Goal: Transaction & Acquisition: Purchase product/service

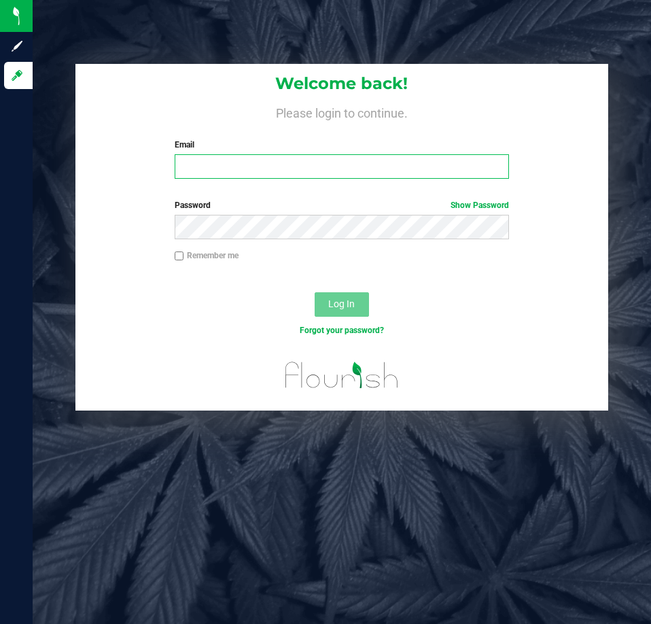
click at [291, 163] on input "Email" at bounding box center [342, 166] width 335 height 24
type input "[EMAIL_ADDRESS][DOMAIN_NAME]"
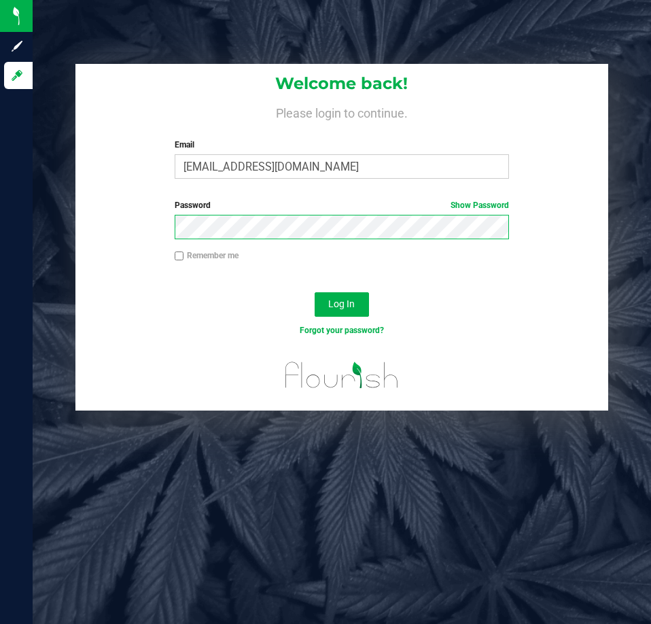
click at [315, 292] on button "Log In" at bounding box center [342, 304] width 54 height 24
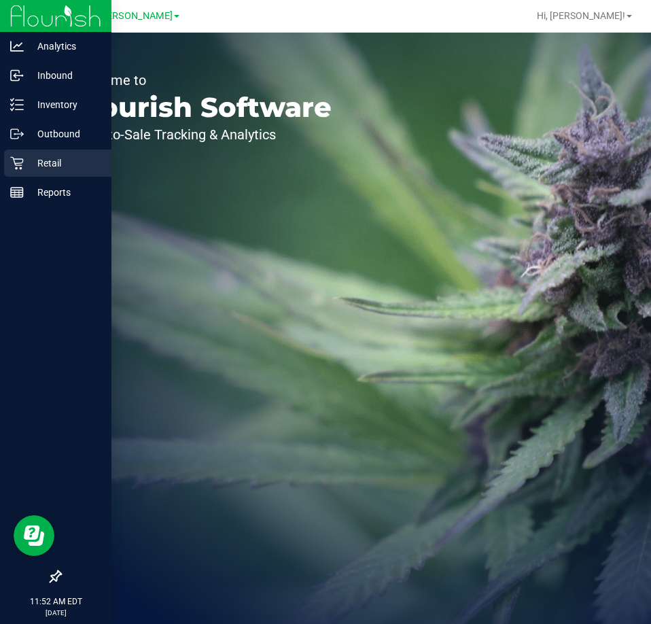
click at [18, 163] on icon at bounding box center [16, 163] width 13 height 13
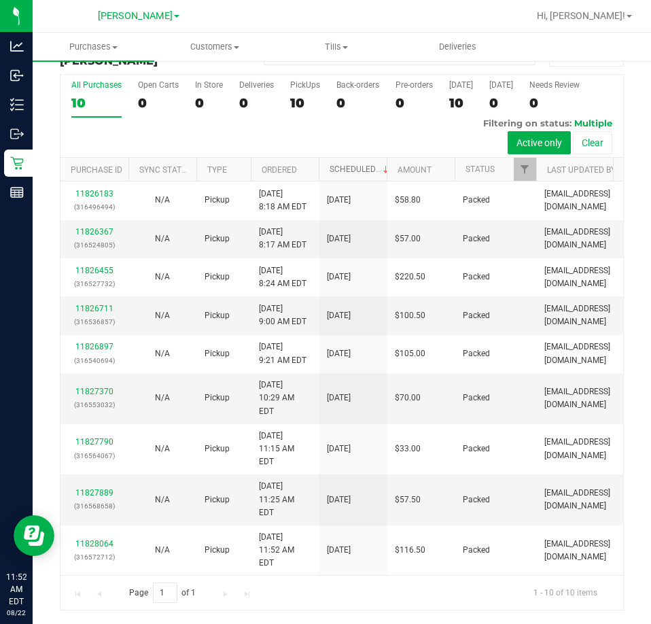
click at [352, 167] on link "Scheduled" at bounding box center [361, 170] width 62 height 10
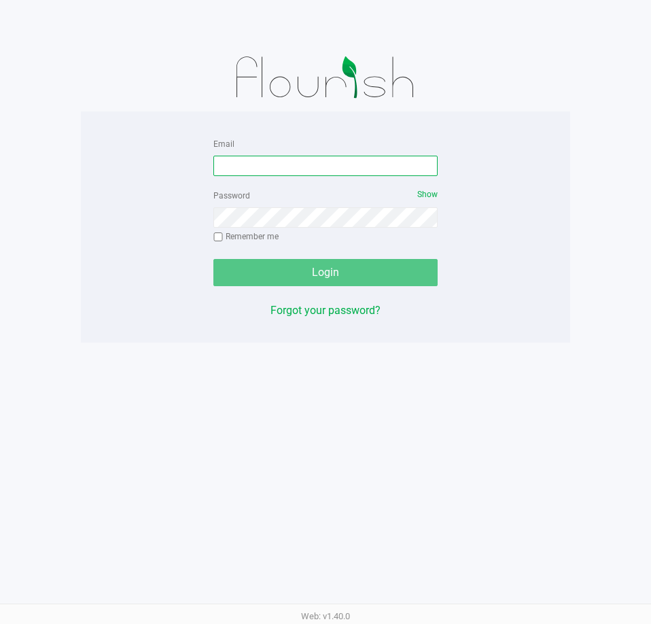
click at [281, 173] on input "Email" at bounding box center [326, 166] width 224 height 20
type input "[EMAIL_ADDRESS][DOMAIN_NAME]"
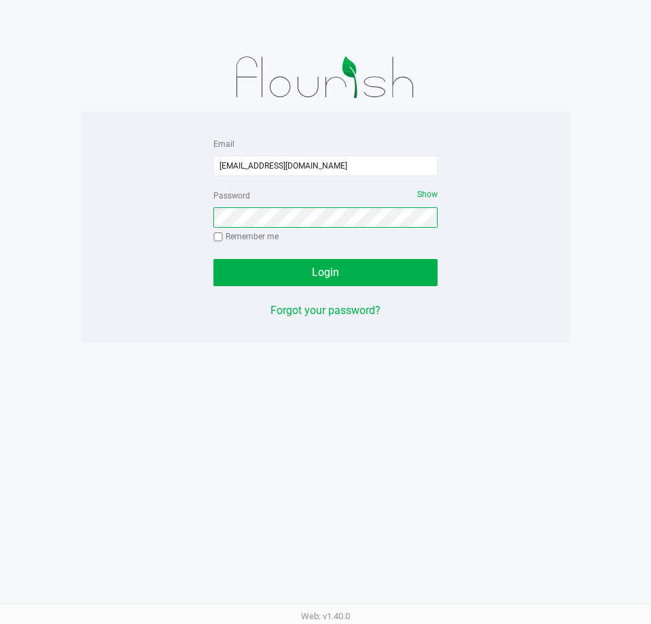
click at [214, 259] on button "Login" at bounding box center [326, 272] width 224 height 27
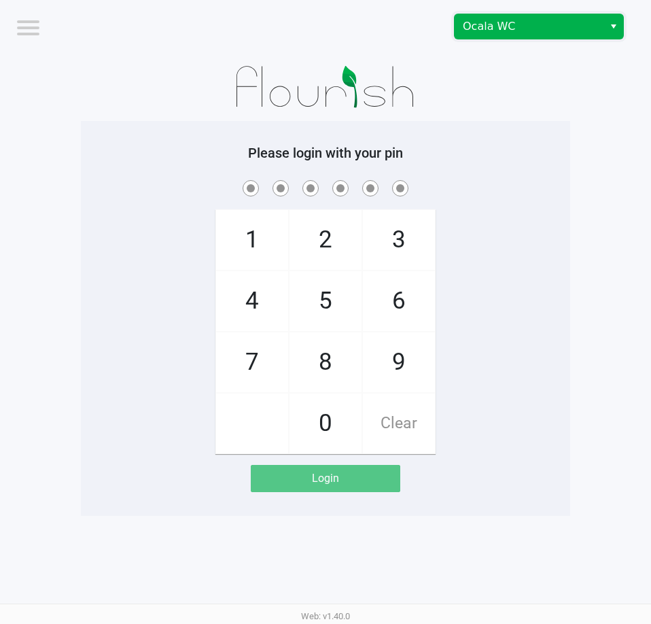
click at [490, 27] on span "Ocala WC" at bounding box center [529, 26] width 133 height 16
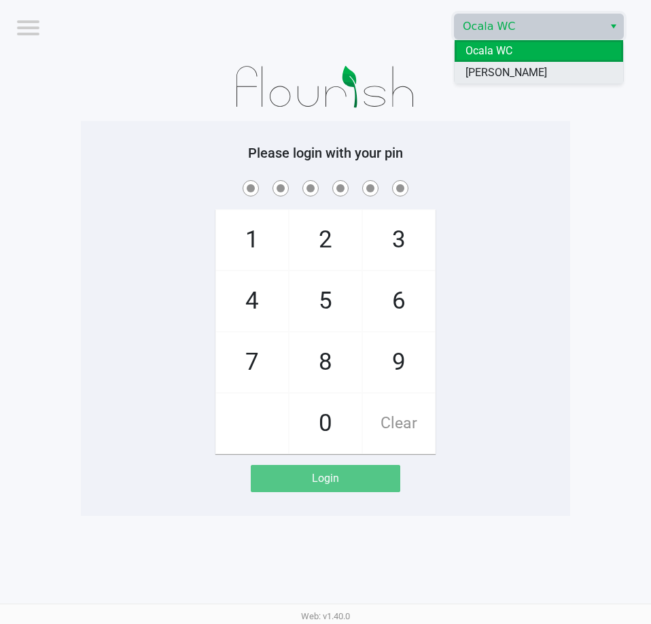
click at [491, 79] on span "[PERSON_NAME]" at bounding box center [507, 73] width 82 height 16
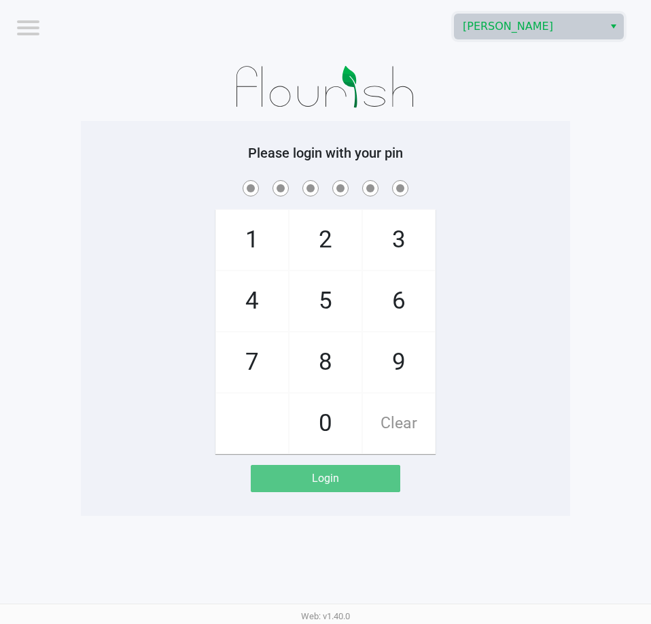
drag, startPoint x: 516, startPoint y: 139, endPoint x: 375, endPoint y: 39, distance: 172.6
click at [517, 133] on div "Please login with your pin 1 4 7 2 5 8 0 3 6 9 Clear Login" at bounding box center [326, 318] width 490 height 395
click at [512, 150] on h5 "Please login with your pin" at bounding box center [325, 153] width 469 height 16
checkbox input "true"
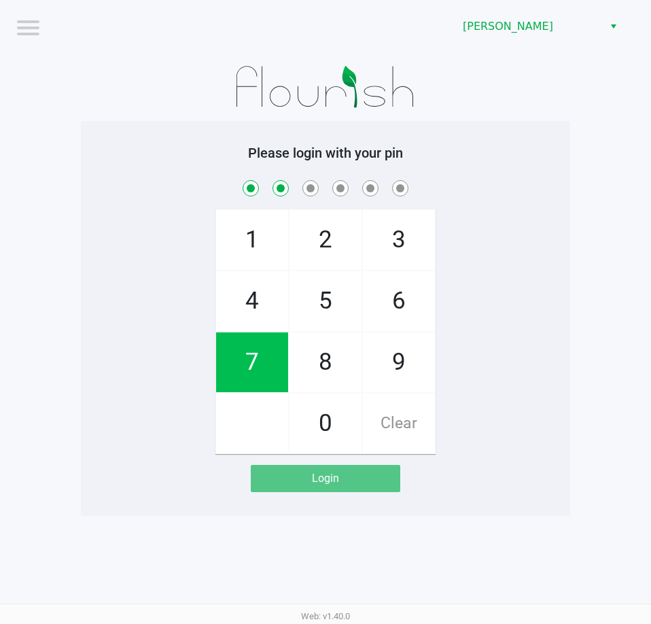
checkbox input "true"
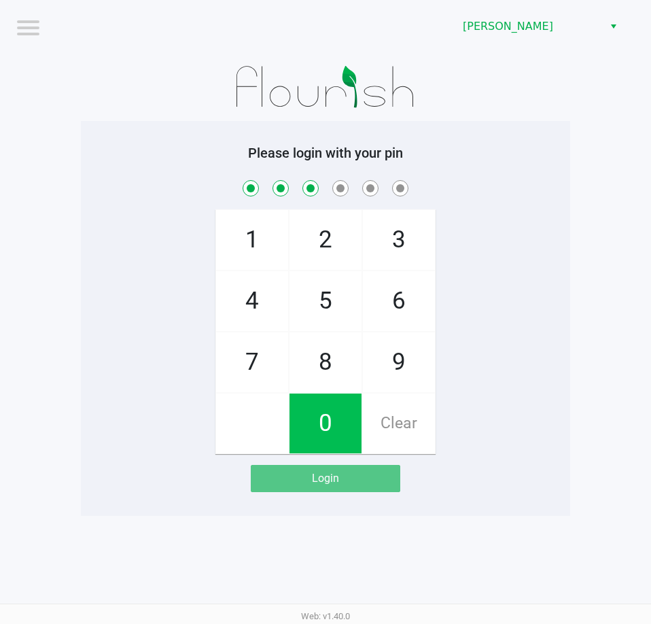
checkbox input "true"
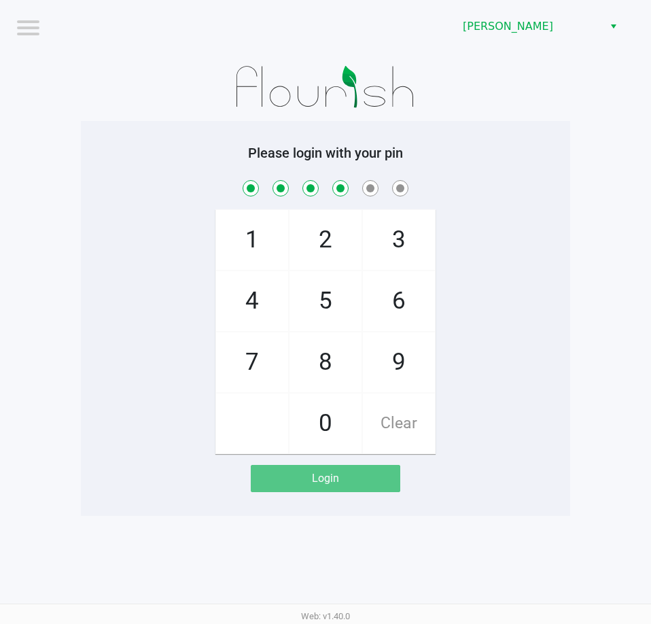
checkbox input "true"
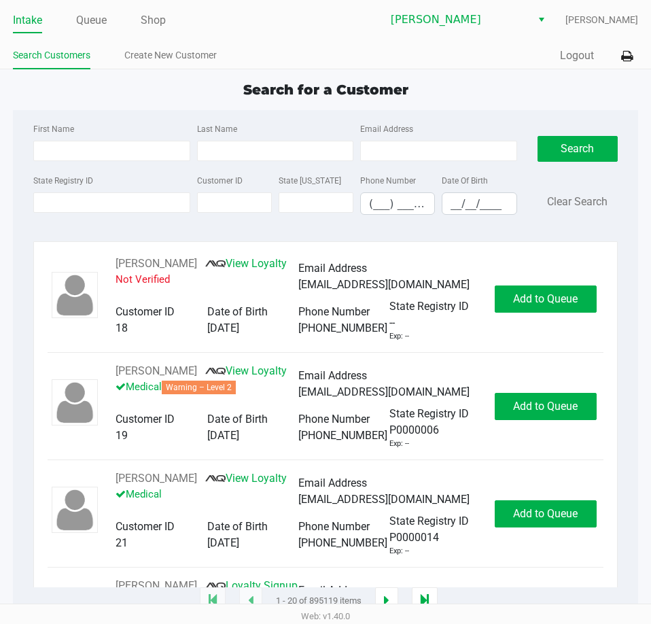
click at [122, 110] on div "First Name Last Name Email Address State Registry ID Customer ID State [US_STAT…" at bounding box center [325, 173] width 605 height 126
click at [90, 22] on link "Queue" at bounding box center [91, 20] width 31 height 19
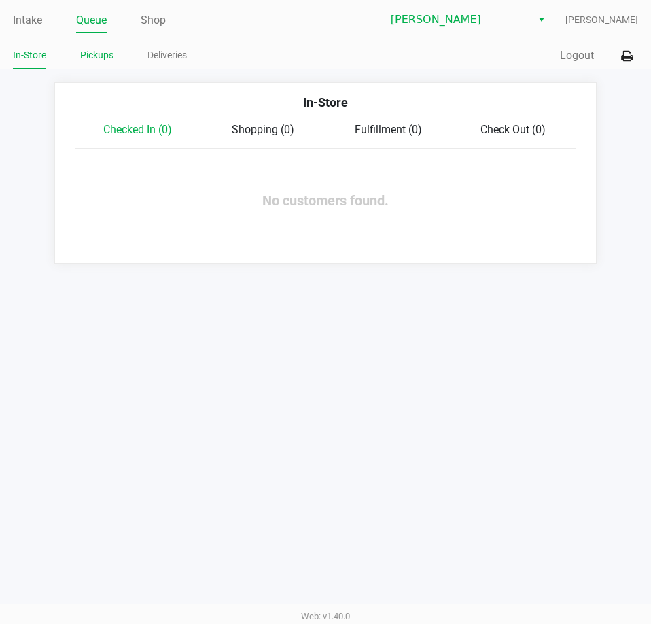
click at [97, 50] on link "Pickups" at bounding box center [96, 55] width 33 height 17
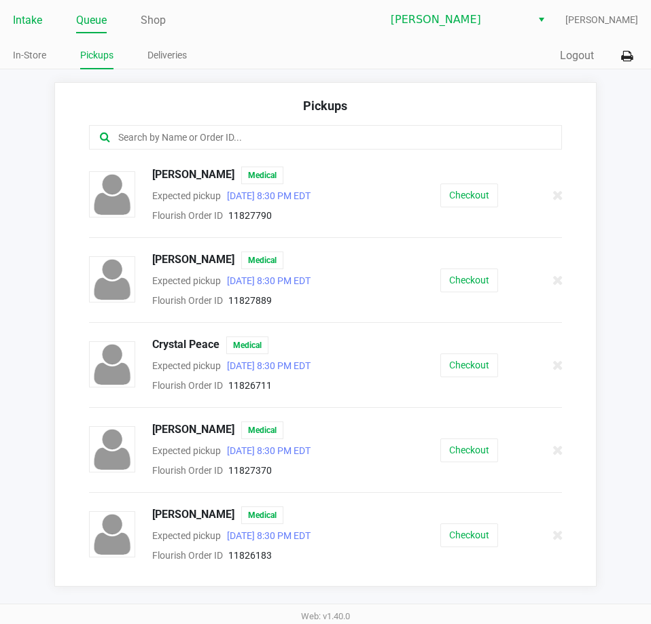
click at [18, 22] on link "Intake" at bounding box center [27, 20] width 29 height 19
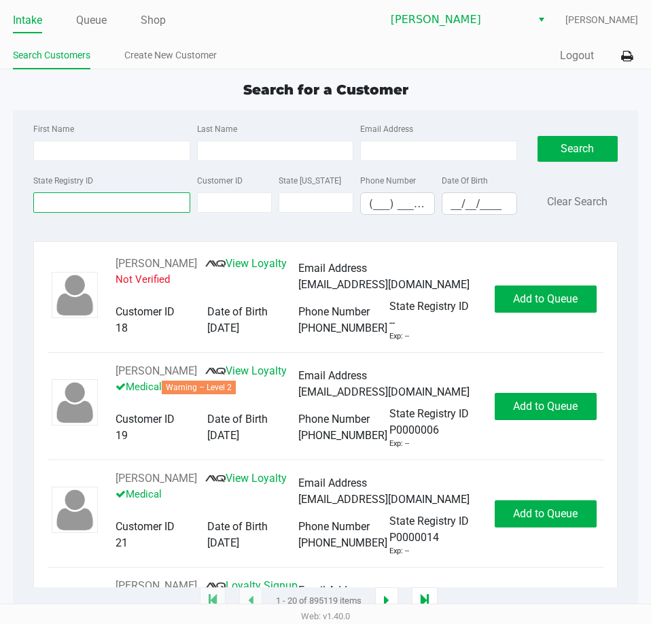
click at [71, 192] on input "State Registry ID" at bounding box center [111, 202] width 156 height 20
type input "9"
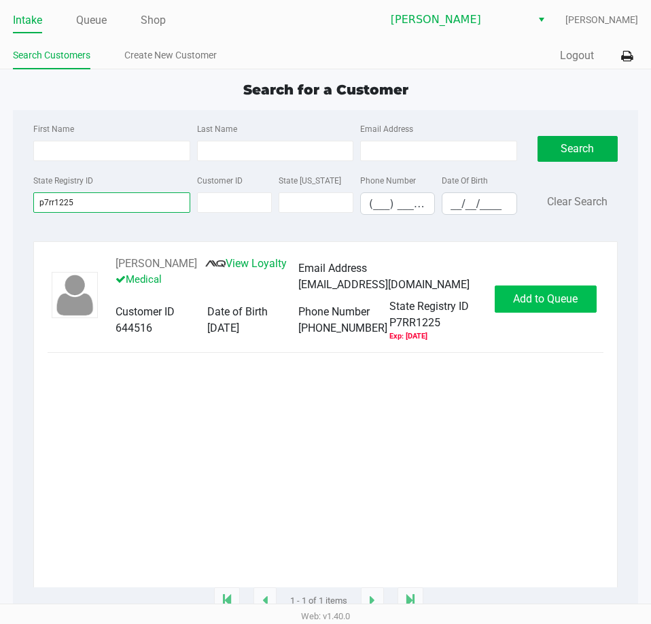
type input "p7rr1225"
click at [543, 301] on span "Add to Queue" at bounding box center [545, 298] width 65 height 13
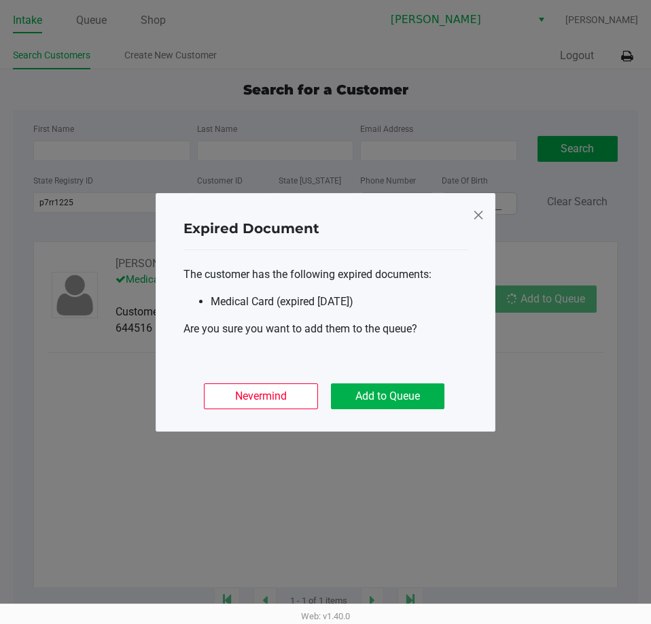
click at [545, 301] on ngb-modal-window "Expired Document The customer has the following expired documents: Medical Card…" at bounding box center [325, 312] width 651 height 624
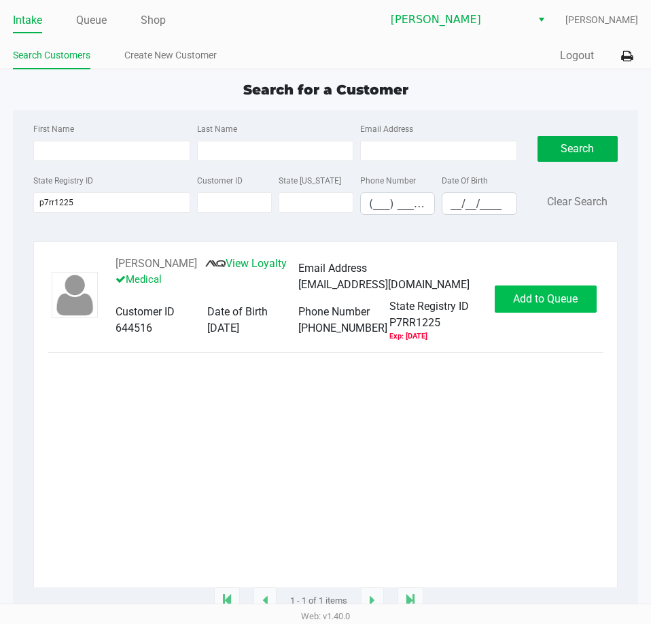
drag, startPoint x: 460, startPoint y: 307, endPoint x: 543, endPoint y: 301, distance: 83.9
click at [473, 311] on div "State Registry ID" at bounding box center [435, 307] width 91 height 16
click at [543, 299] on span "Add to Queue" at bounding box center [545, 298] width 65 height 13
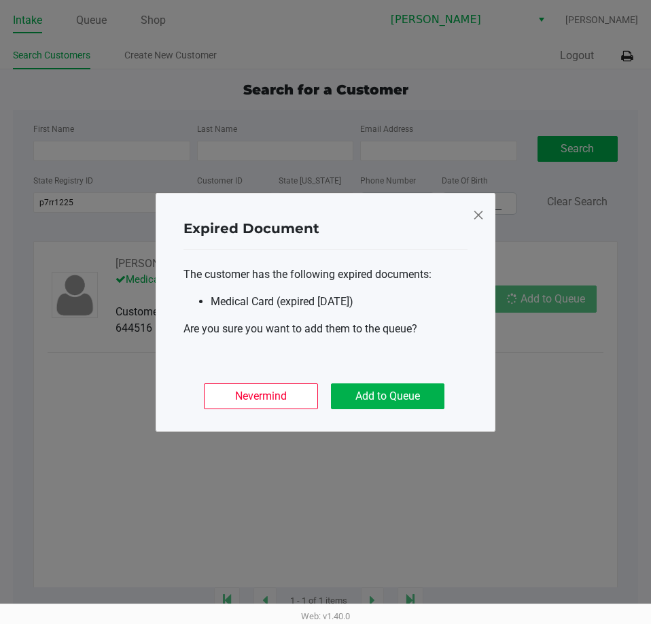
click at [406, 409] on div "Nevermind Add to Queue" at bounding box center [326, 390] width 284 height 53
click at [405, 401] on button "Add to Queue" at bounding box center [388, 397] width 114 height 26
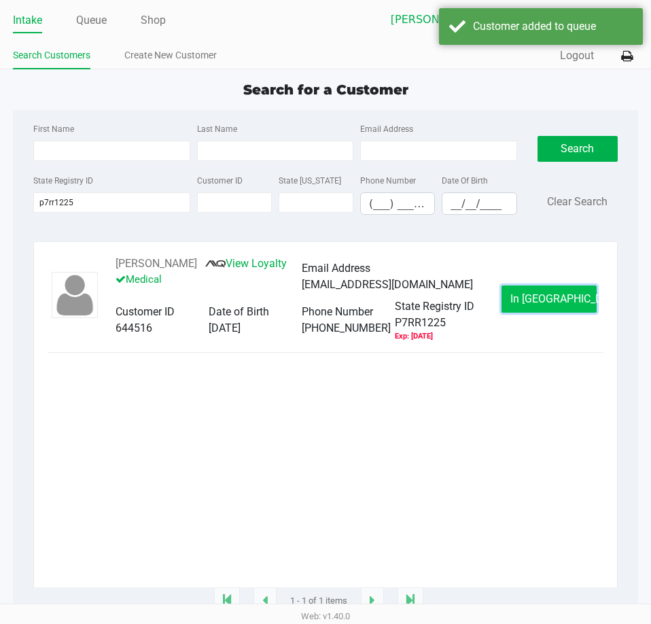
click at [534, 302] on span "In [GEOGRAPHIC_DATA]" at bounding box center [568, 298] width 114 height 13
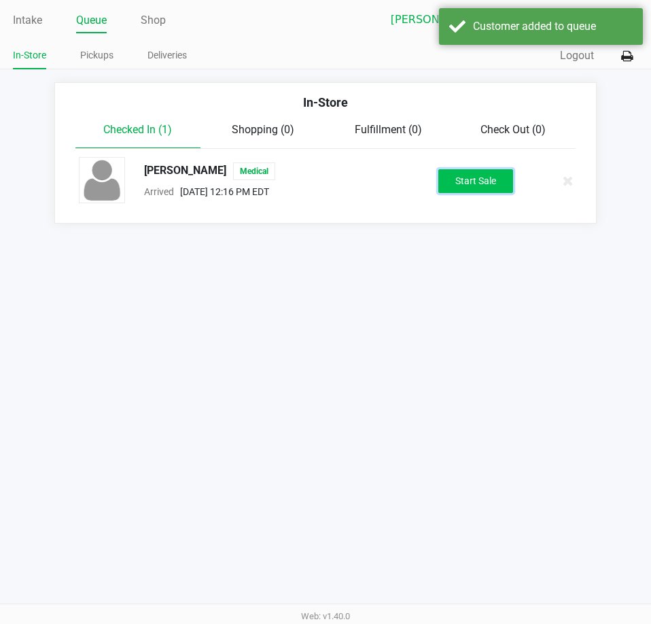
click at [491, 188] on button "Start Sale" at bounding box center [476, 181] width 75 height 24
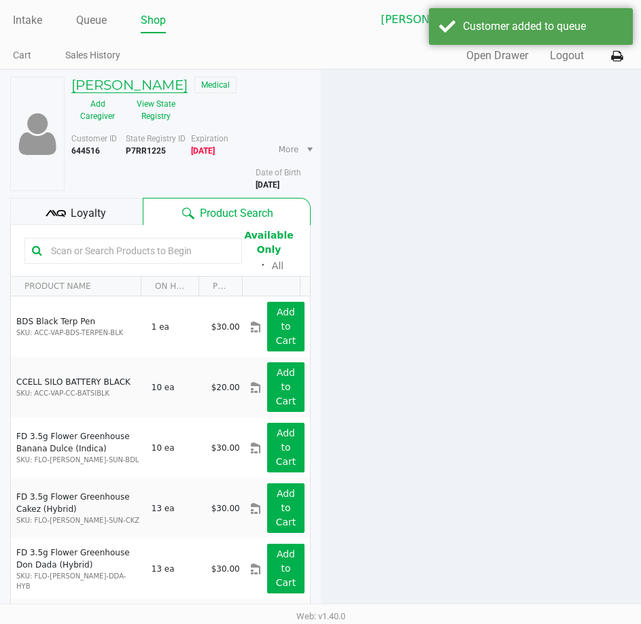
click at [121, 85] on h5 "[PERSON_NAME]" at bounding box center [129, 85] width 116 height 16
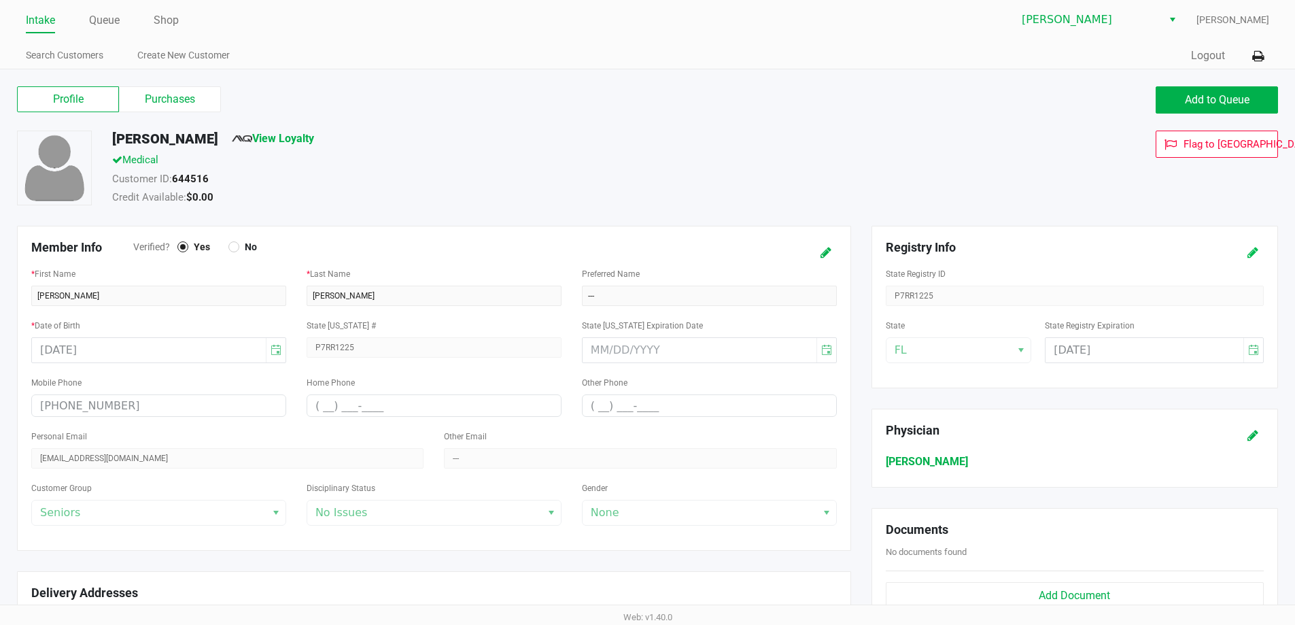
click at [651, 248] on icon at bounding box center [1253, 253] width 11 height 10
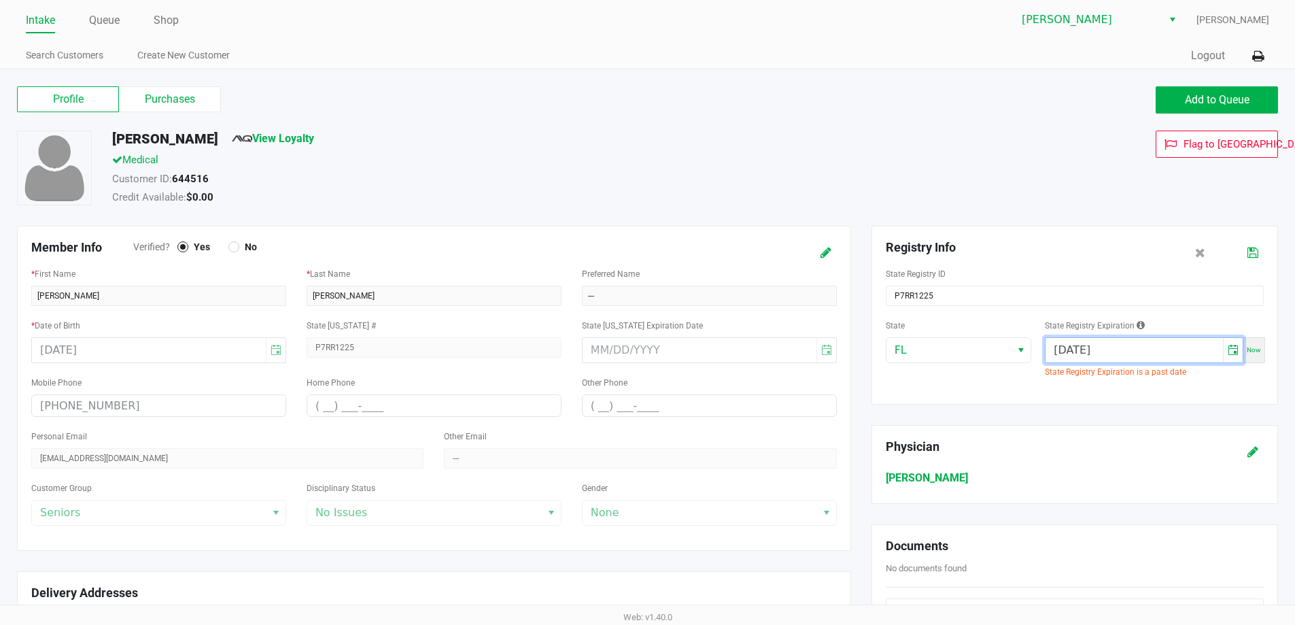
click at [651, 343] on input "[DATE]" at bounding box center [1134, 350] width 177 height 24
type input "[DATE]"
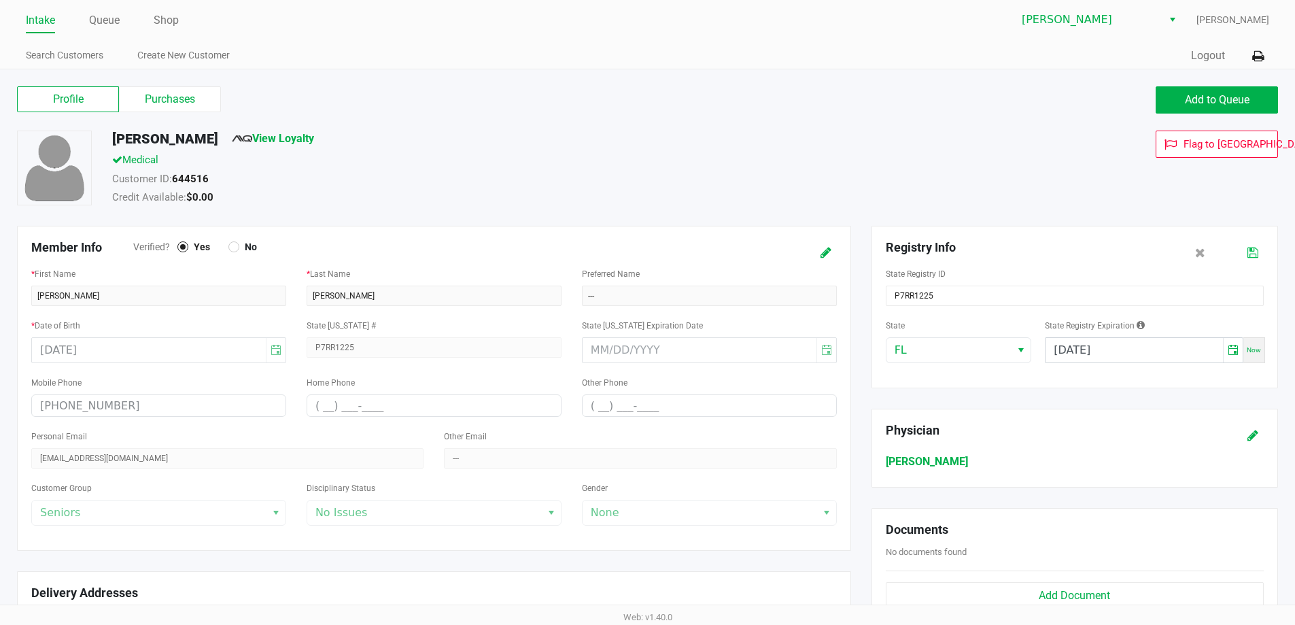
click at [651, 249] on button at bounding box center [1253, 252] width 22 height 25
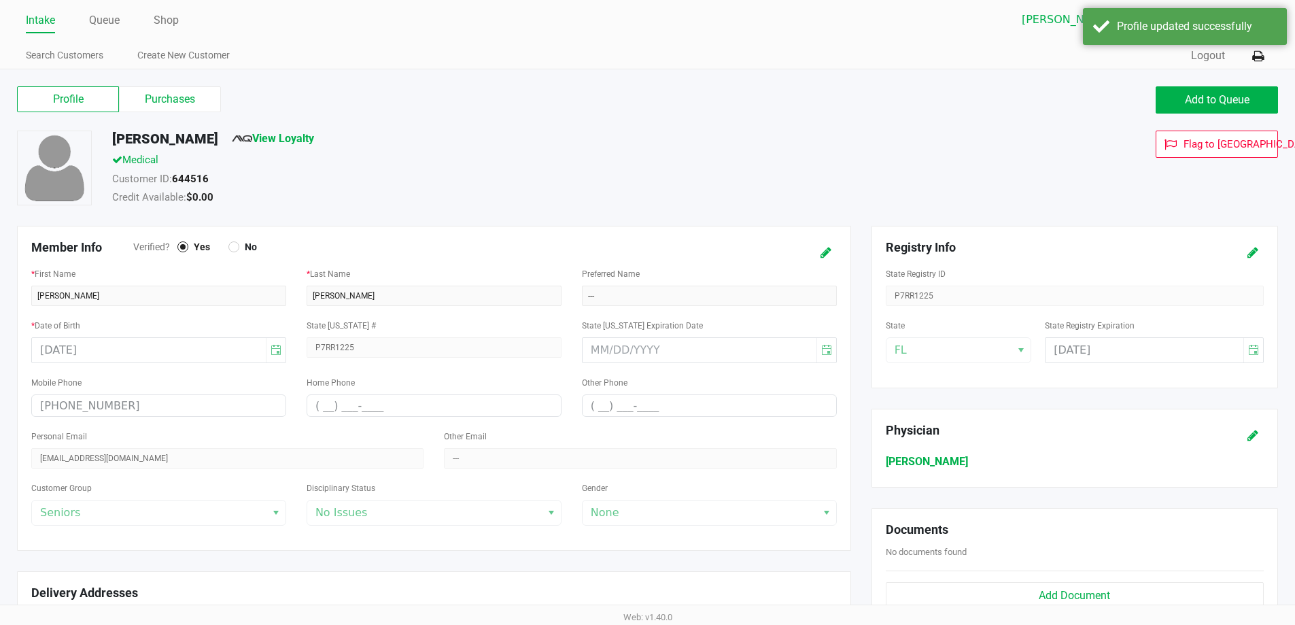
click at [651, 183] on div "Customer ID: 644516" at bounding box center [497, 180] width 791 height 19
click at [204, 92] on label "Purchases" at bounding box center [170, 99] width 102 height 26
click at [0, 0] on 1 "Purchases" at bounding box center [0, 0] width 0 height 0
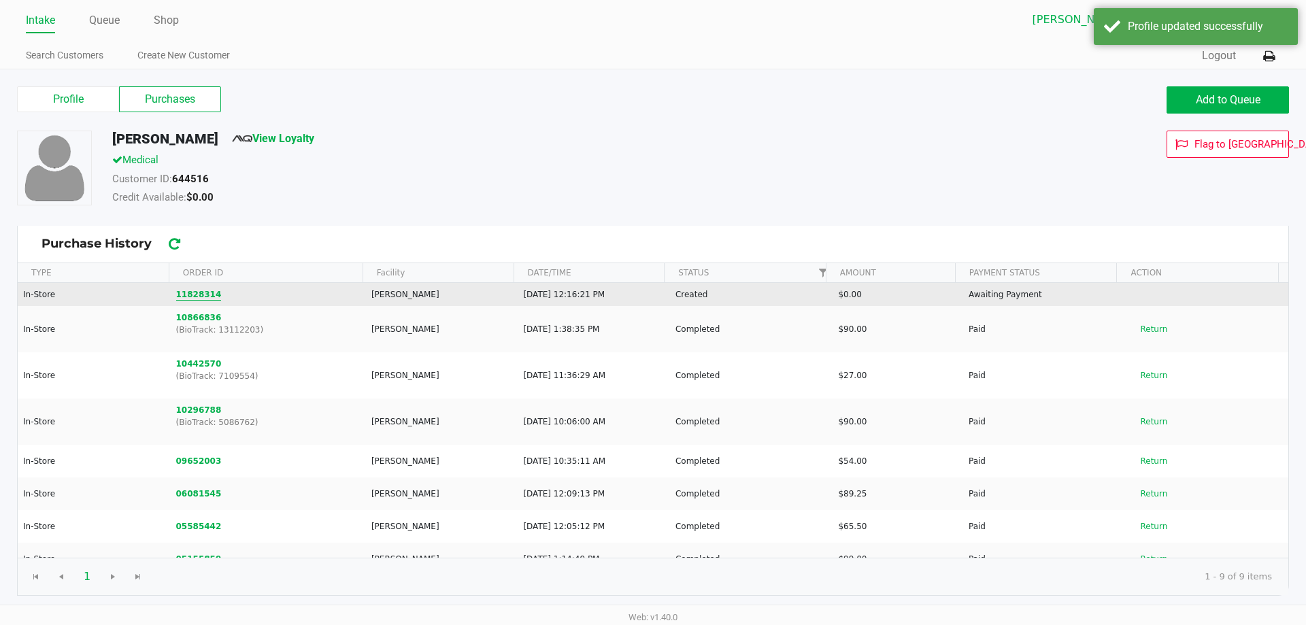
click at [199, 295] on button "11828314" at bounding box center [199, 294] width 46 height 12
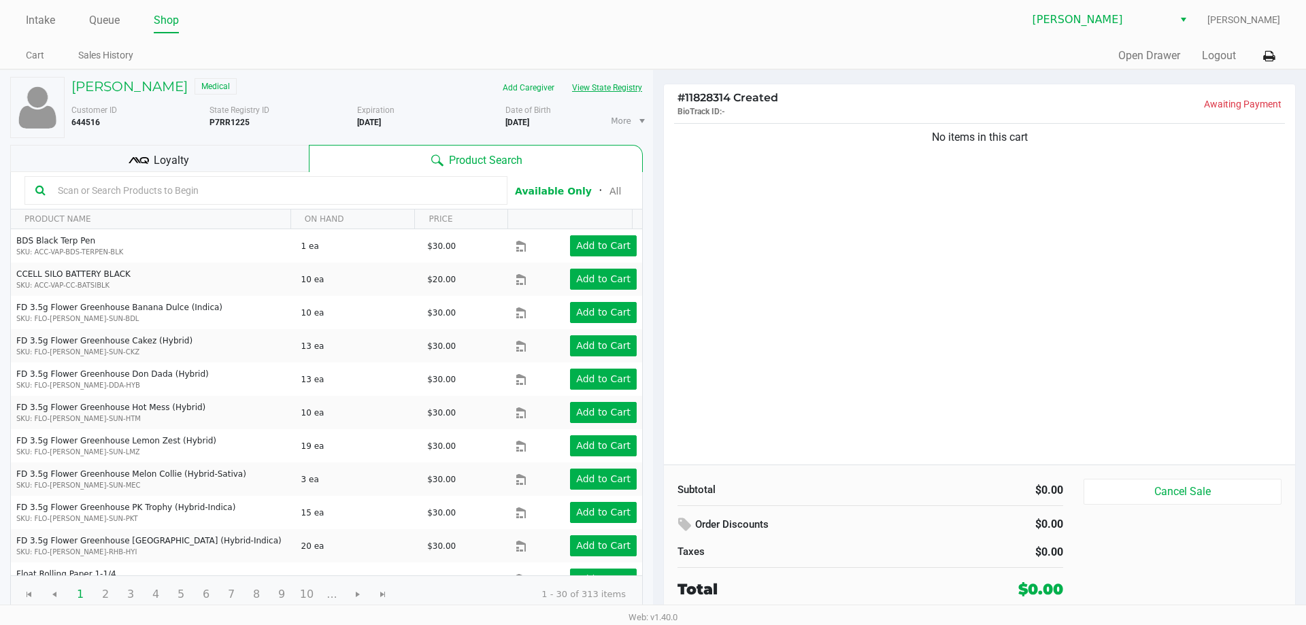
click at [599, 90] on button "View State Registry" at bounding box center [603, 88] width 80 height 22
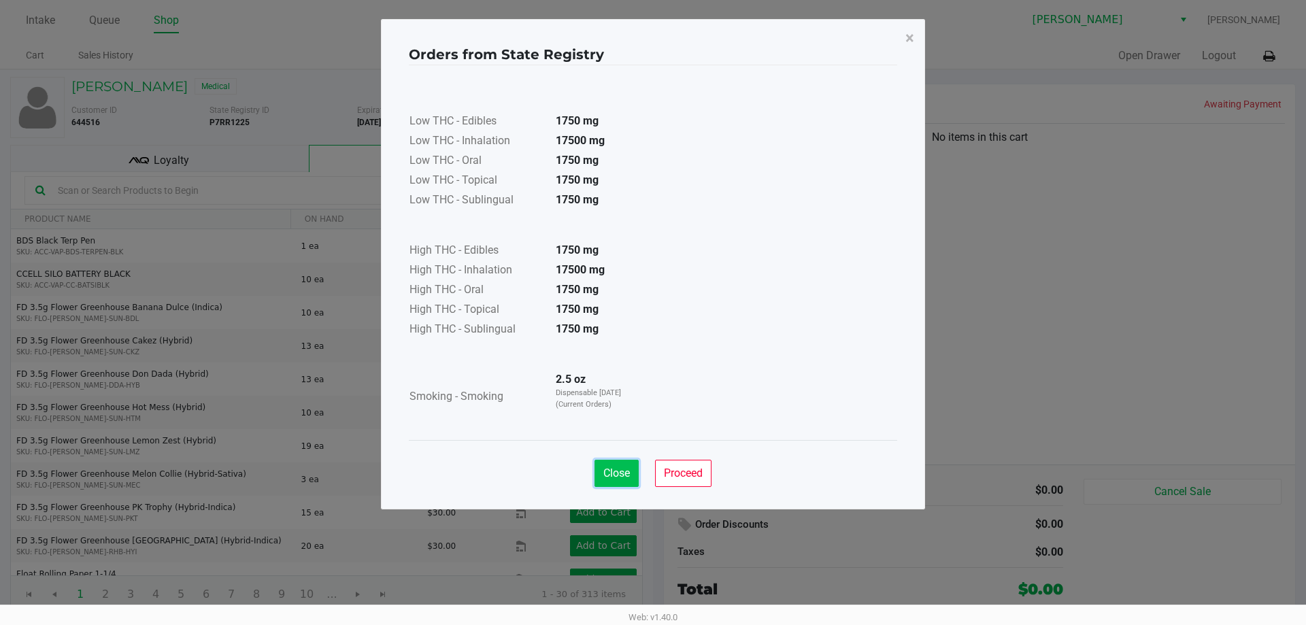
click at [624, 467] on span "Close" at bounding box center [616, 472] width 27 height 13
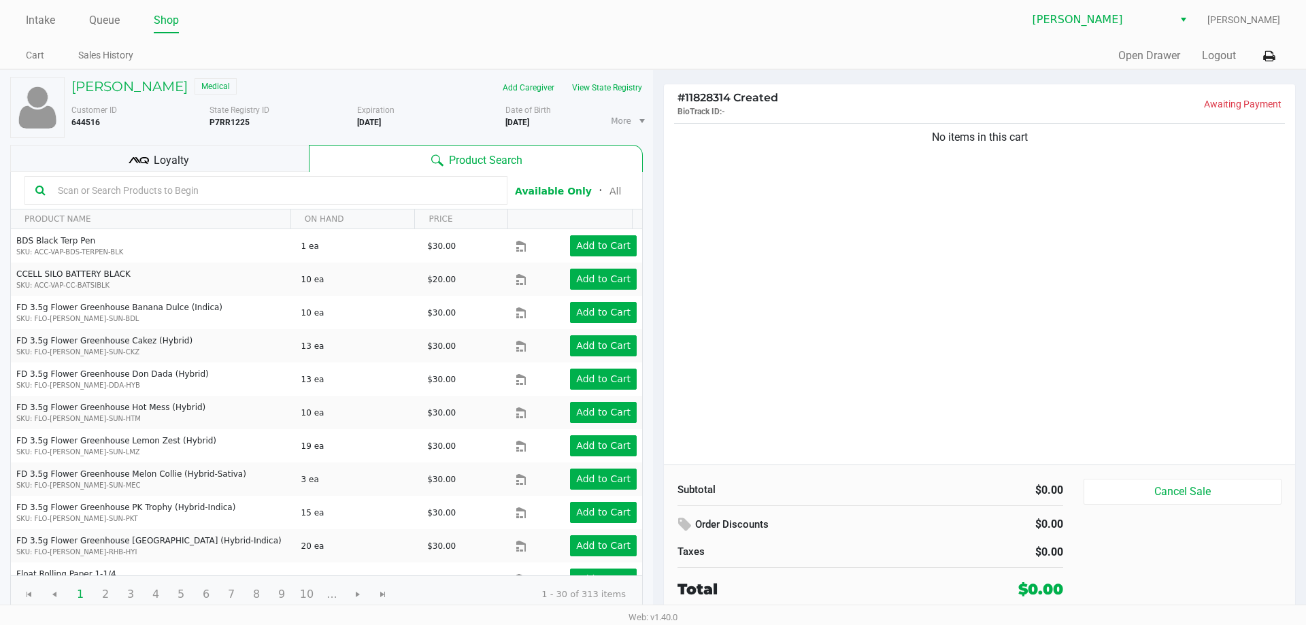
click at [166, 191] on input "text" at bounding box center [274, 190] width 444 height 20
type input "fix"
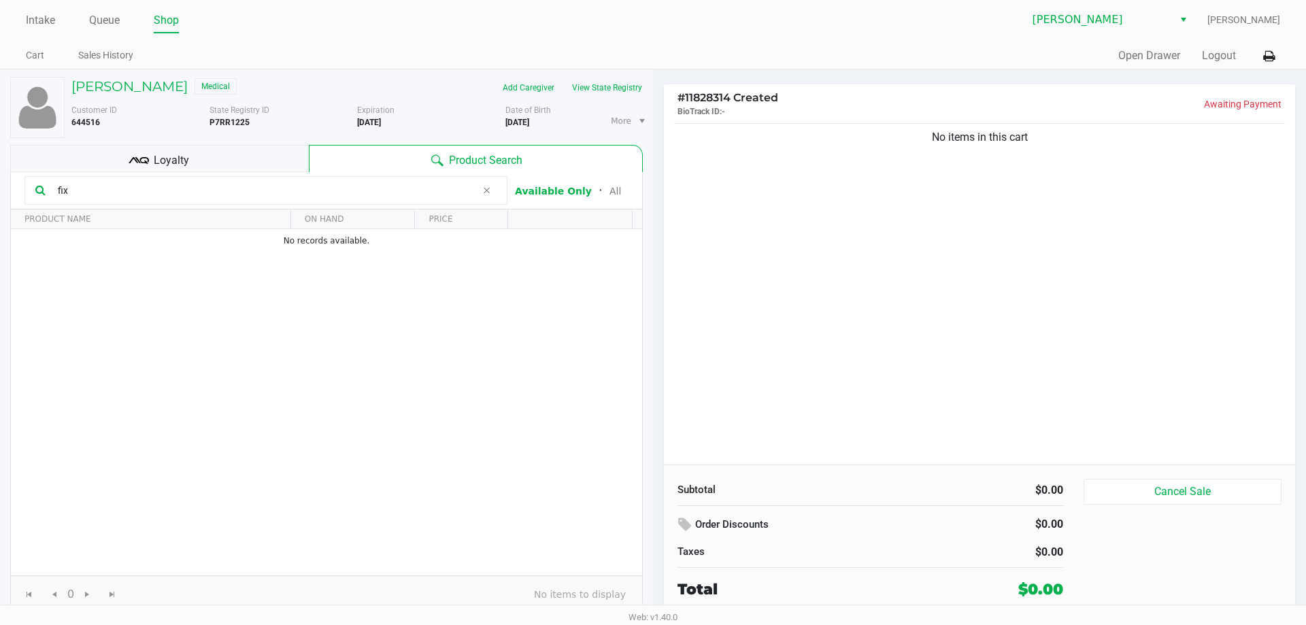
drag, startPoint x: 76, startPoint y: 195, endPoint x: 27, endPoint y: 194, distance: 49.7
click at [27, 194] on div "fix" at bounding box center [265, 190] width 483 height 29
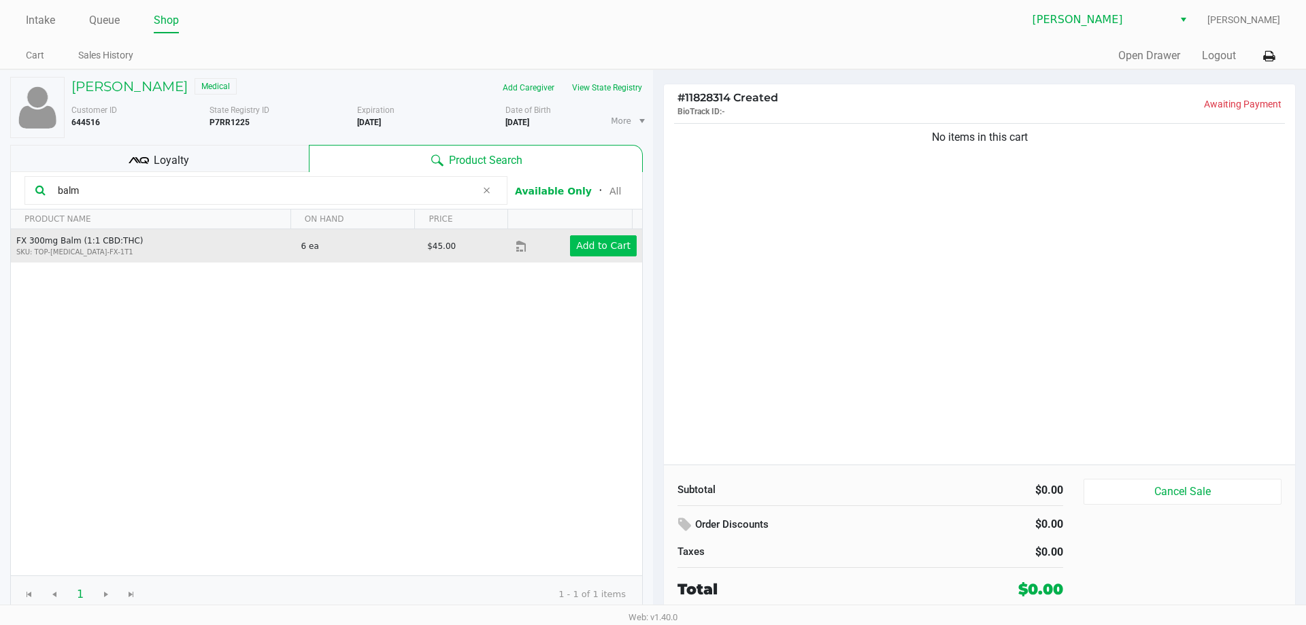
type input "balm"
click at [610, 242] on app-button-loader "Add to Cart" at bounding box center [603, 245] width 54 height 11
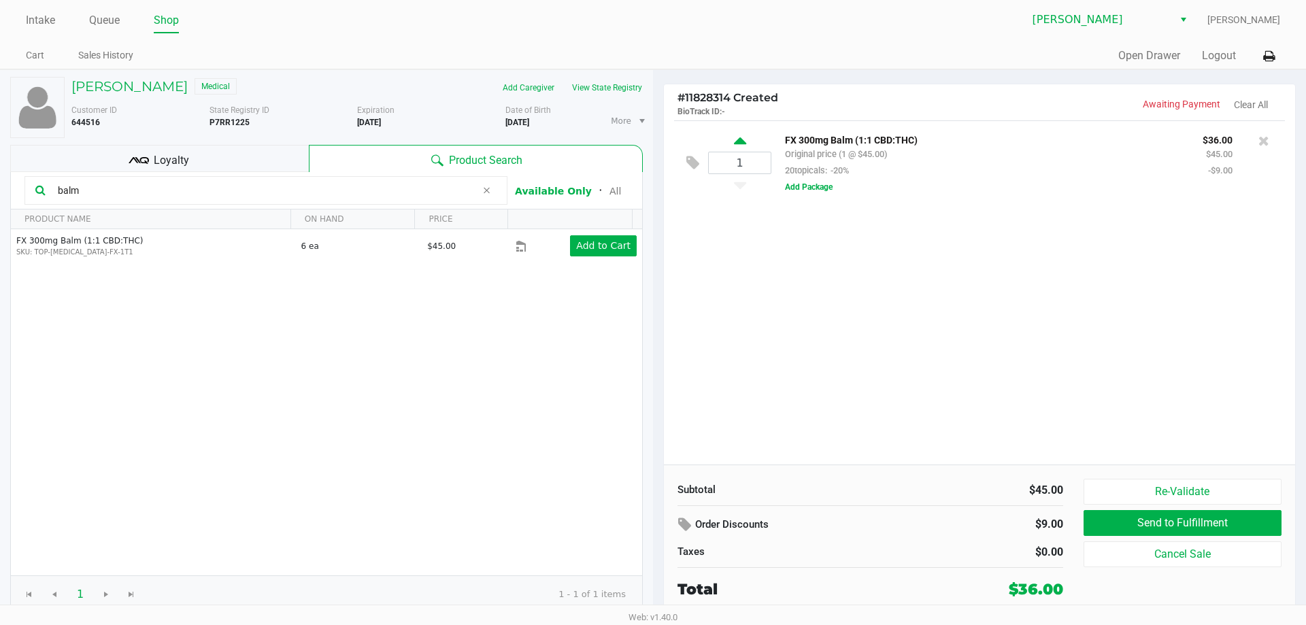
click at [651, 140] on icon at bounding box center [740, 143] width 12 height 17
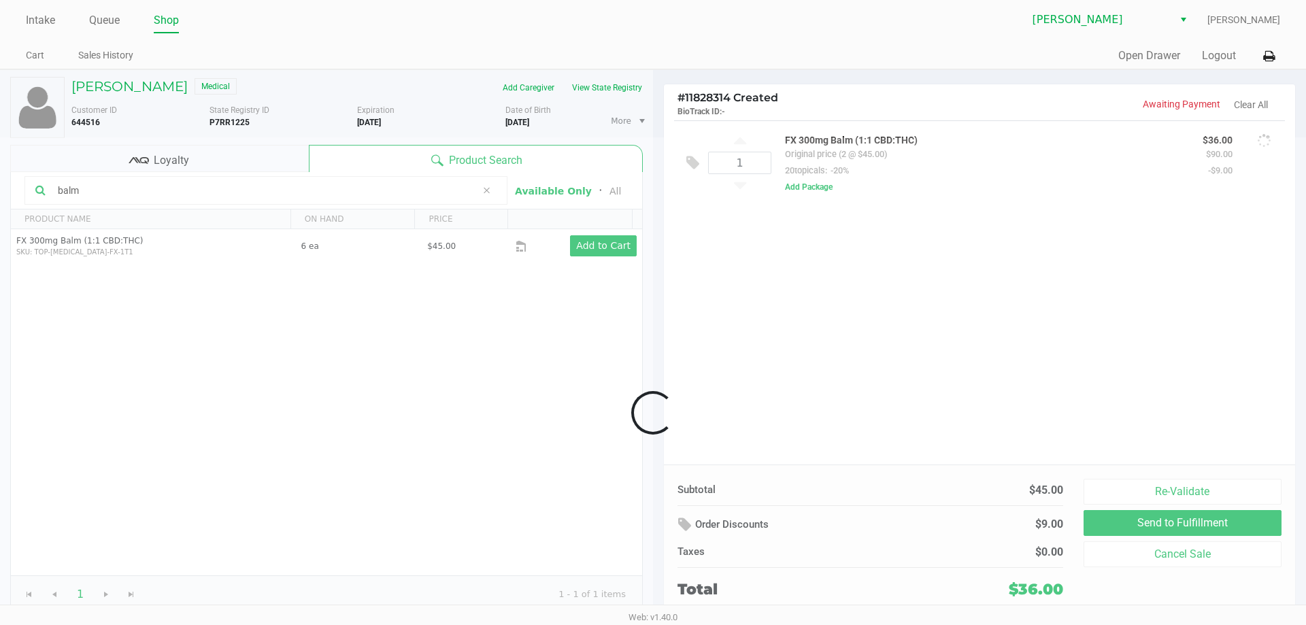
type input "2"
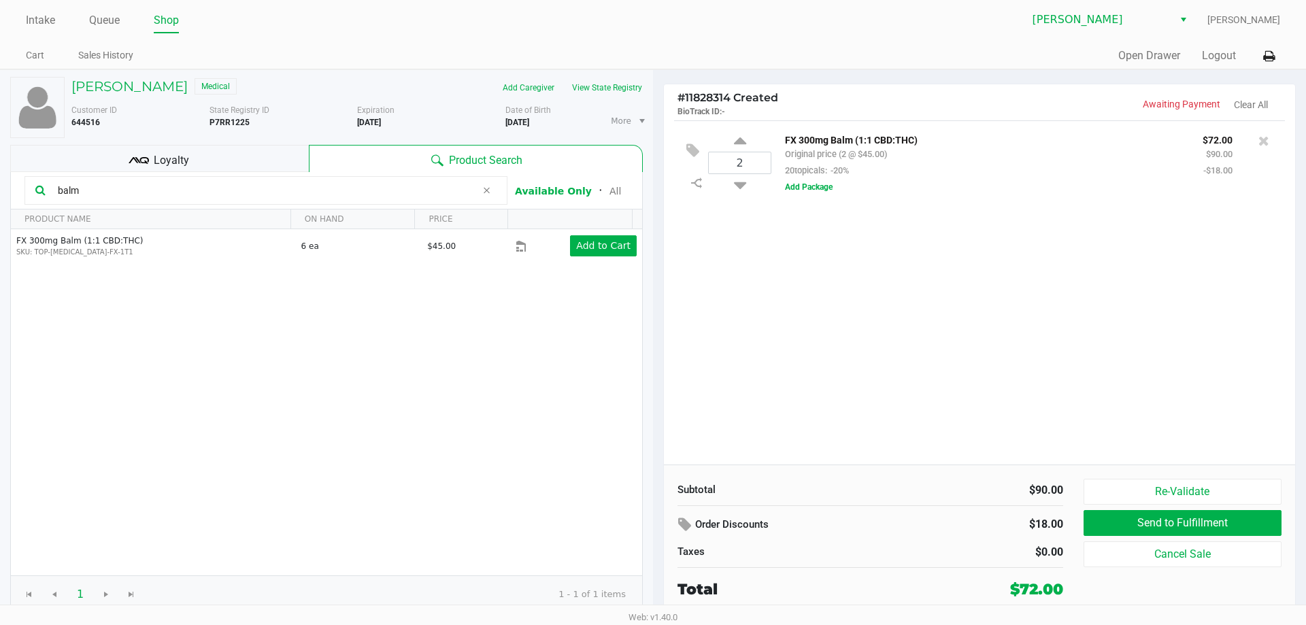
click at [135, 151] on icon at bounding box center [139, 160] width 20 height 20
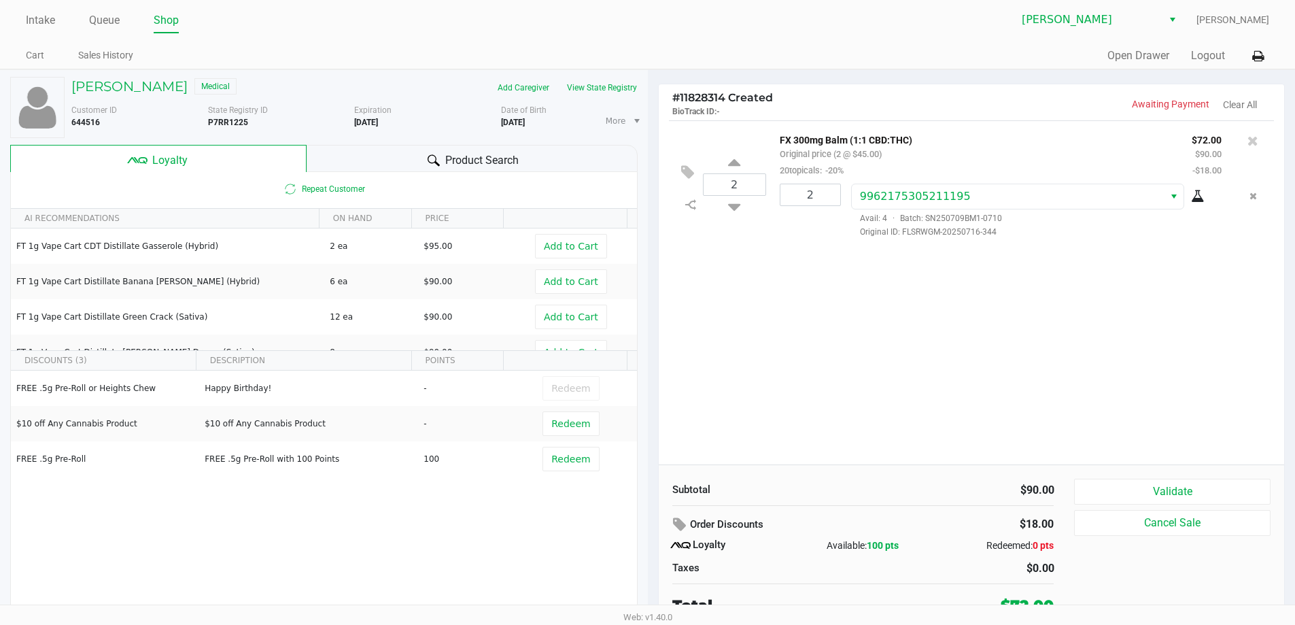
click at [651, 387] on div "2 FX 300mg Balm (1:1 CBD:THC) Original price (2 @ $45.00) 20topicals: -20% $72.…" at bounding box center [972, 292] width 626 height 344
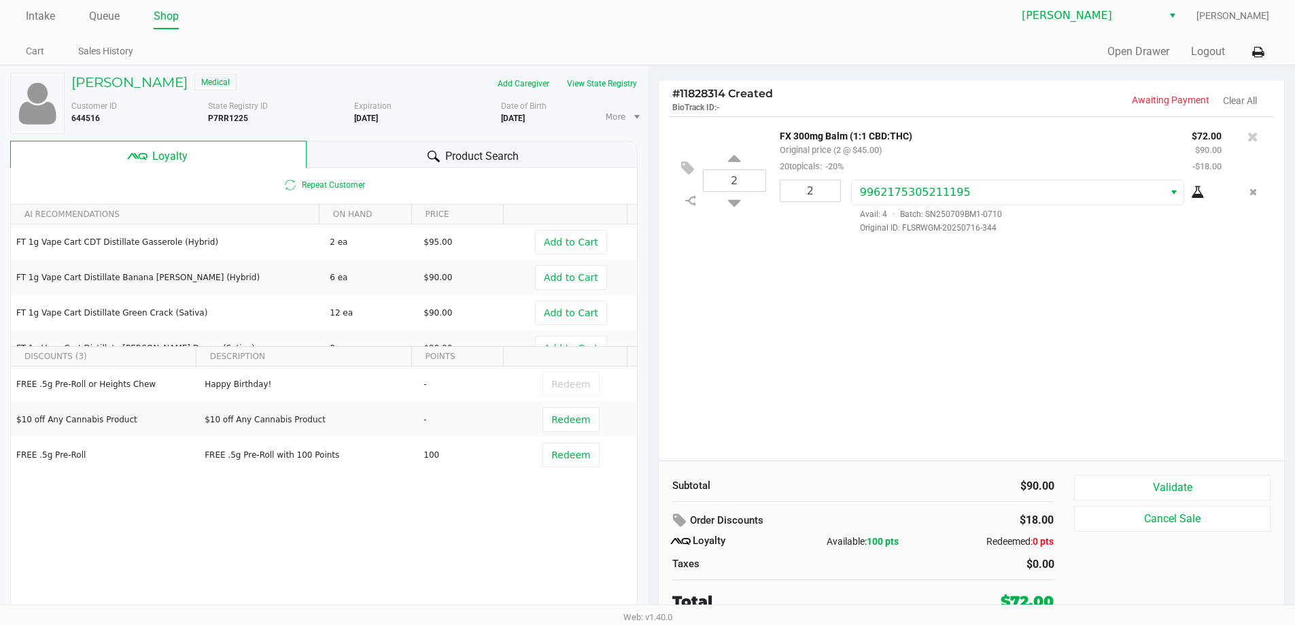
scroll to position [6, 0]
click at [651, 370] on div "2 FX 300mg Balm (1:1 CBD:THC) Original price (2 @ $45.00) 20topicals: -20% $72.…" at bounding box center [972, 286] width 626 height 344
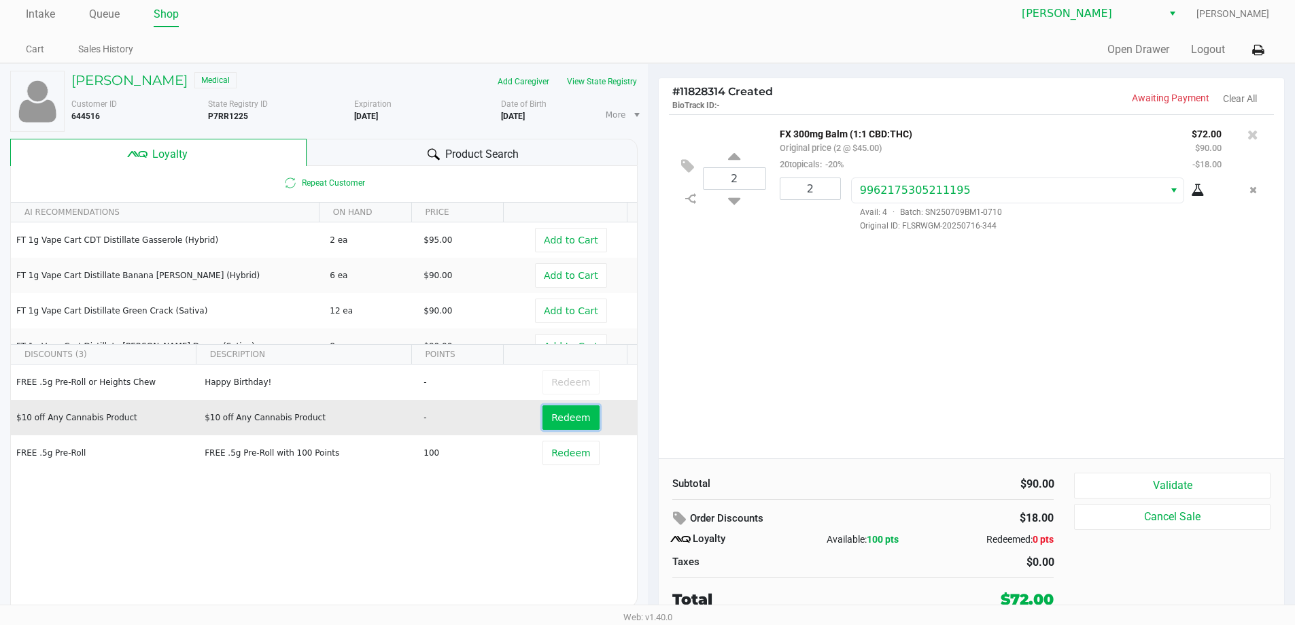
click at [562, 428] on button "Redeem" at bounding box center [571, 417] width 56 height 24
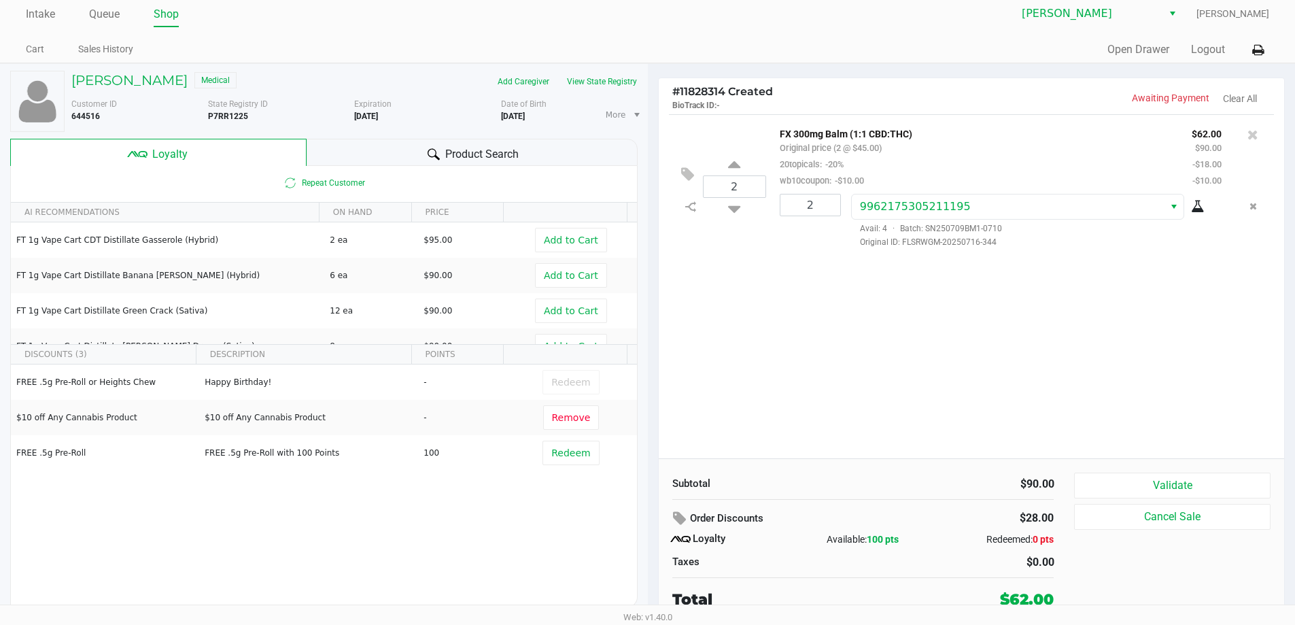
click at [651, 353] on div "2 FX 300mg Balm (1:1 CBD:THC) Original price (2 @ $45.00) 20topicals: -20% wb10…" at bounding box center [972, 286] width 626 height 344
click at [651, 481] on button "Validate" at bounding box center [1172, 486] width 196 height 26
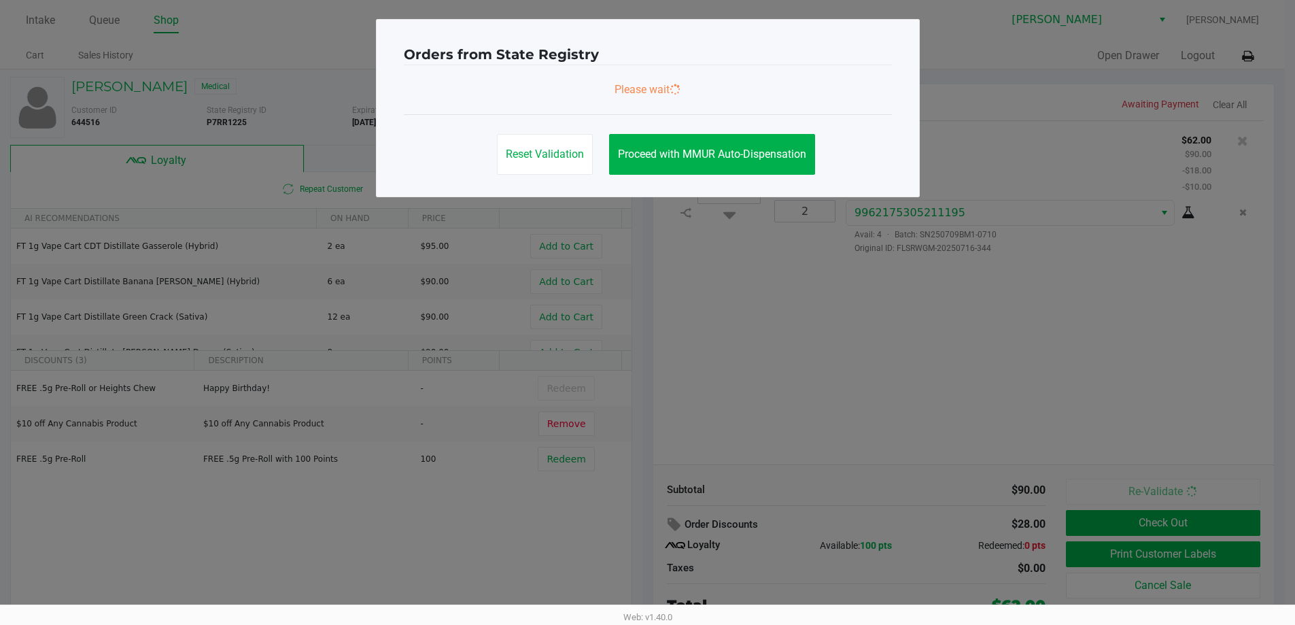
scroll to position [0, 0]
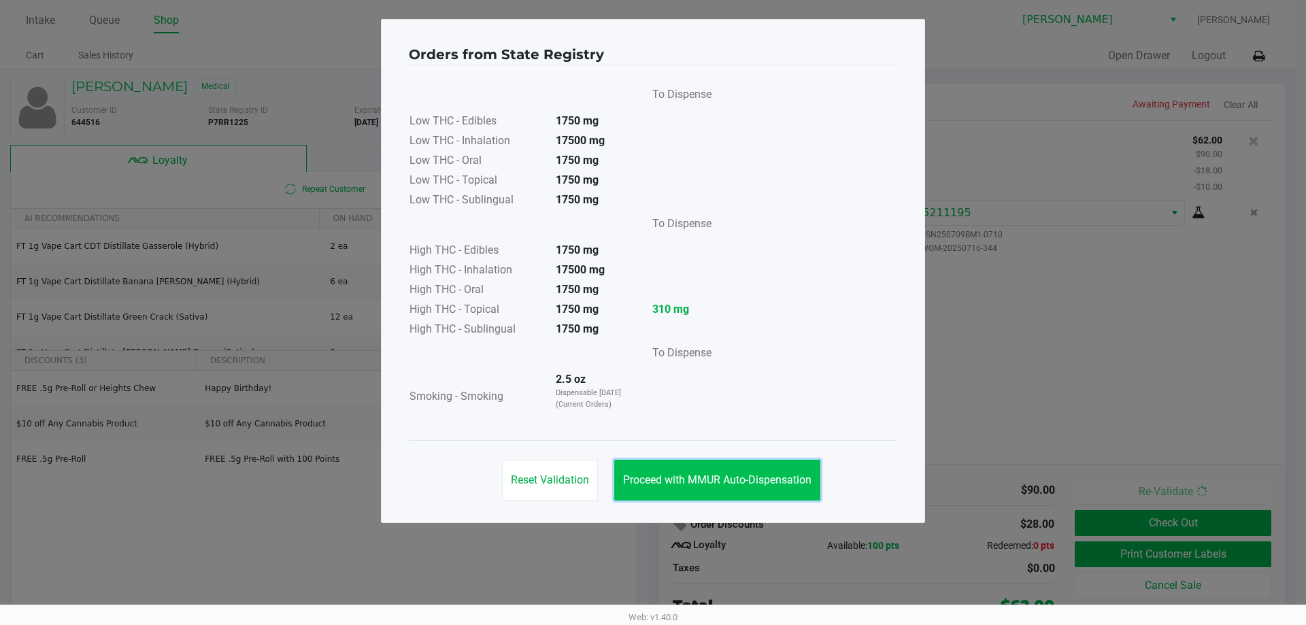
click at [651, 473] on span "Proceed with MMUR Auto-Dispensation" at bounding box center [717, 479] width 188 height 13
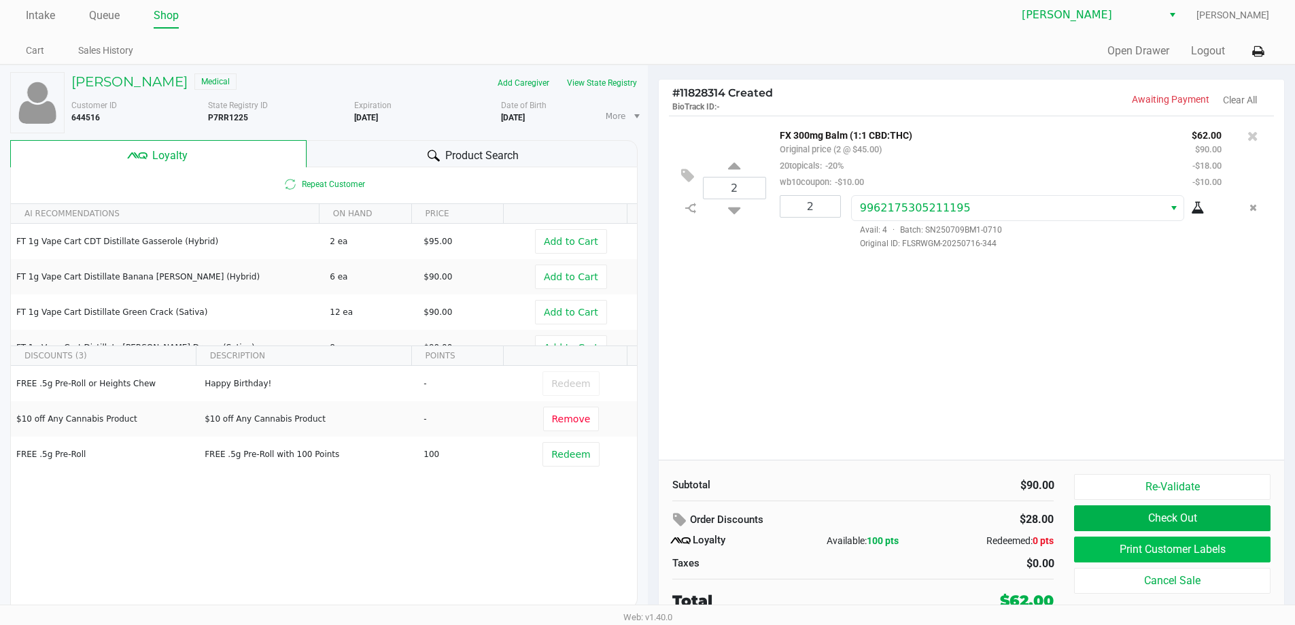
scroll to position [6, 0]
click at [651, 543] on button "Print Customer Labels" at bounding box center [1172, 548] width 196 height 26
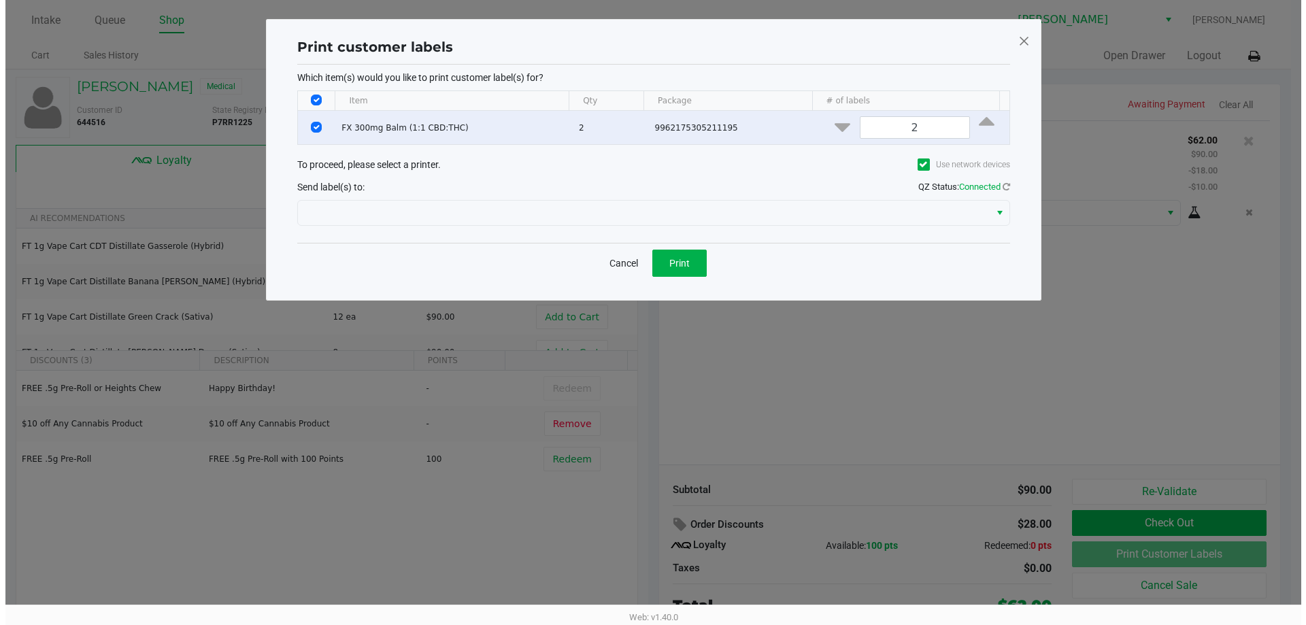
scroll to position [0, 0]
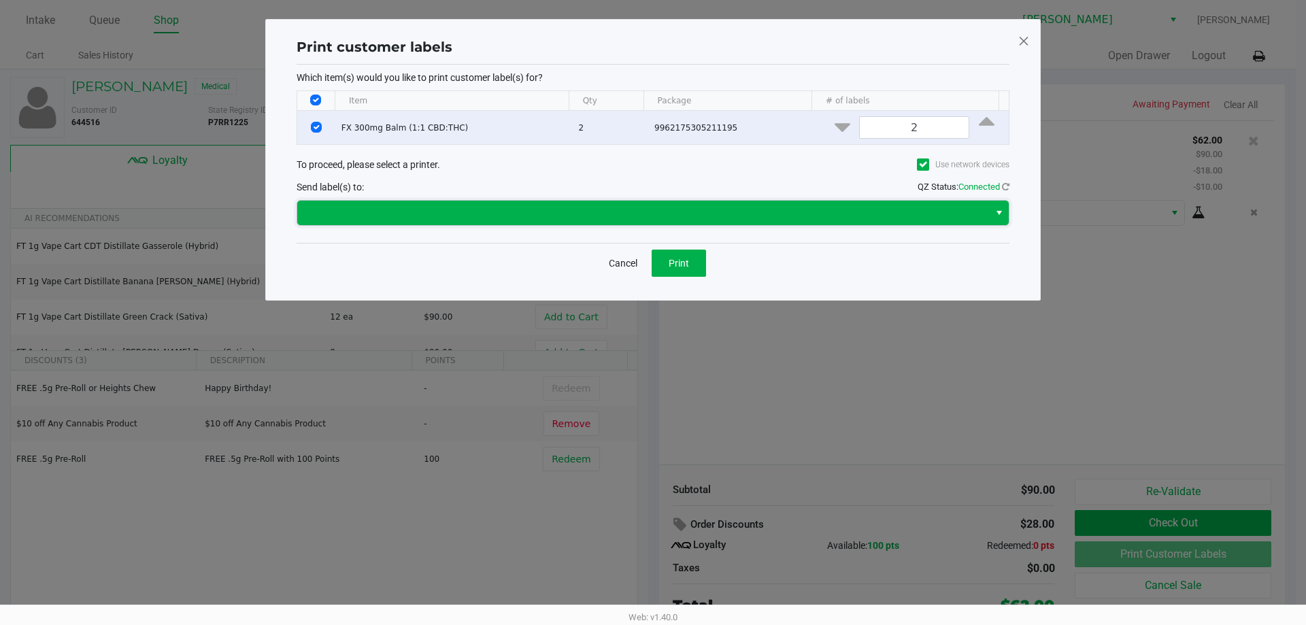
click at [454, 216] on span at bounding box center [642, 213] width 675 height 16
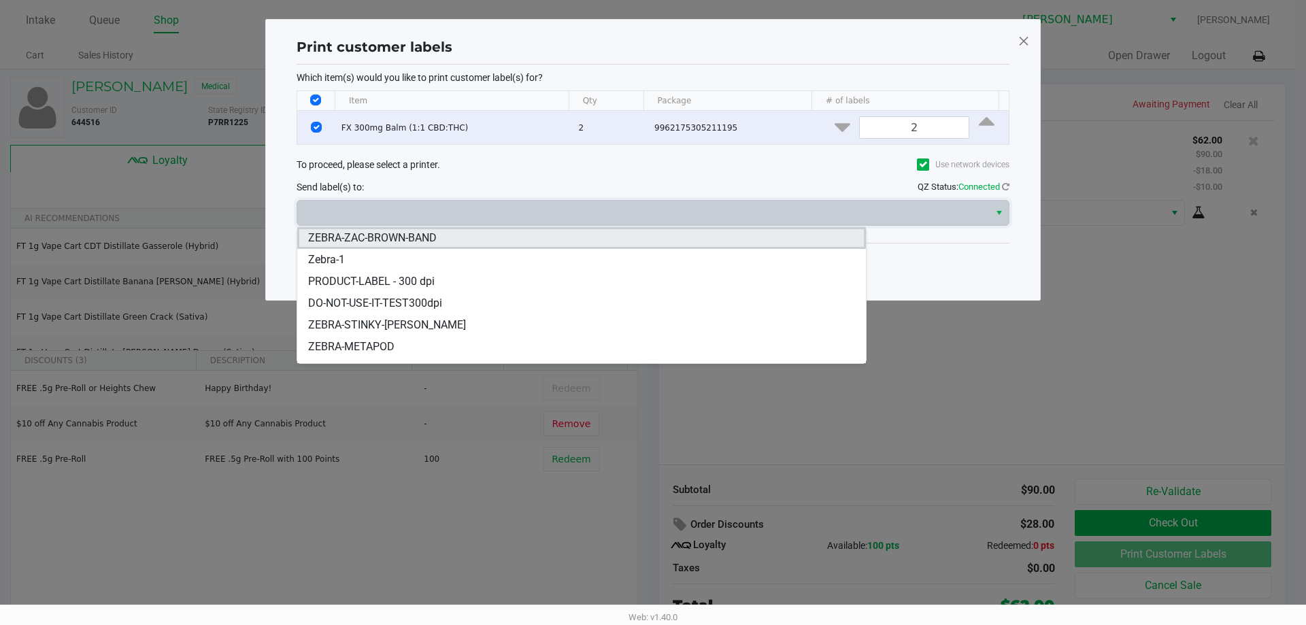
click at [381, 242] on span "ZEBRA-ZAC-BROWN-BAND" at bounding box center [372, 238] width 129 height 16
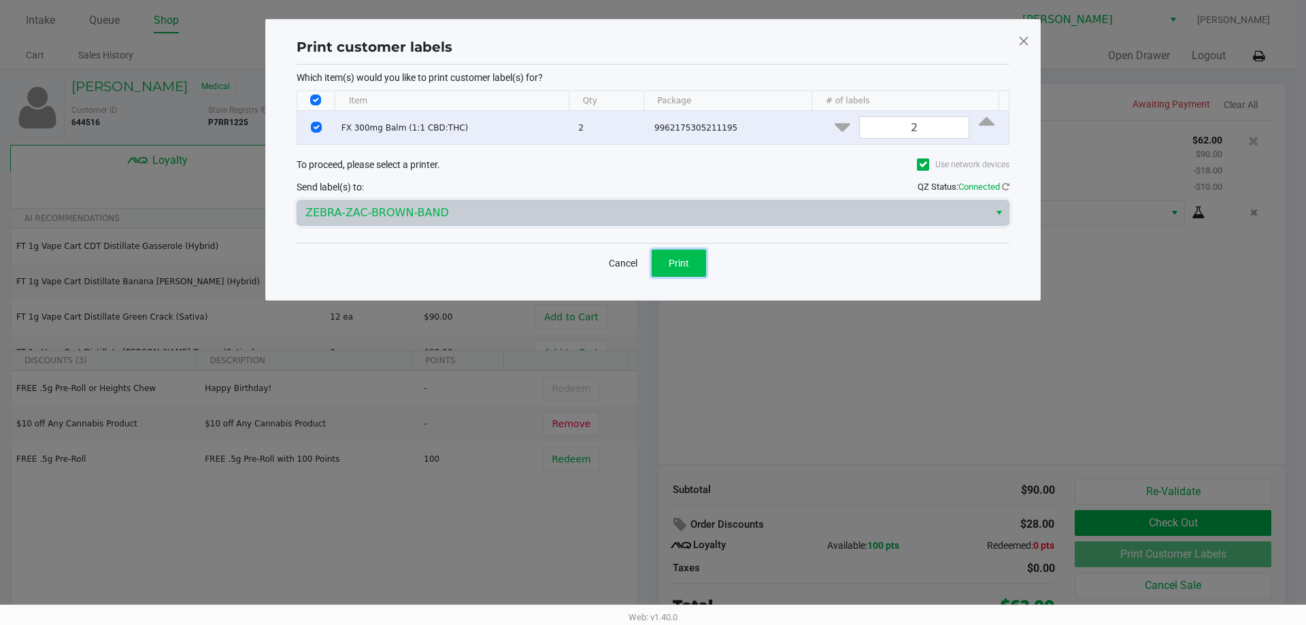
click at [651, 265] on button "Print" at bounding box center [678, 263] width 54 height 27
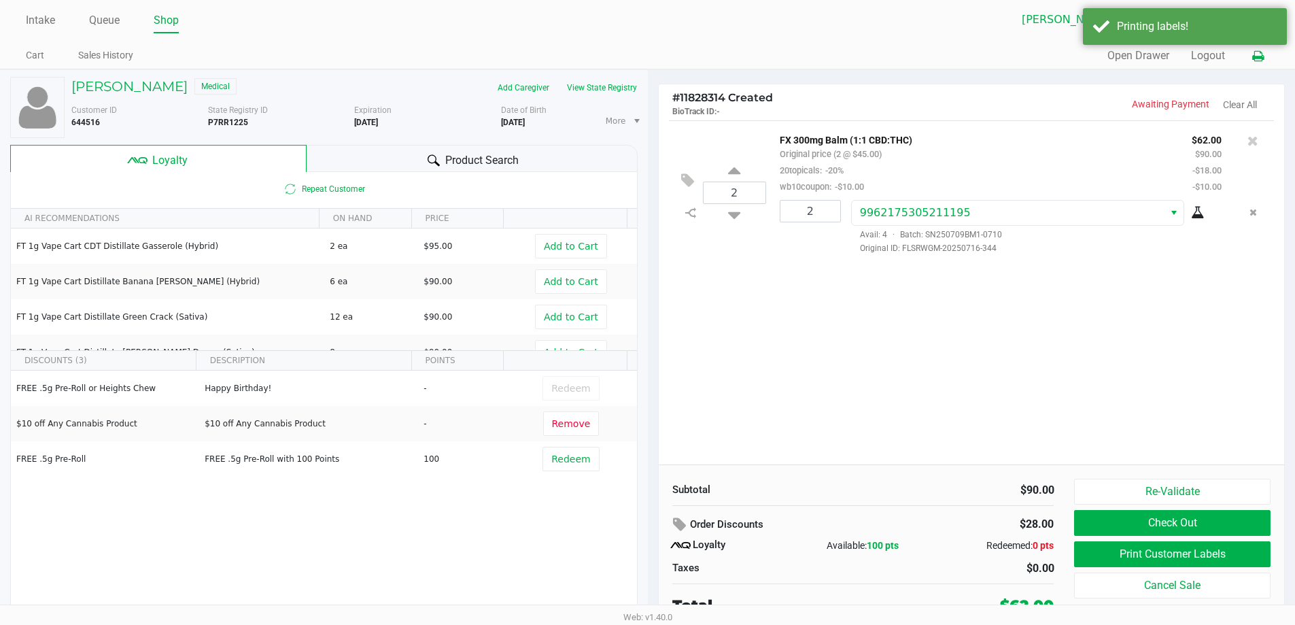
click at [651, 58] on icon at bounding box center [1259, 57] width 12 height 10
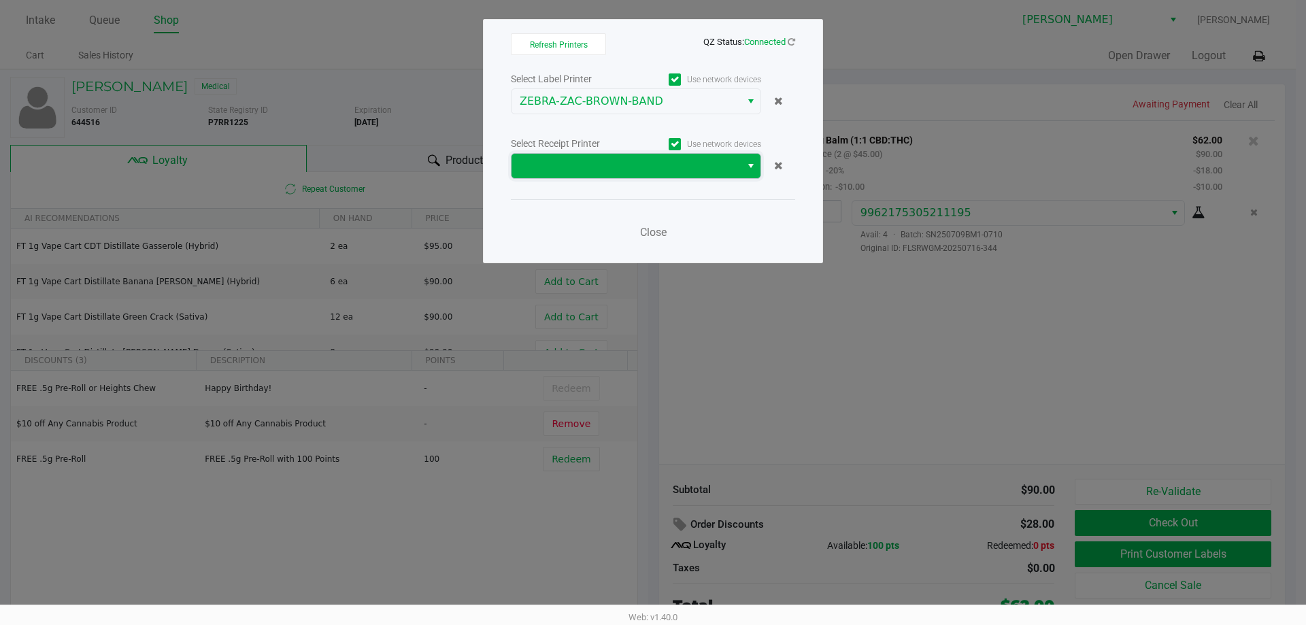
click at [590, 166] on span at bounding box center [626, 166] width 213 height 16
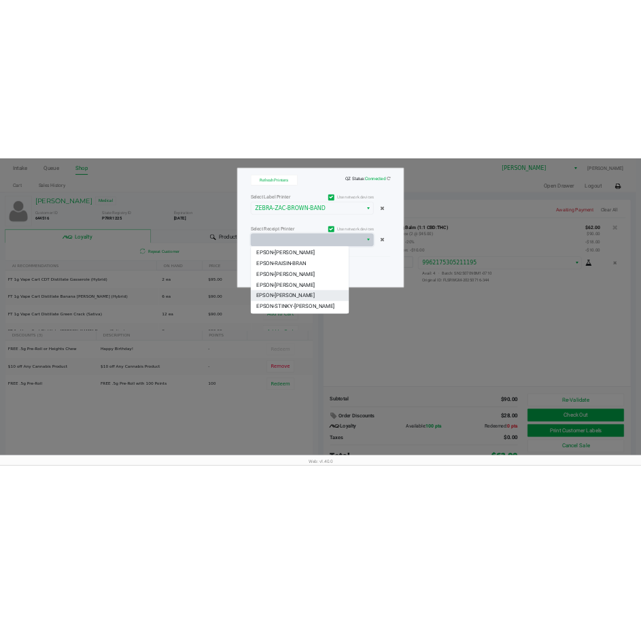
scroll to position [147, 0]
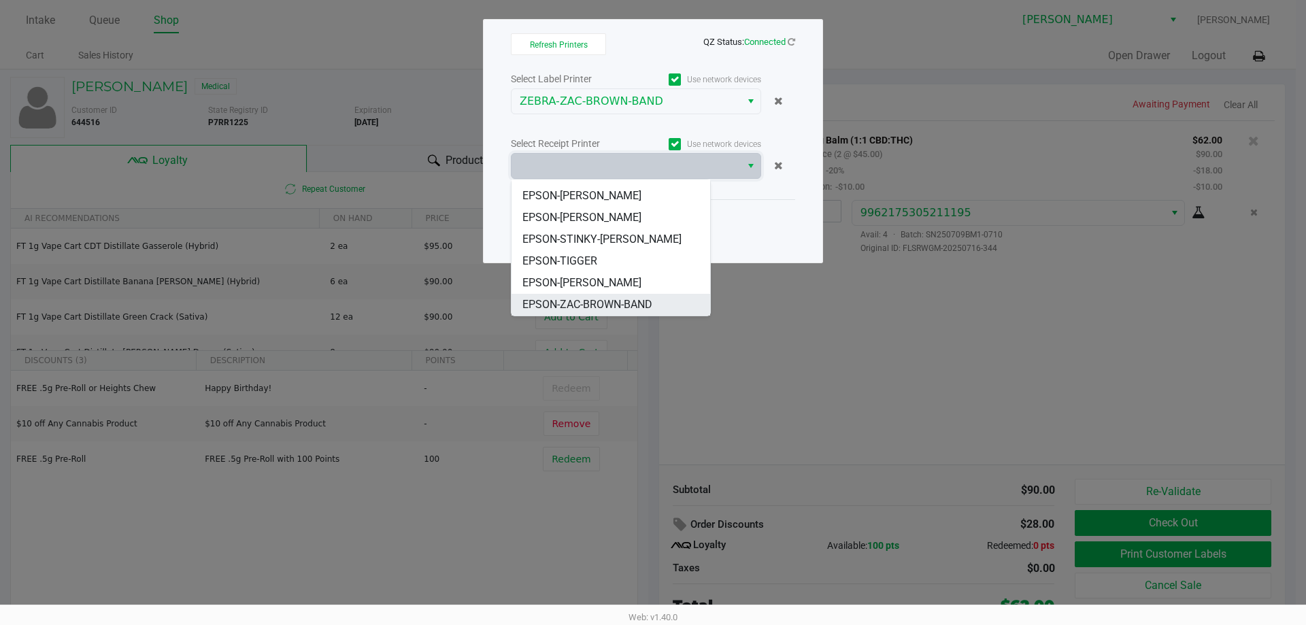
click at [610, 305] on span "EPSON-ZAC-BROWN-BAND" at bounding box center [587, 304] width 130 height 16
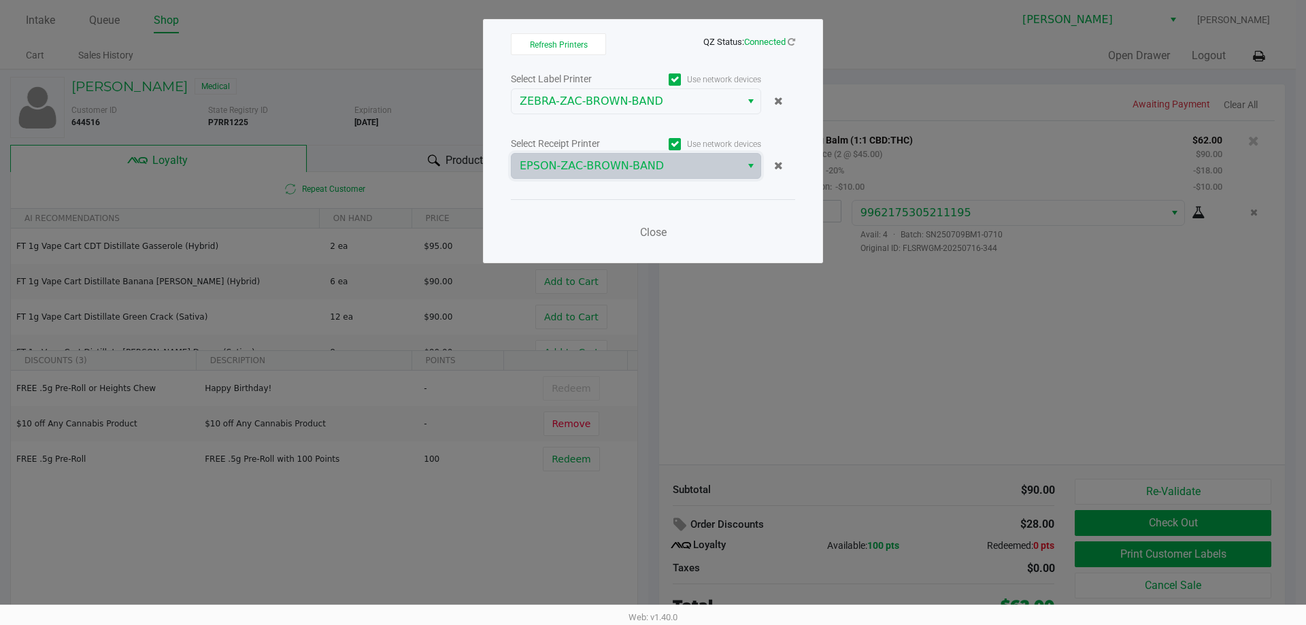
click at [651, 394] on ngb-modal-window "Refresh Printers QZ Status: Connected Select Label Printer Use network devices …" at bounding box center [653, 312] width 1306 height 625
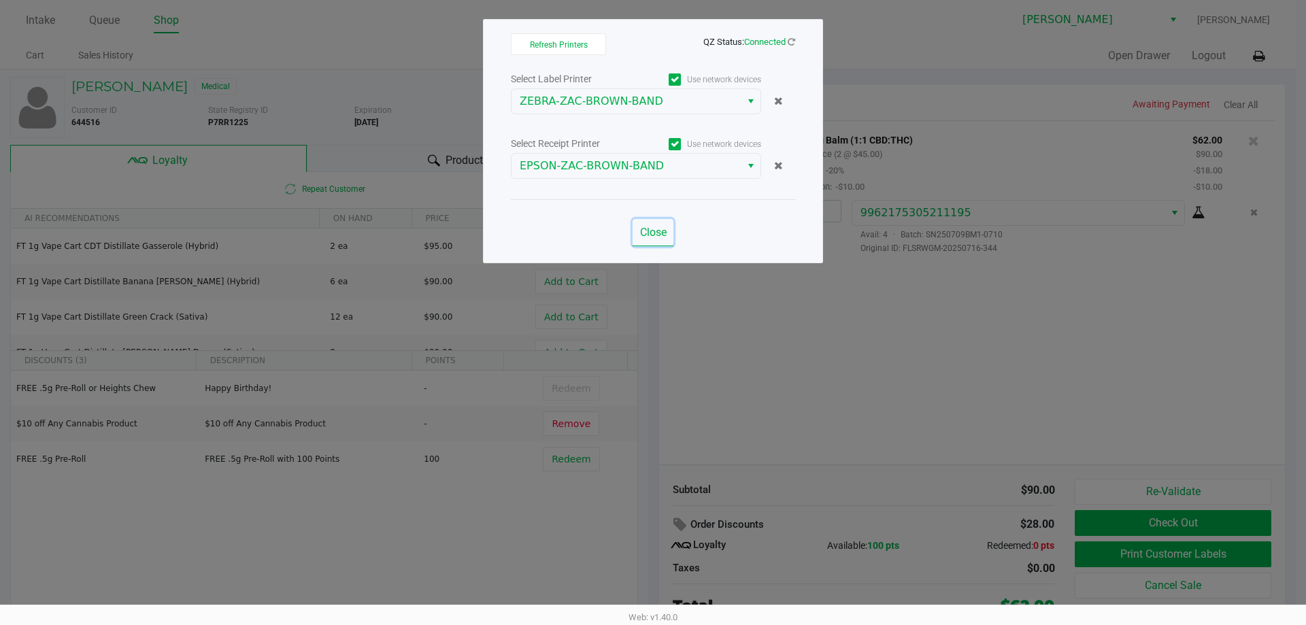
drag, startPoint x: 660, startPoint y: 233, endPoint x: 802, endPoint y: 352, distance: 186.3
click at [651, 239] on button "Close" at bounding box center [652, 232] width 41 height 27
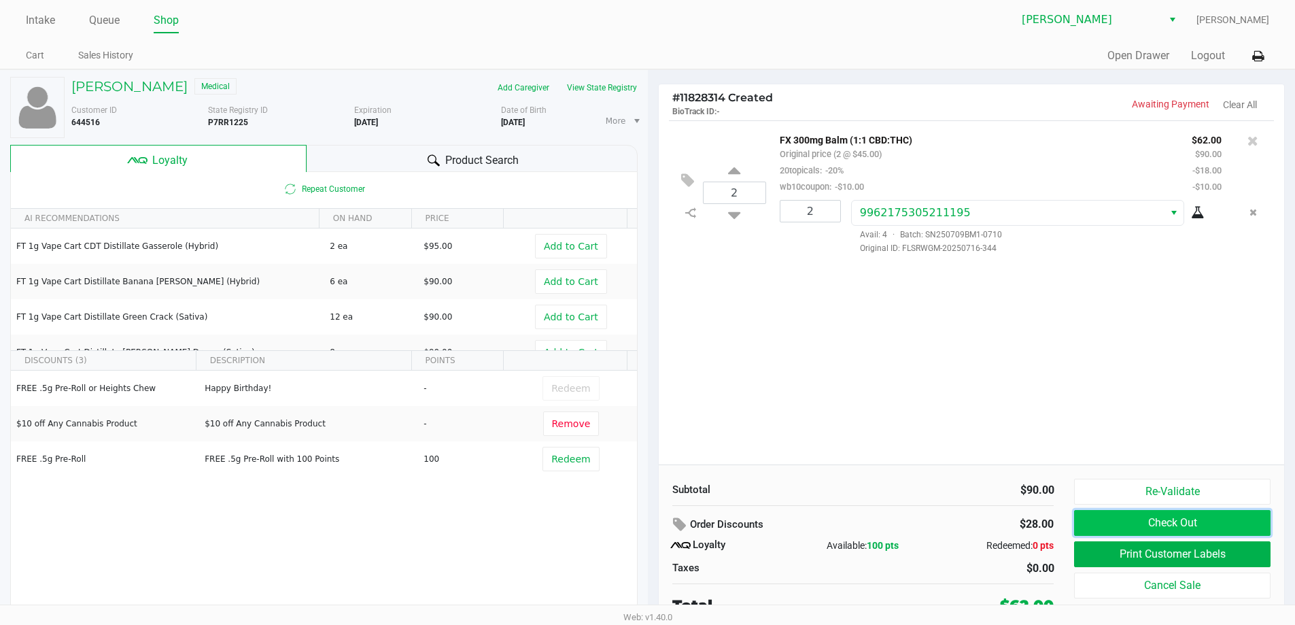
click at [651, 522] on button "Check Out" at bounding box center [1172, 523] width 196 height 26
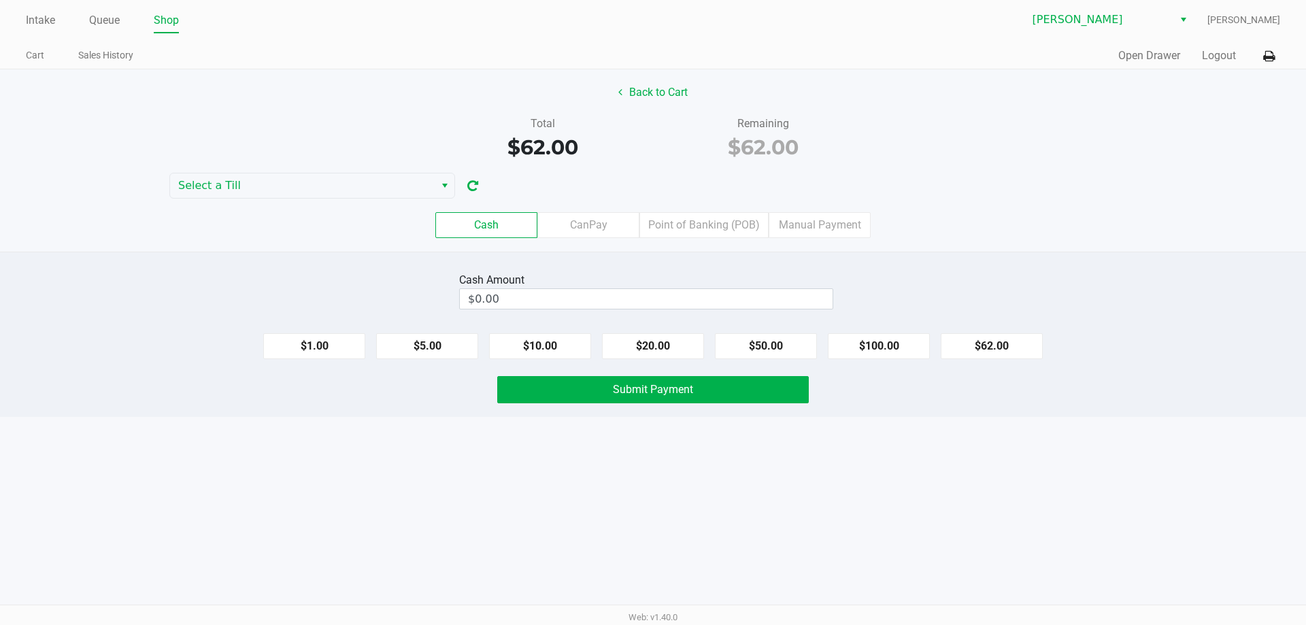
click at [325, 169] on div "Back to Cart Total $62.00 Remaining $62.00 Select a Till Cash CanPay Point of B…" at bounding box center [653, 160] width 1306 height 182
click at [329, 184] on span "Select a Till" at bounding box center [302, 185] width 248 height 16
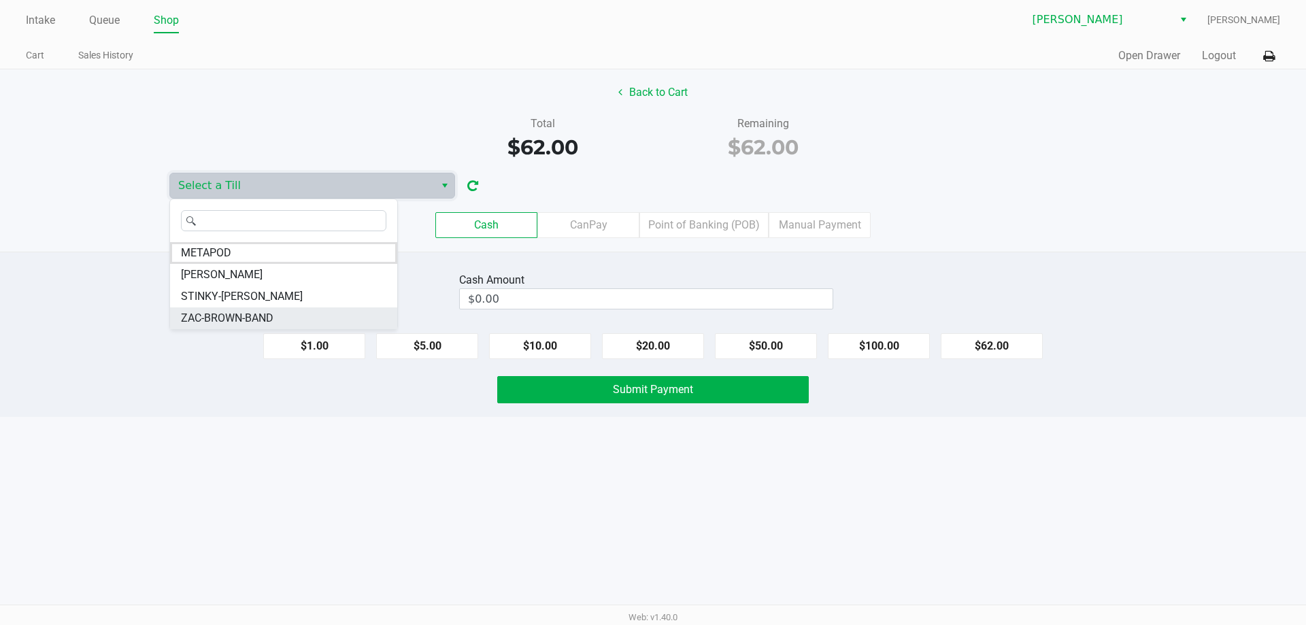
click at [220, 311] on span "ZAC-BROWN-BAND" at bounding box center [227, 318] width 92 height 16
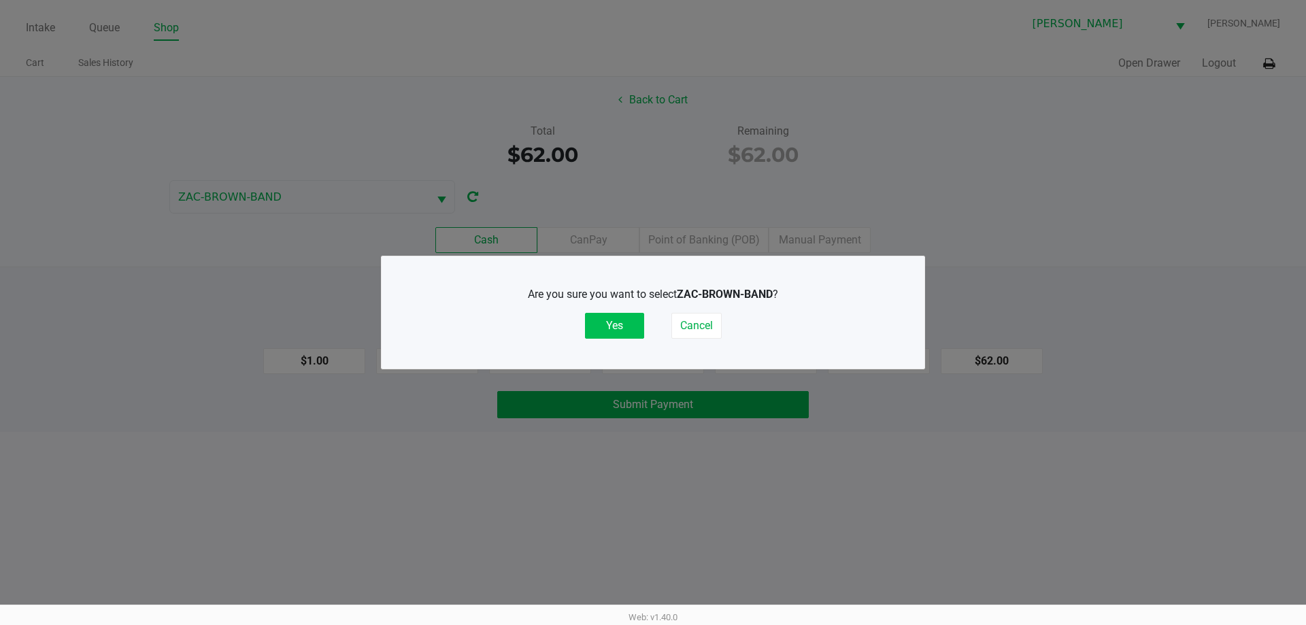
click at [611, 330] on button "Yes" at bounding box center [614, 326] width 59 height 26
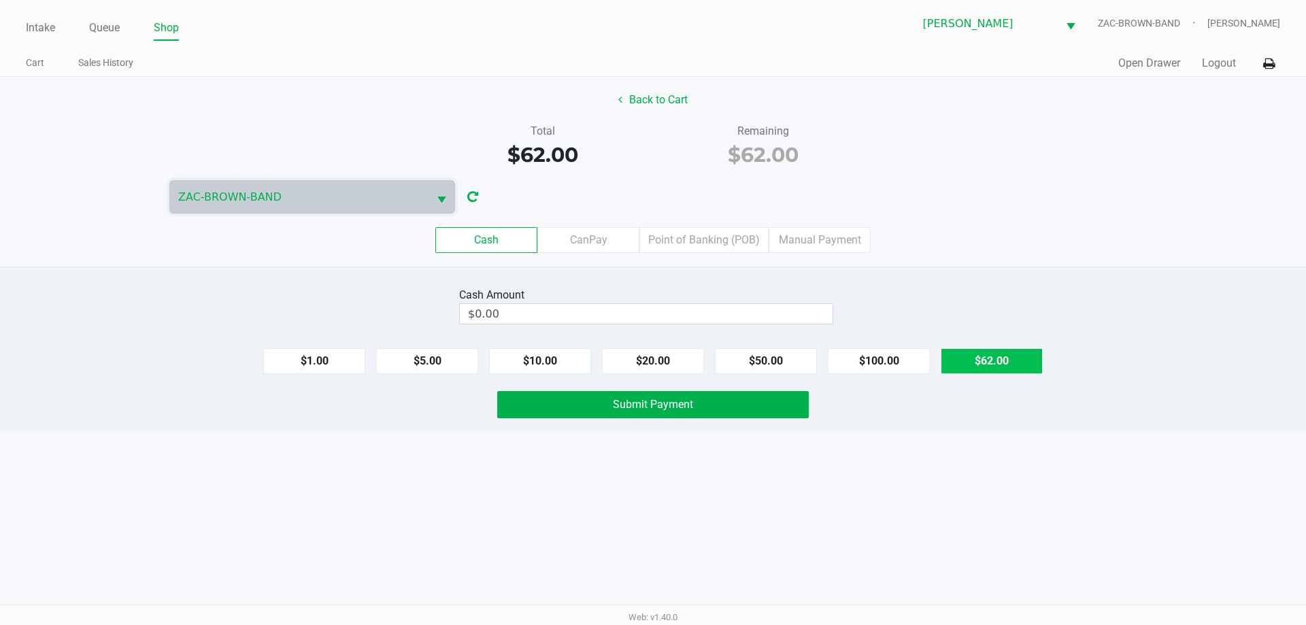
click at [651, 356] on button "$62.00" at bounding box center [991, 361] width 102 height 26
type input "$62.00"
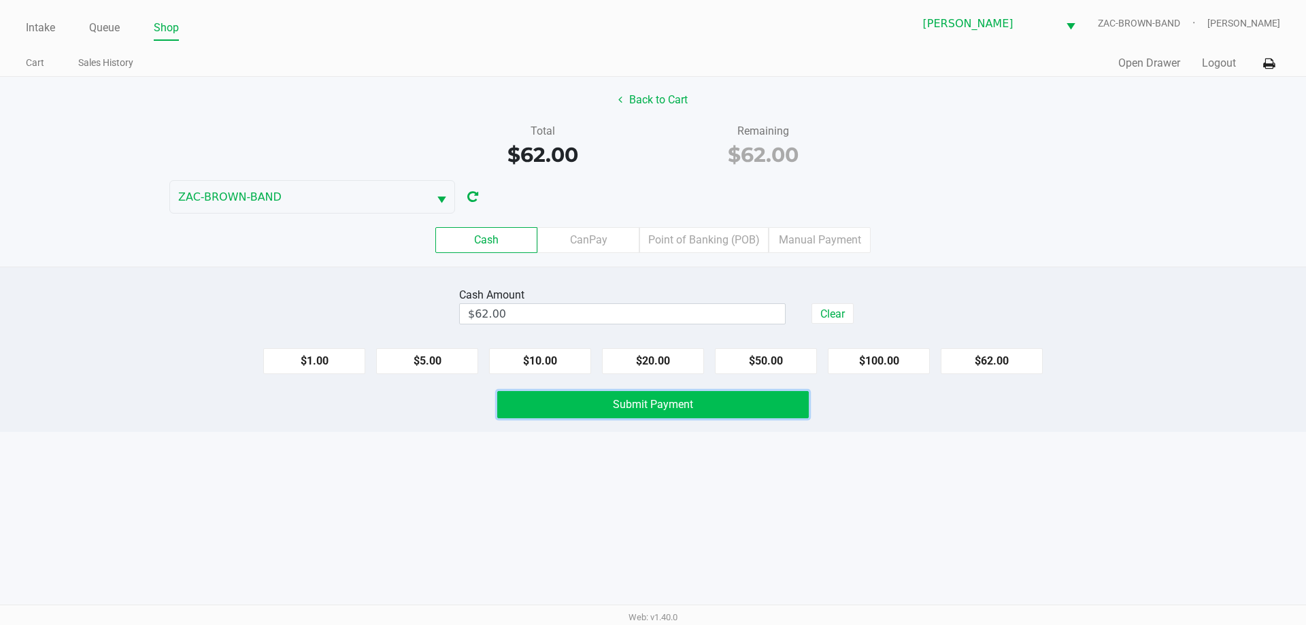
click at [622, 411] on button "Submit Payment" at bounding box center [652, 404] width 311 height 27
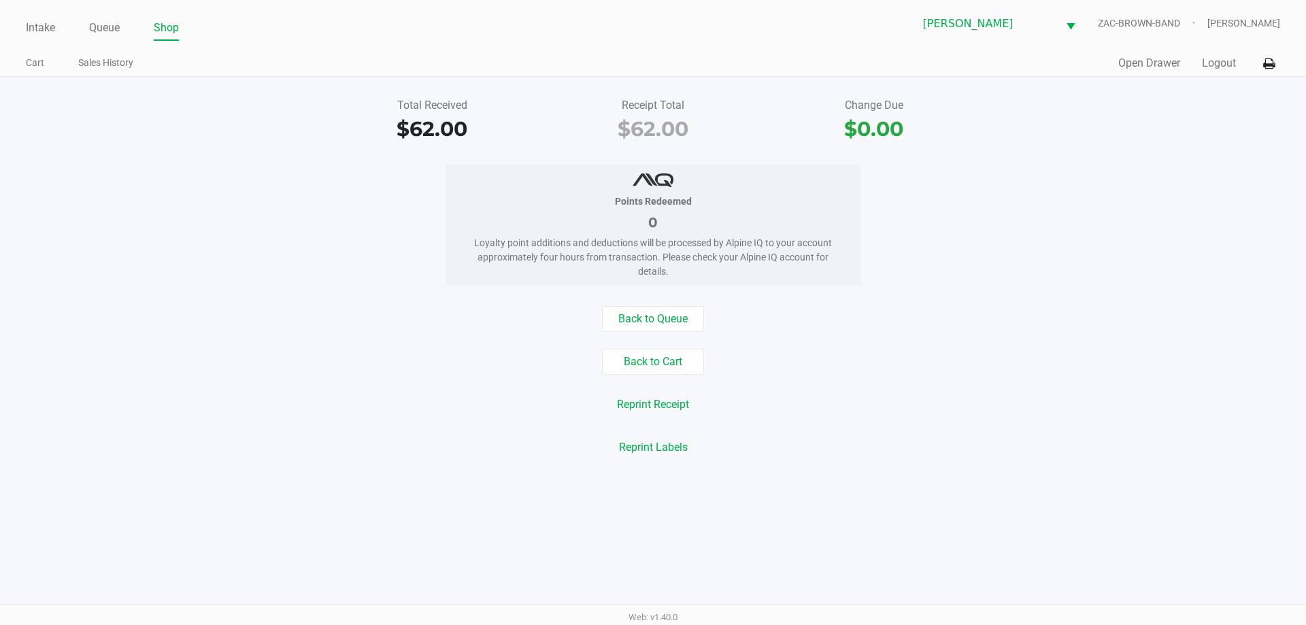
click at [86, 110] on div "Total Received $62.00 Receipt Total $62.00 Change Due $0.00" at bounding box center [653, 120] width 1326 height 47
click at [39, 23] on link "Intake" at bounding box center [40, 27] width 29 height 19
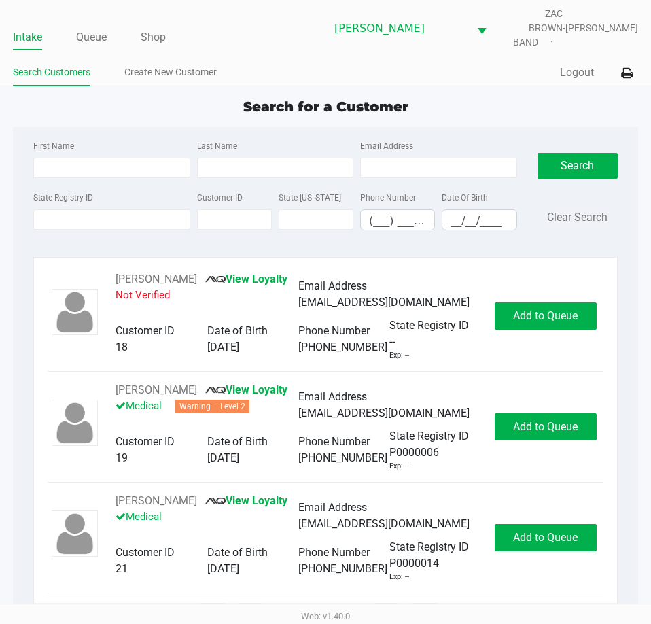
click at [186, 97] on div "Search for a Customer" at bounding box center [326, 107] width 646 height 20
click at [181, 107] on div "Search for a Customer First Name Last Name Email Address State Registry ID Cust…" at bounding box center [326, 357] width 626 height 521
click at [131, 211] on input "State Registry ID" at bounding box center [111, 219] width 156 height 20
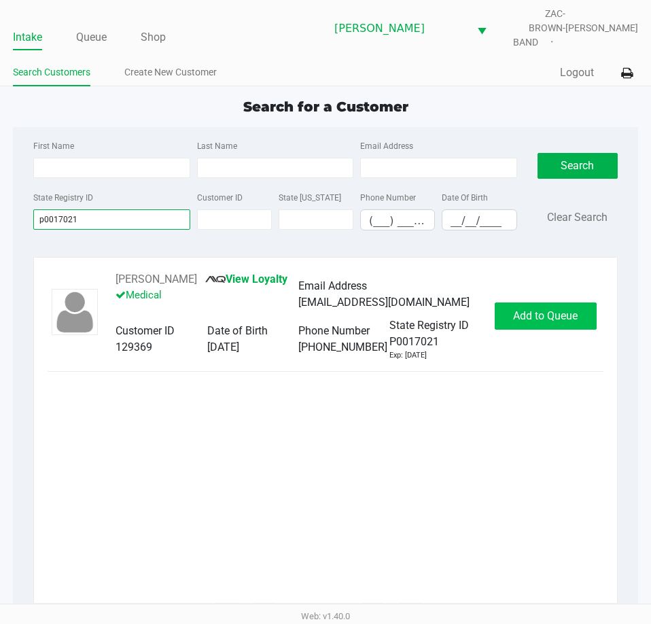
type input "p0017021"
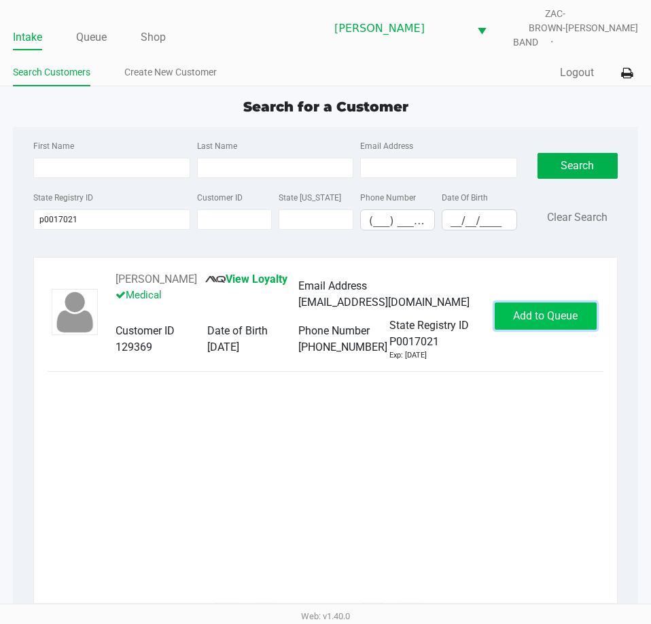
click at [553, 316] on button "Add to Queue" at bounding box center [546, 316] width 102 height 27
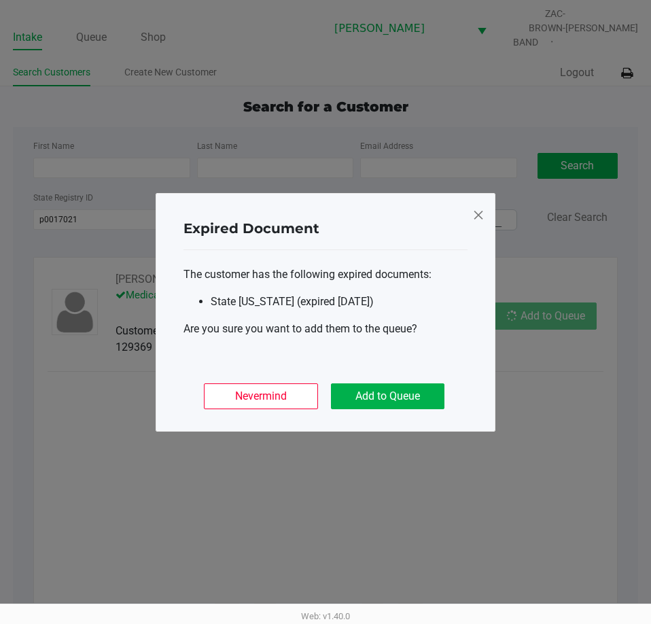
click at [408, 409] on div "Nevermind Add to Queue" at bounding box center [326, 390] width 284 height 53
click at [401, 390] on button "Add to Queue" at bounding box center [388, 397] width 114 height 26
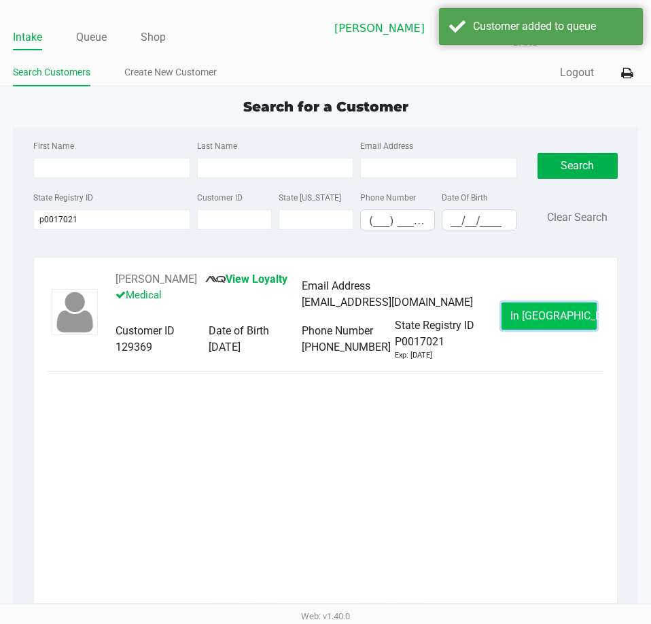
click at [541, 315] on button "In [GEOGRAPHIC_DATA]" at bounding box center [549, 316] width 95 height 27
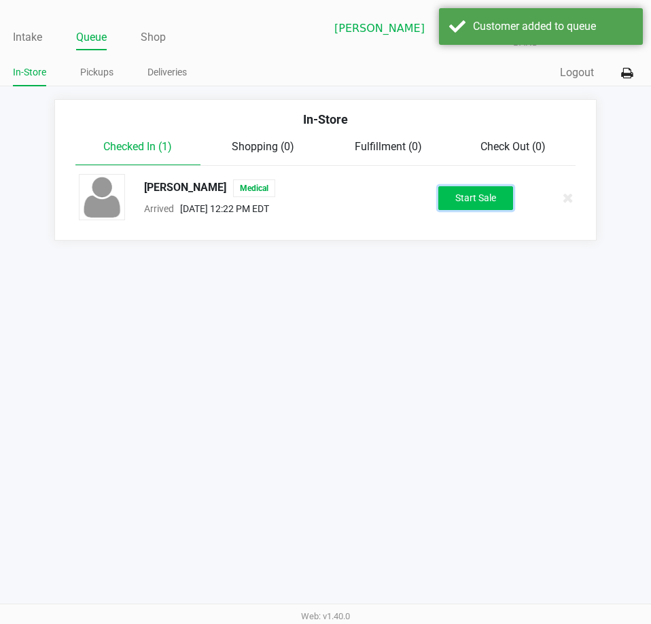
click at [501, 194] on button "Start Sale" at bounding box center [476, 198] width 75 height 24
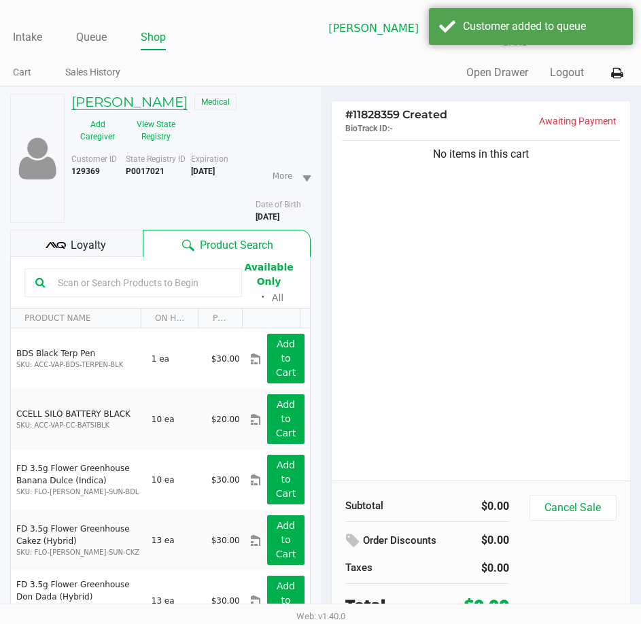
click at [140, 94] on h5 "[PERSON_NAME]" at bounding box center [129, 102] width 116 height 16
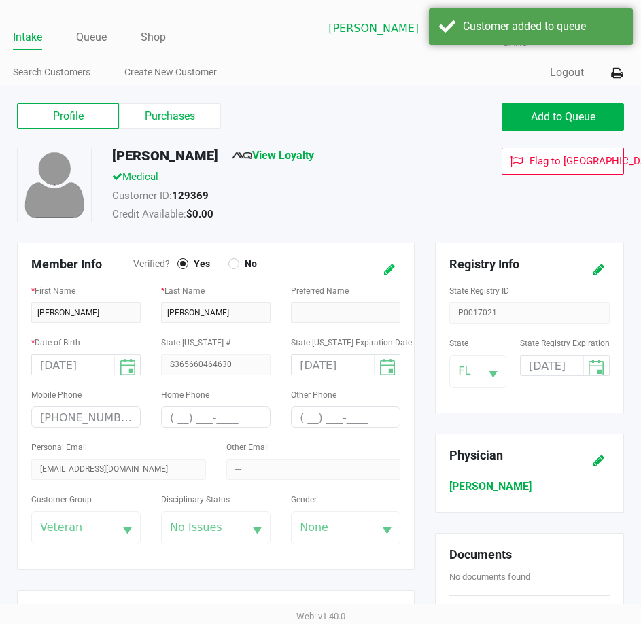
click at [391, 265] on icon at bounding box center [389, 270] width 11 height 10
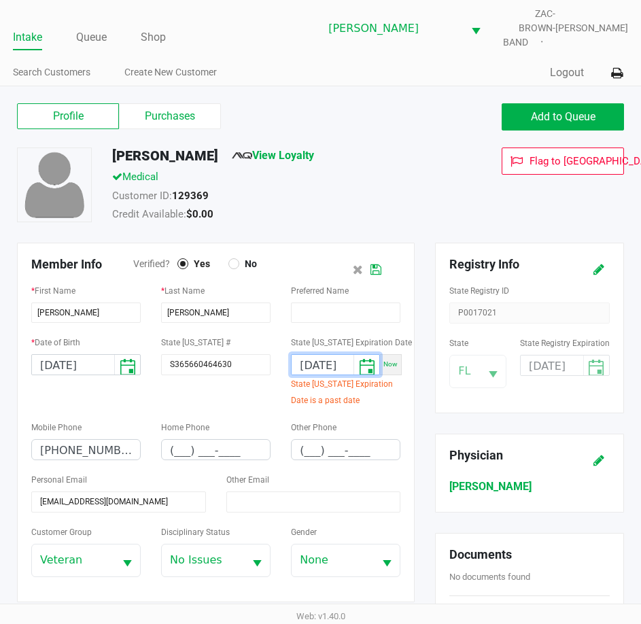
scroll to position [0, 10]
drag, startPoint x: 297, startPoint y: 354, endPoint x: 436, endPoint y: 361, distance: 138.9
click at [436, 361] on div "Member Info Verified? Yes No * First Name [PERSON_NAME] * Last Name [PERSON_NAM…" at bounding box center [321, 518] width 628 height 551
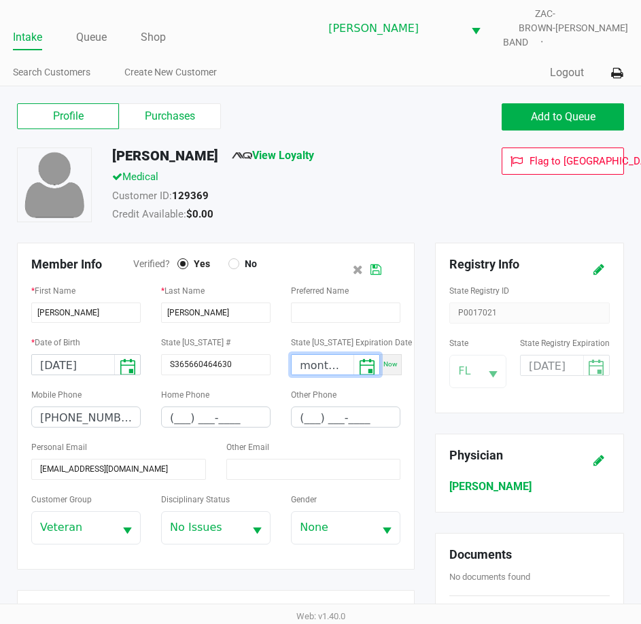
type input "month/day/year"
click at [384, 257] on button at bounding box center [376, 269] width 22 height 25
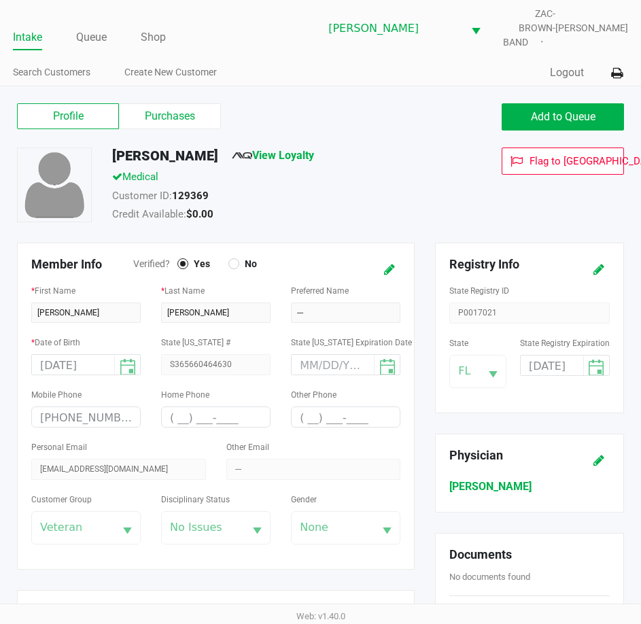
click at [364, 175] on div "Medical" at bounding box center [279, 178] width 355 height 19
click at [167, 103] on label "Purchases" at bounding box center [170, 116] width 102 height 26
click at [0, 0] on 1 "Purchases" at bounding box center [0, 0] width 0 height 0
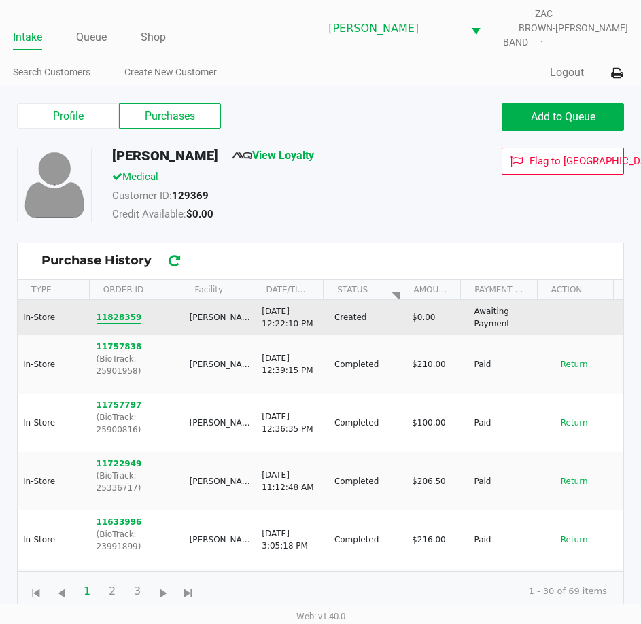
click at [113, 311] on button "11828359" at bounding box center [120, 317] width 46 height 12
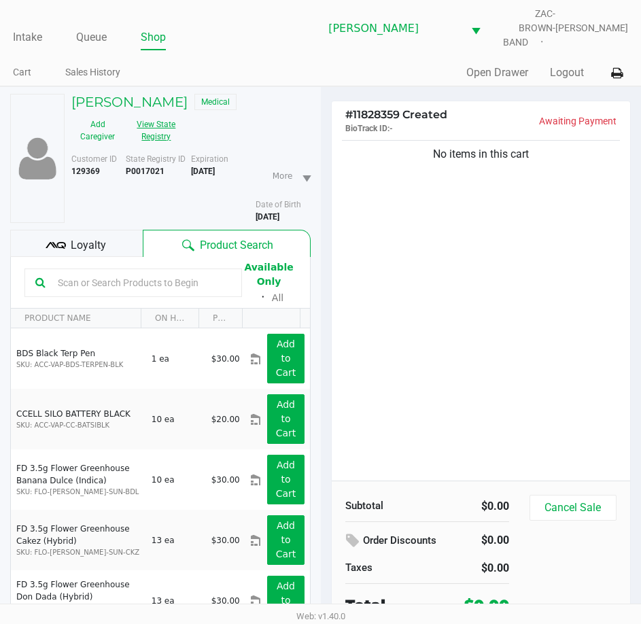
click at [158, 120] on button "View State Registry" at bounding box center [152, 131] width 57 height 34
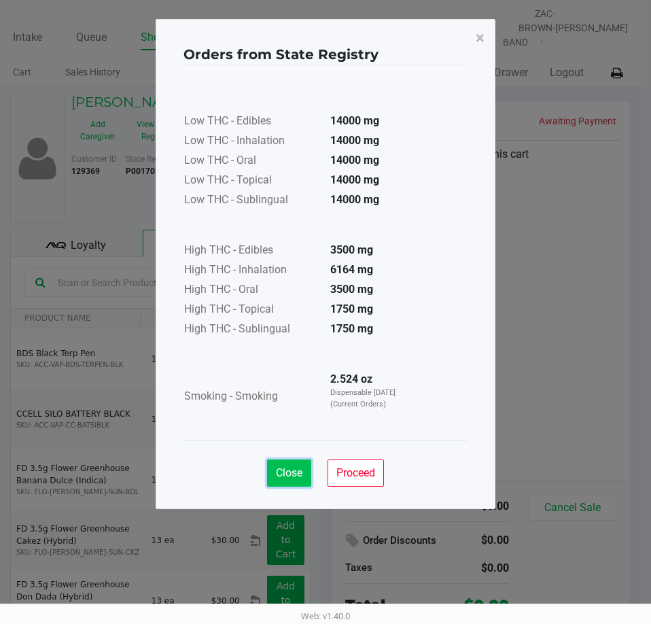
click at [279, 471] on span "Close" at bounding box center [289, 472] width 27 height 13
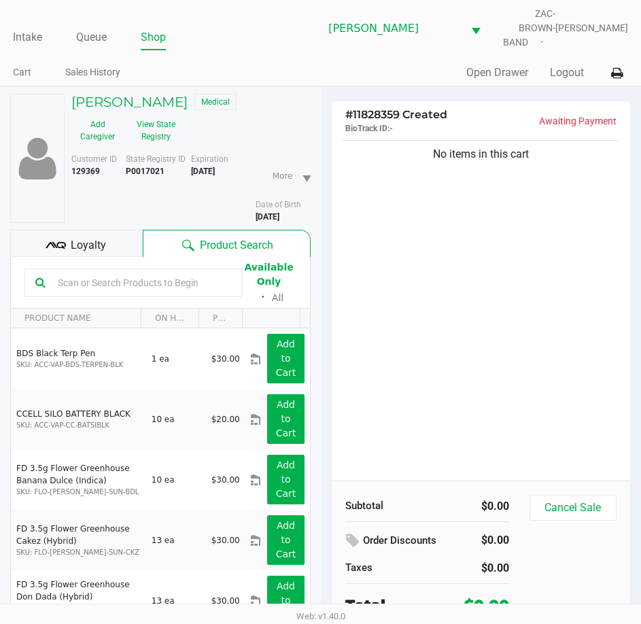
click at [374, 318] on div "No items in this cart" at bounding box center [481, 308] width 299 height 343
click at [119, 273] on input "text" at bounding box center [141, 283] width 179 height 20
click at [119, 274] on input "text" at bounding box center [141, 283] width 179 height 20
click at [387, 296] on div "No items in this cart" at bounding box center [481, 308] width 299 height 343
drag, startPoint x: 457, startPoint y: 301, endPoint x: 398, endPoint y: 283, distance: 61.1
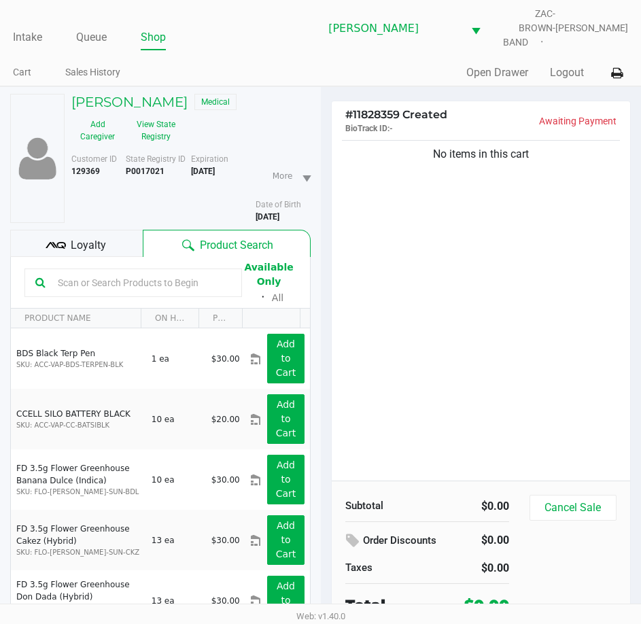
click at [457, 299] on div "No items in this cart" at bounding box center [481, 308] width 299 height 343
click at [407, 276] on div "No items in this cart" at bounding box center [481, 308] width 299 height 343
click at [466, 269] on div "No items in this cart" at bounding box center [481, 308] width 299 height 343
click at [158, 116] on button "View State Registry" at bounding box center [152, 131] width 57 height 34
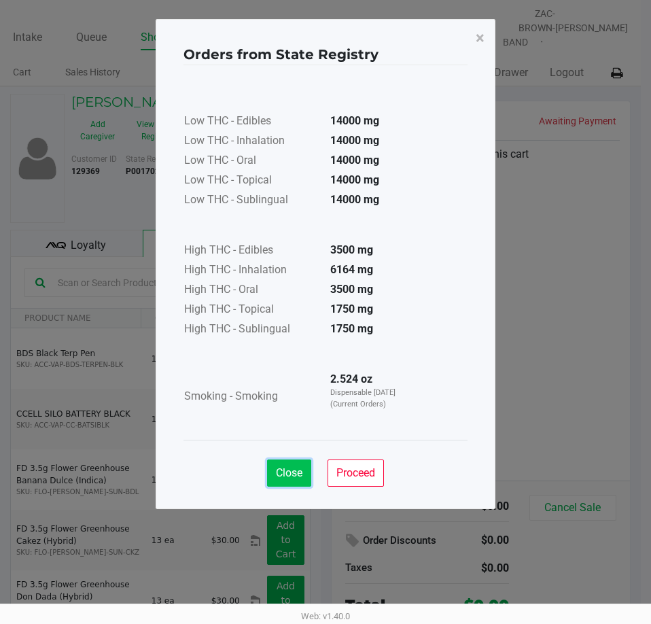
click at [296, 471] on span "Close" at bounding box center [289, 472] width 27 height 13
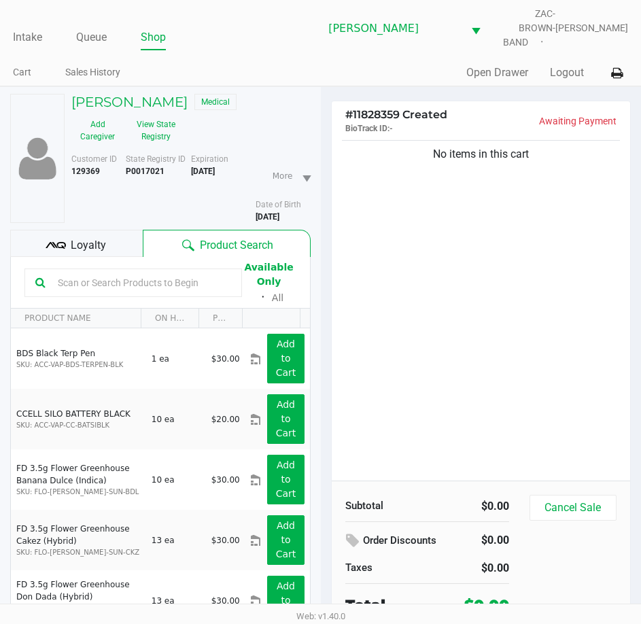
click at [510, 372] on div "No items in this cart" at bounding box center [481, 308] width 299 height 343
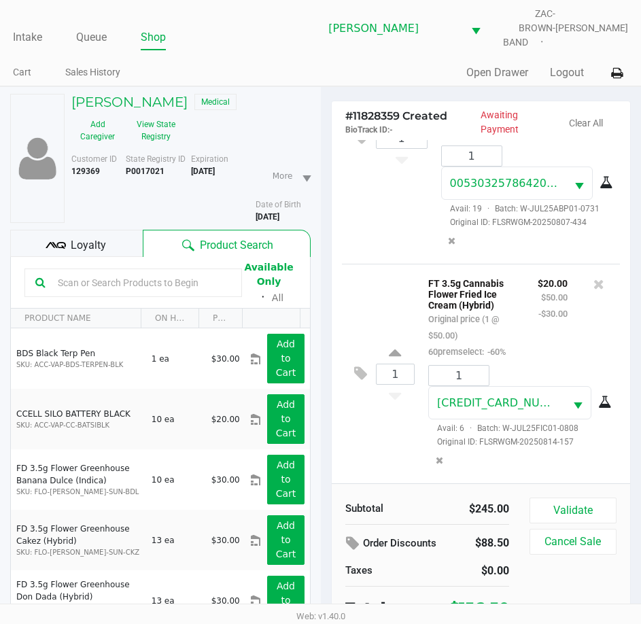
scroll to position [666, 0]
click at [66, 230] on div "Loyalty" at bounding box center [76, 243] width 133 height 27
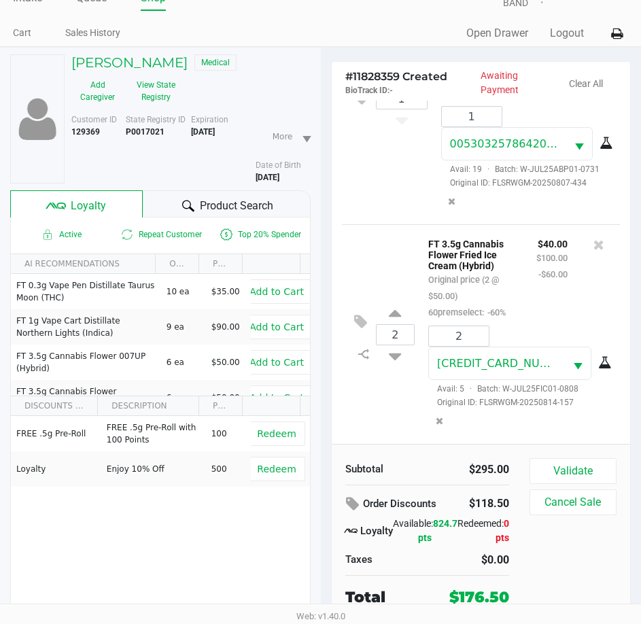
scroll to position [71, 0]
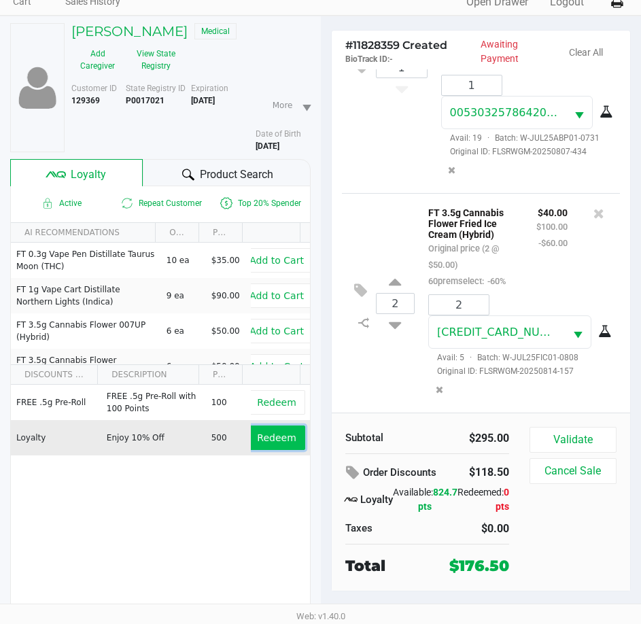
click at [262, 432] on span "Redeem" at bounding box center [276, 437] width 39 height 11
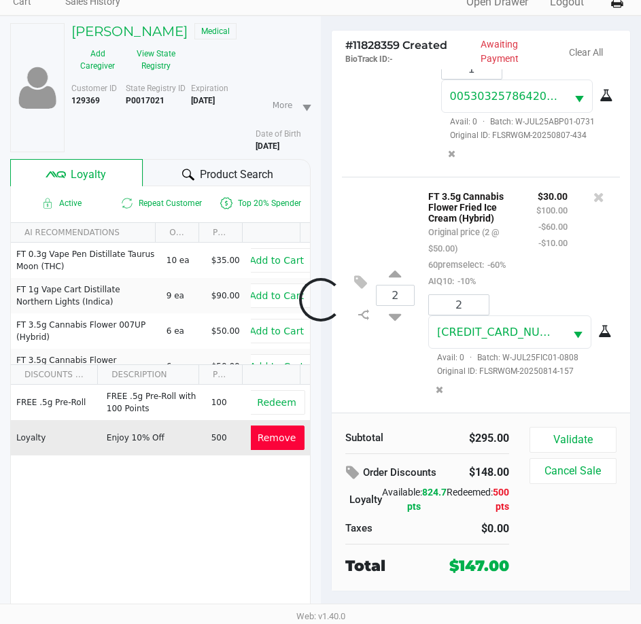
scroll to position [732, 0]
click at [231, 148] on div "[PERSON_NAME] Medical Add Caregiver View State Registry Customer ID 129369 Stat…" at bounding box center [160, 324] width 301 height 617
click at [233, 159] on div "Product Search" at bounding box center [226, 172] width 167 height 27
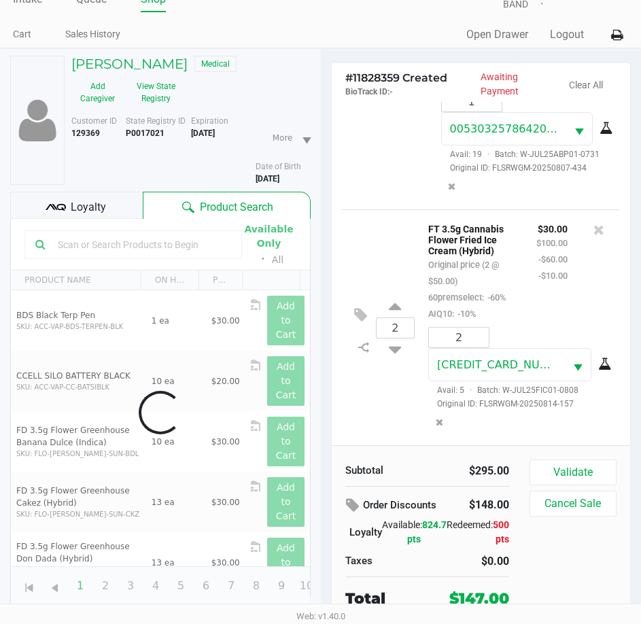
scroll to position [71, 0]
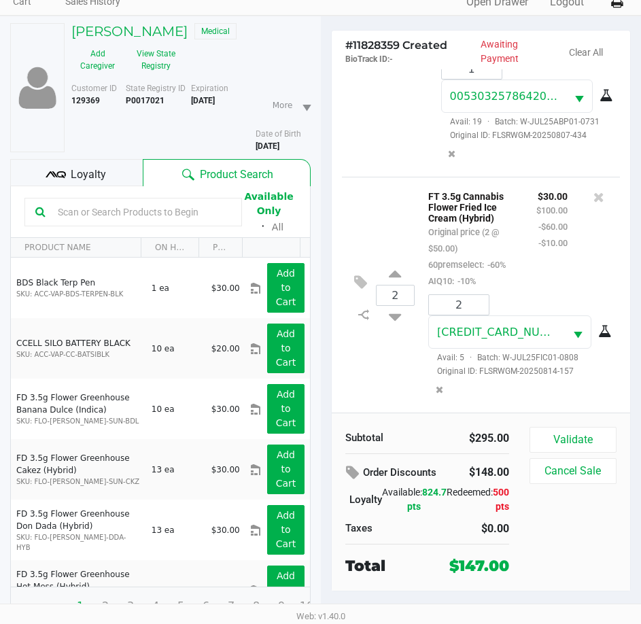
click at [80, 204] on input "text" at bounding box center [141, 212] width 179 height 20
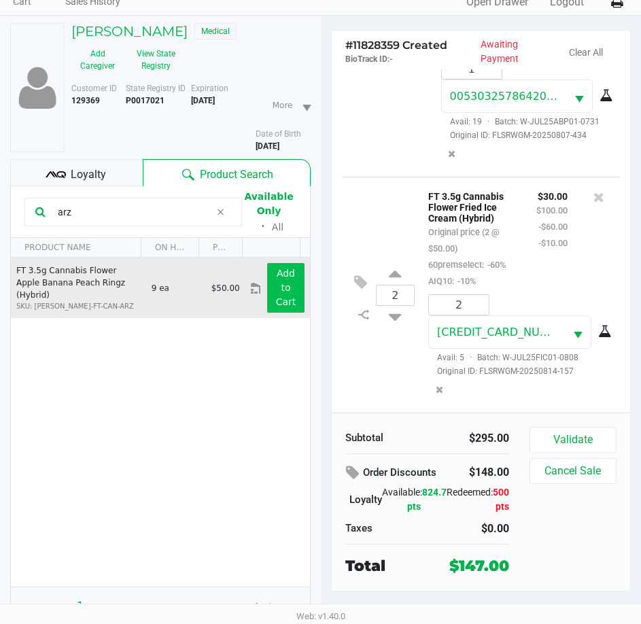
type input "arz"
click at [274, 285] on button "Add to Cart" at bounding box center [285, 288] width 37 height 50
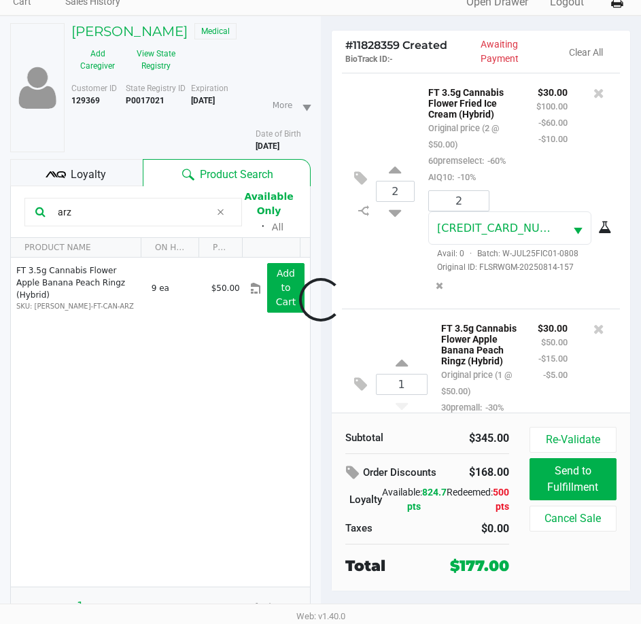
scroll to position [912, 0]
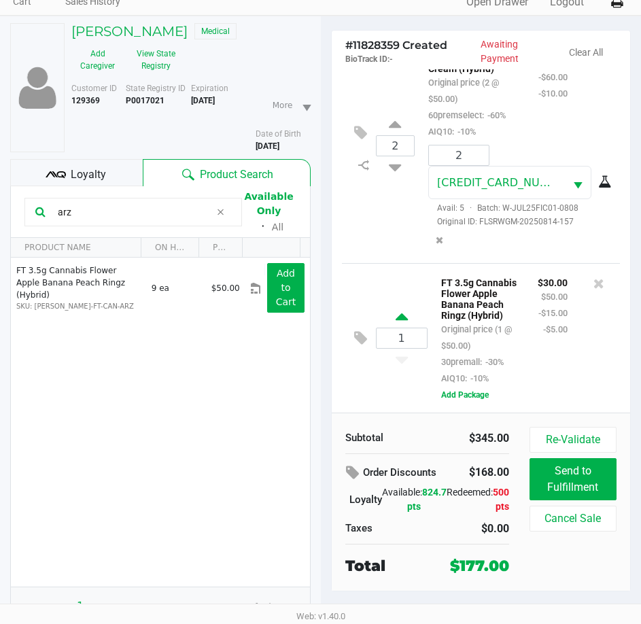
click at [407, 311] on icon at bounding box center [402, 319] width 12 height 17
type input "2"
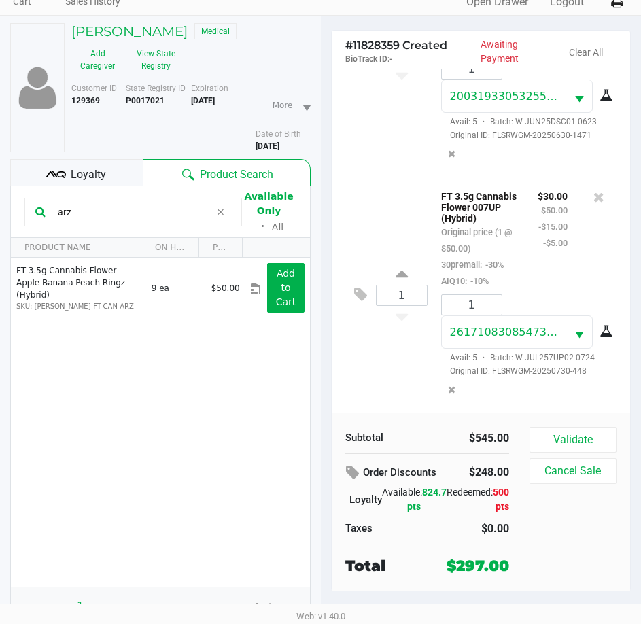
scroll to position [1797, 0]
click at [564, 415] on div "Subtotal $545.00 Order Discounts $248.00 Loyalty Available: 824.7 pts Redeemed:…" at bounding box center [481, 502] width 299 height 178
click at [566, 428] on button "Validate" at bounding box center [573, 440] width 87 height 26
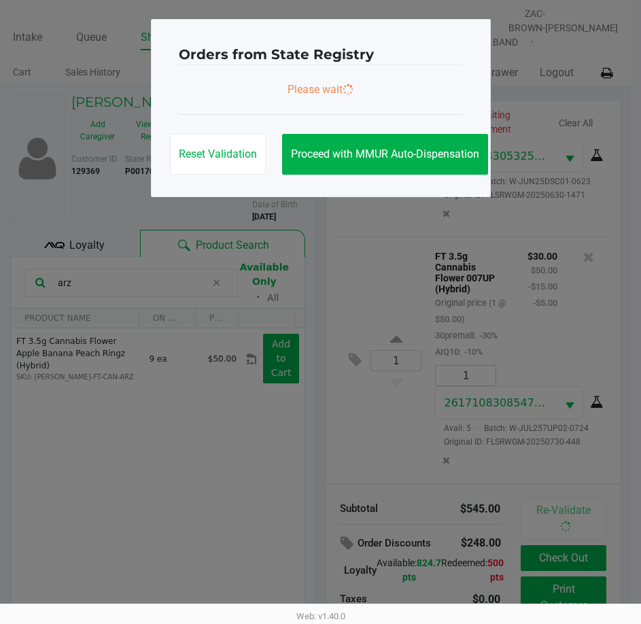
scroll to position [0, 0]
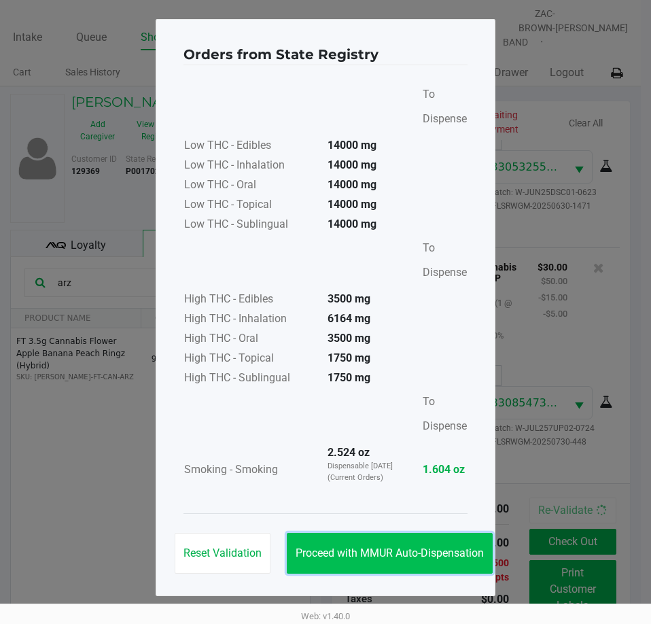
click at [408, 560] on button "Proceed with MMUR Auto-Dispensation" at bounding box center [390, 553] width 206 height 41
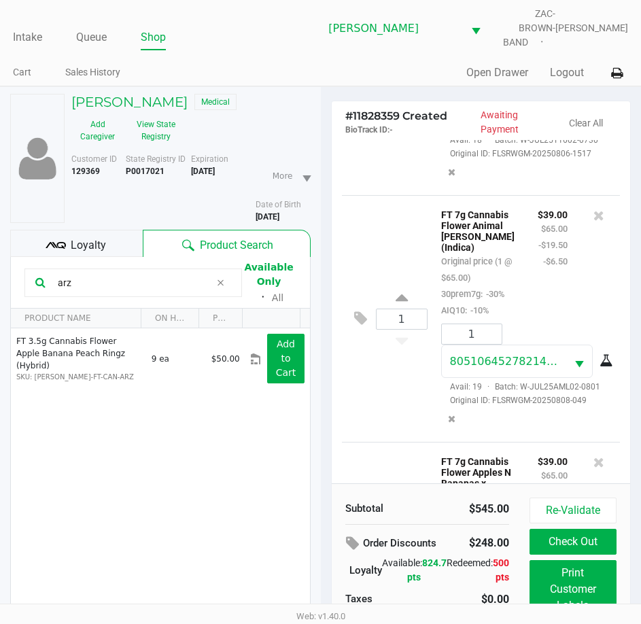
scroll to position [204, 0]
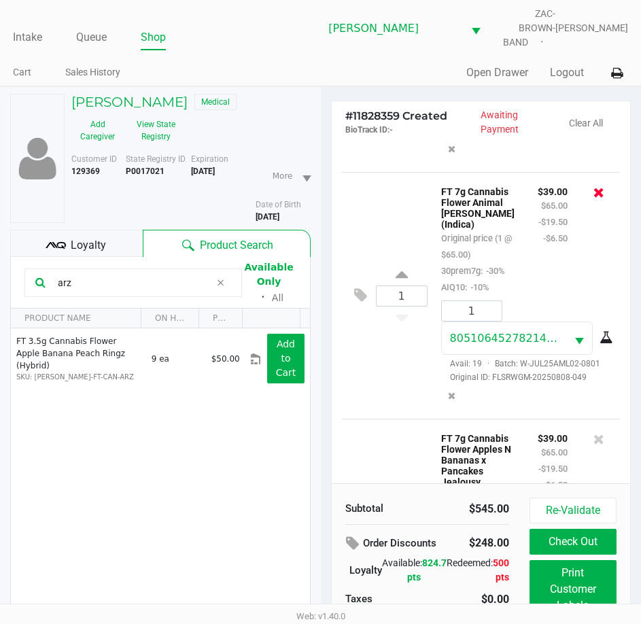
click at [594, 199] on icon at bounding box center [599, 193] width 11 height 14
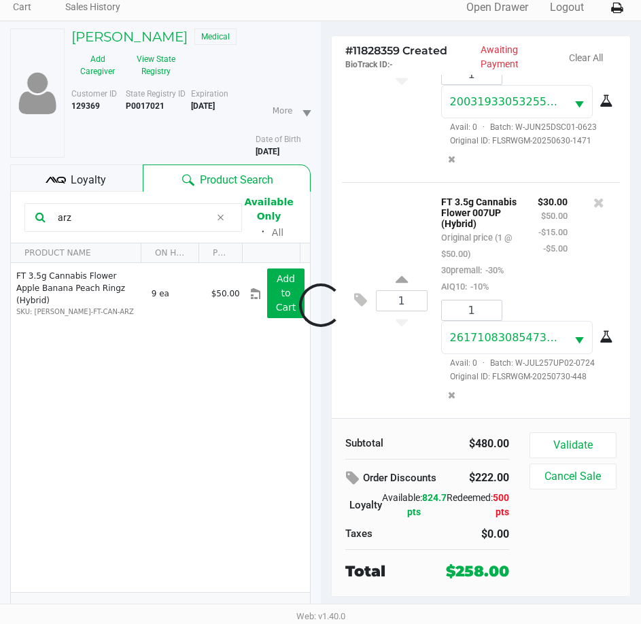
scroll to position [71, 0]
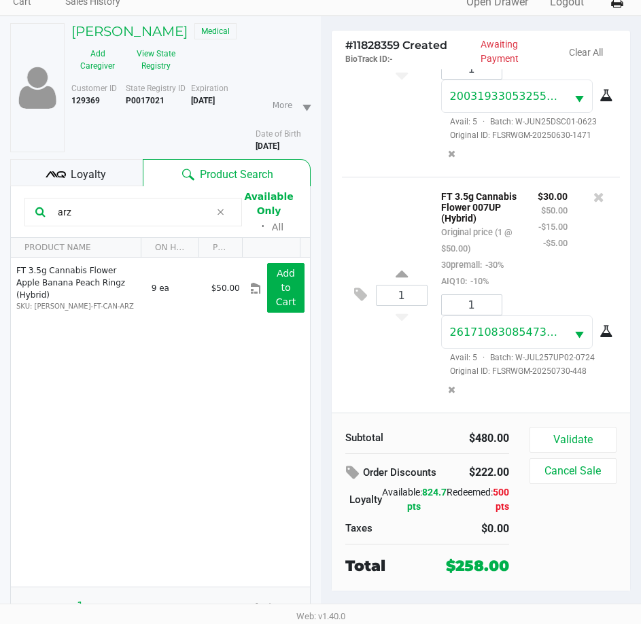
click at [363, 379] on div "1 FT 3.5g Cannabis Flower 007UP (Hybrid) Original price (1 @ $50.00) 30premall:…" at bounding box center [481, 295] width 279 height 236
click at [552, 427] on button "Validate" at bounding box center [573, 440] width 87 height 26
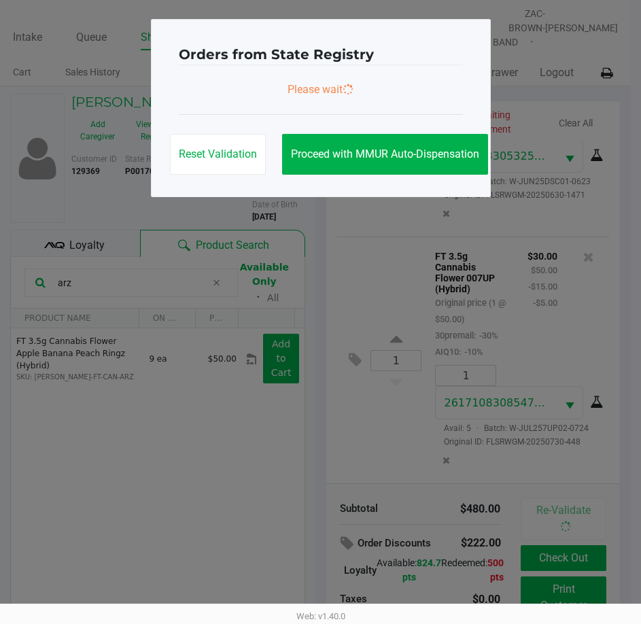
scroll to position [0, 0]
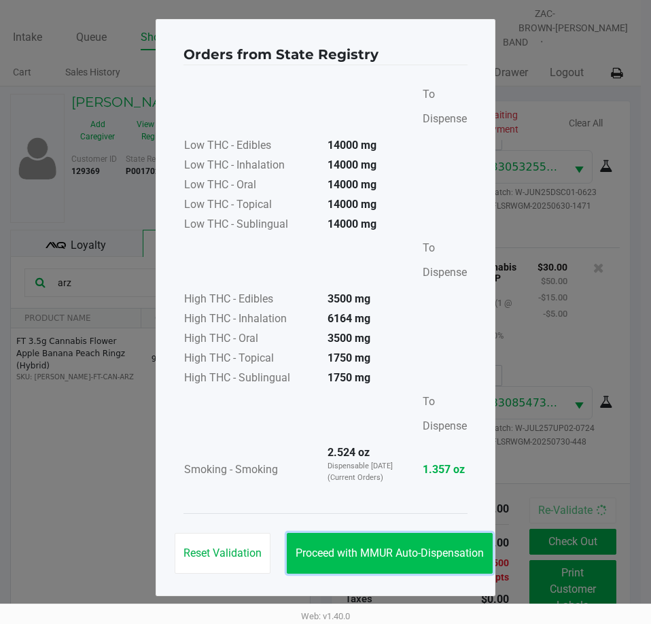
click at [413, 543] on button "Proceed with MMUR Auto-Dispensation" at bounding box center [390, 553] width 206 height 41
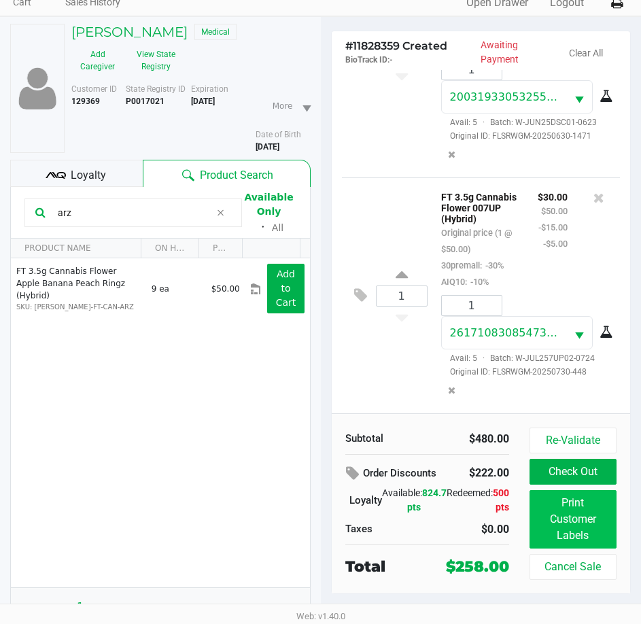
scroll to position [71, 0]
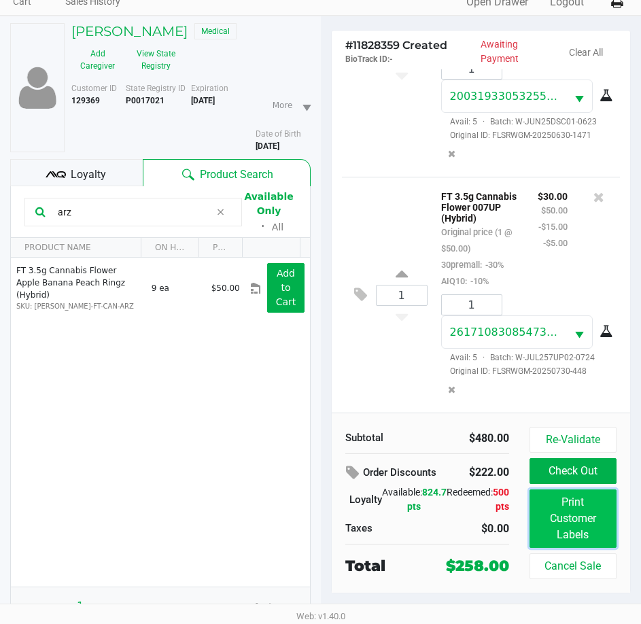
click at [569, 519] on button "Print Customer Labels" at bounding box center [573, 519] width 87 height 58
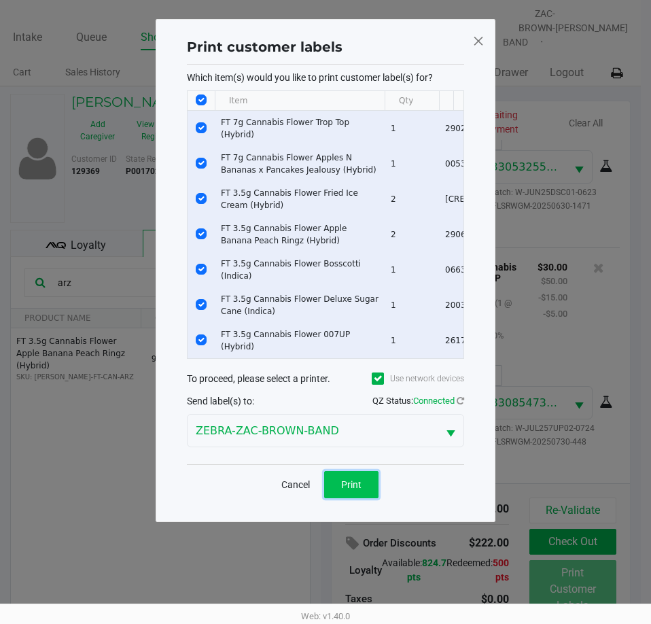
click at [358, 488] on span "Print" at bounding box center [351, 484] width 20 height 11
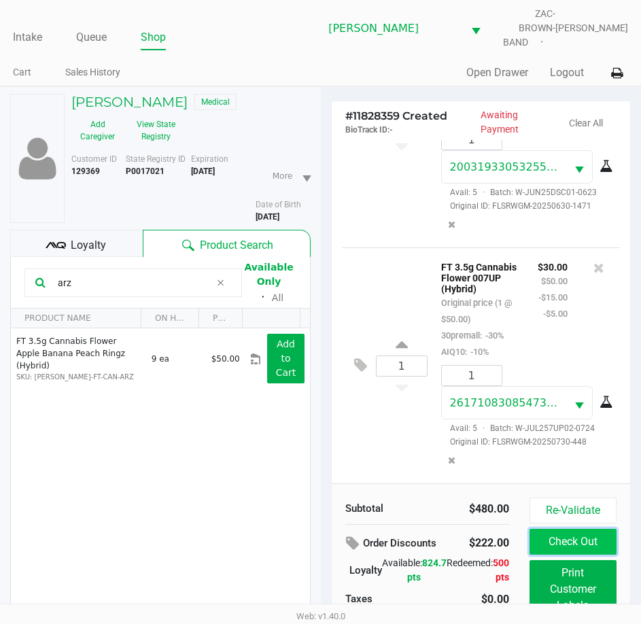
click at [607, 531] on button "Check Out" at bounding box center [573, 542] width 87 height 26
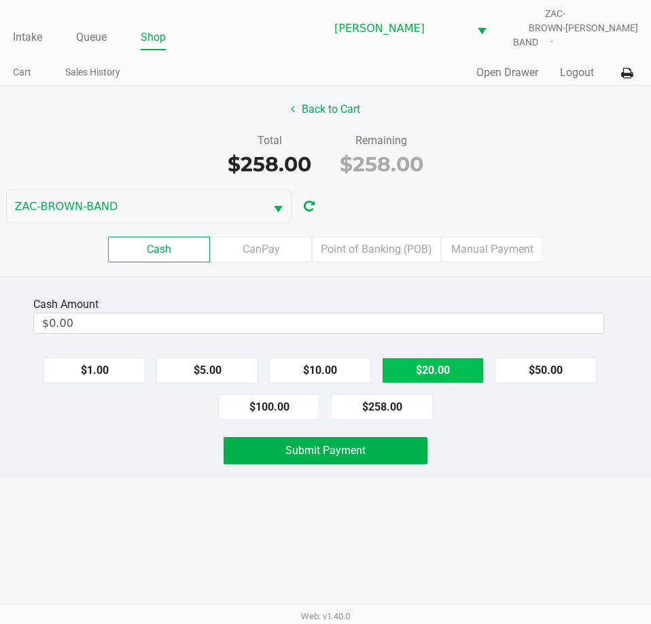
click at [432, 360] on button "$20.00" at bounding box center [433, 371] width 102 height 26
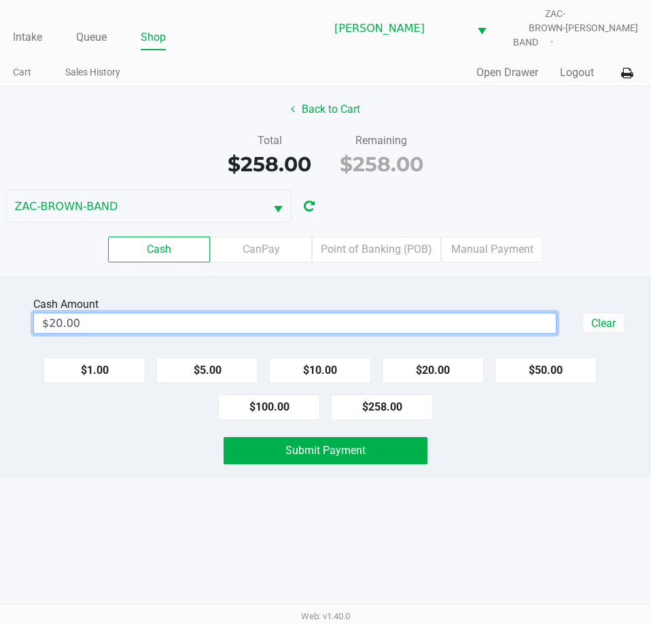
type input "20"
click at [99, 313] on input "20" at bounding box center [295, 323] width 522 height 20
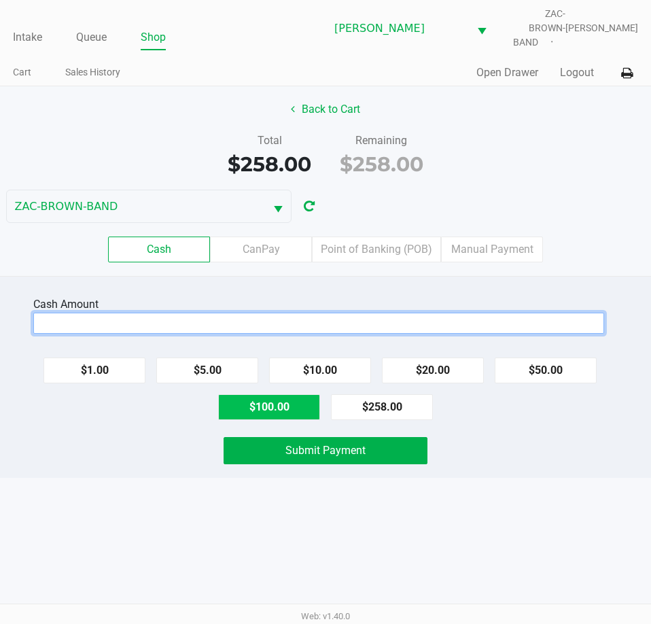
click at [269, 395] on button "$100.00" at bounding box center [269, 407] width 102 height 26
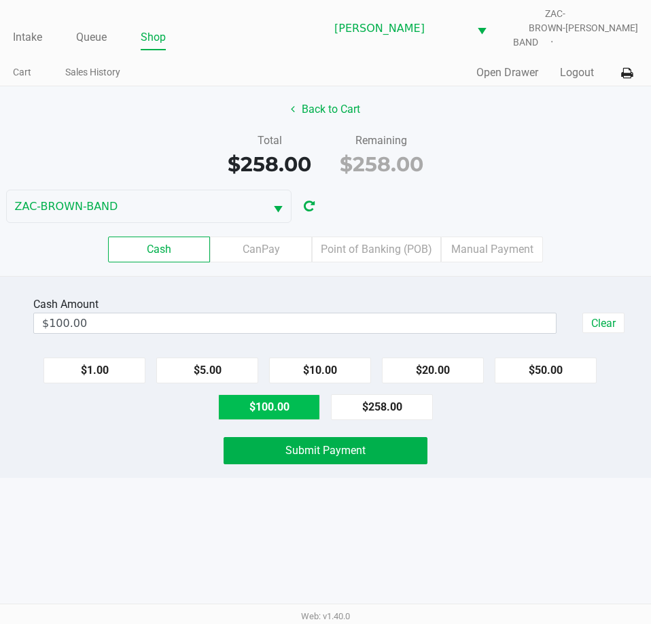
click at [269, 395] on button "$100.00" at bounding box center [269, 407] width 102 height 26
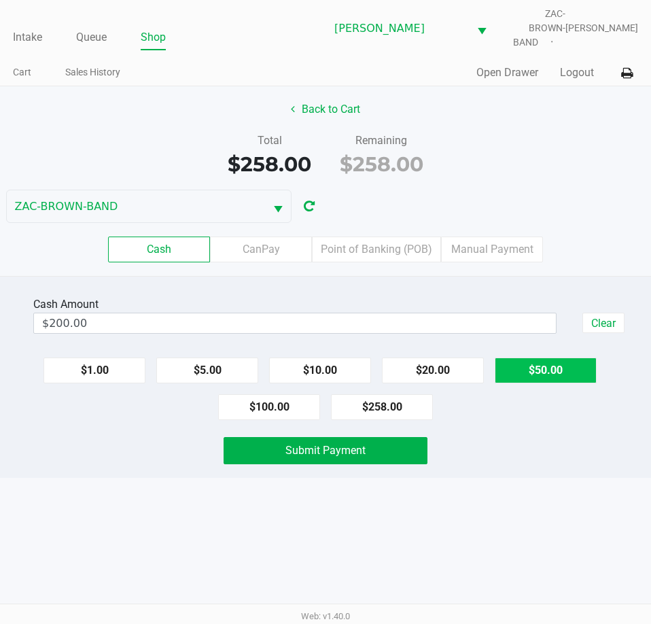
click at [524, 362] on button "$50.00" at bounding box center [546, 371] width 102 height 26
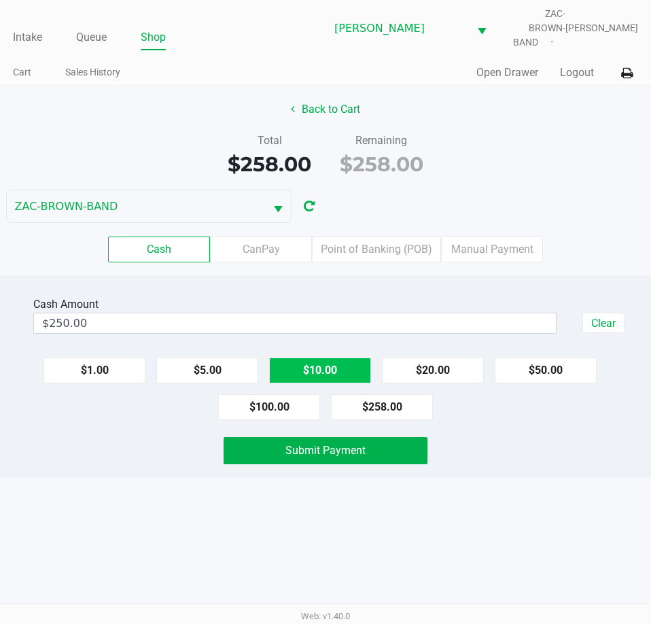
click at [322, 363] on button "$10.00" at bounding box center [320, 371] width 102 height 26
type input "$260.00"
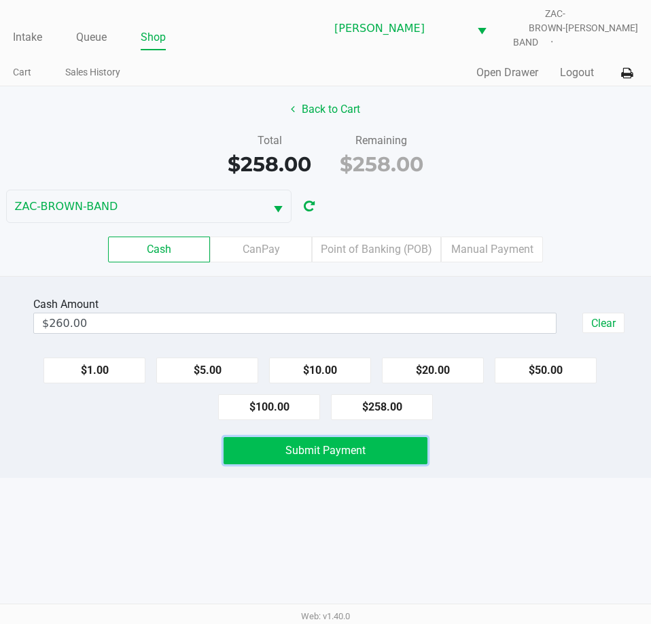
click at [352, 437] on button "Submit Payment" at bounding box center [325, 450] width 203 height 27
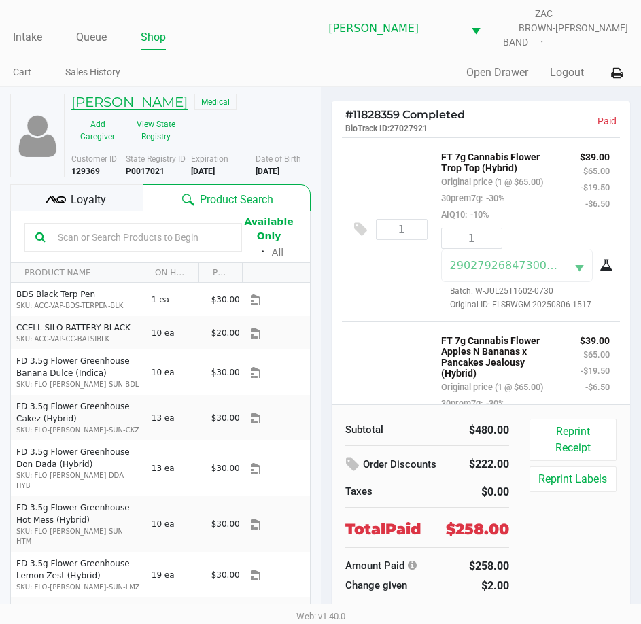
click at [100, 94] on h5 "[PERSON_NAME]" at bounding box center [129, 102] width 116 height 16
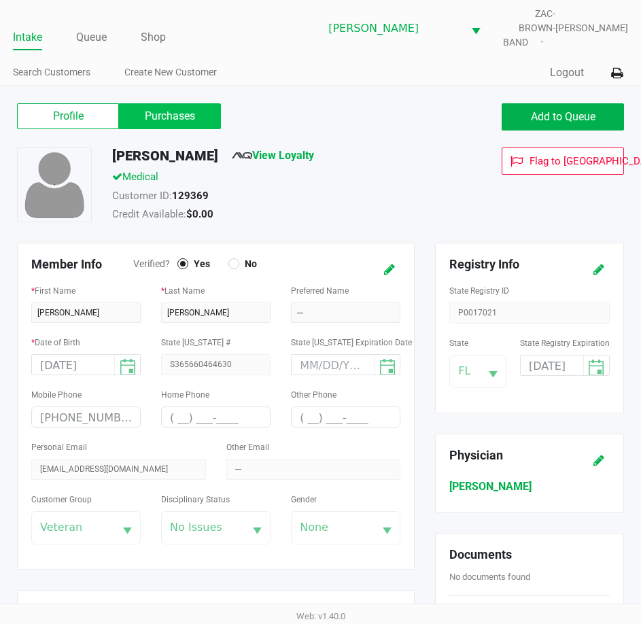
click at [163, 117] on label "Purchases" at bounding box center [170, 116] width 102 height 26
click at [0, 0] on 1 "Purchases" at bounding box center [0, 0] width 0 height 0
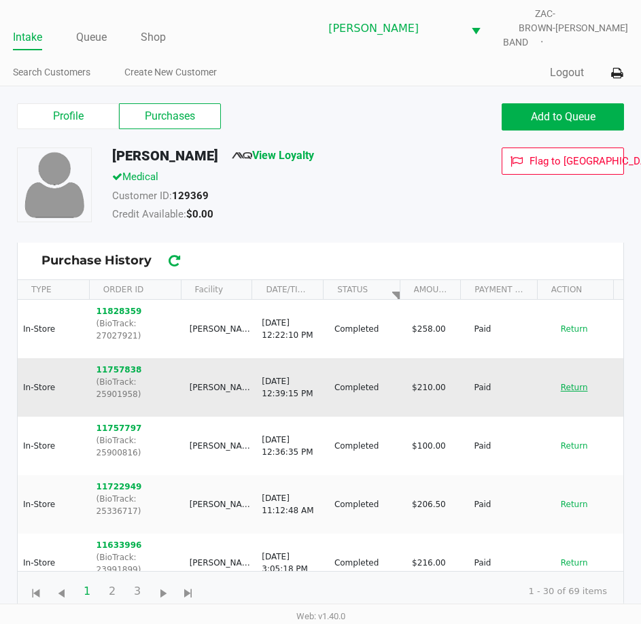
click at [571, 377] on button "Return" at bounding box center [574, 388] width 45 height 22
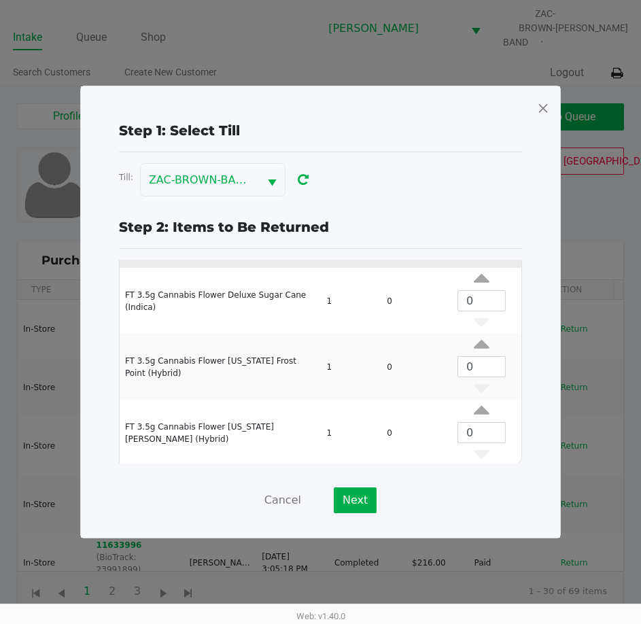
scroll to position [316, 0]
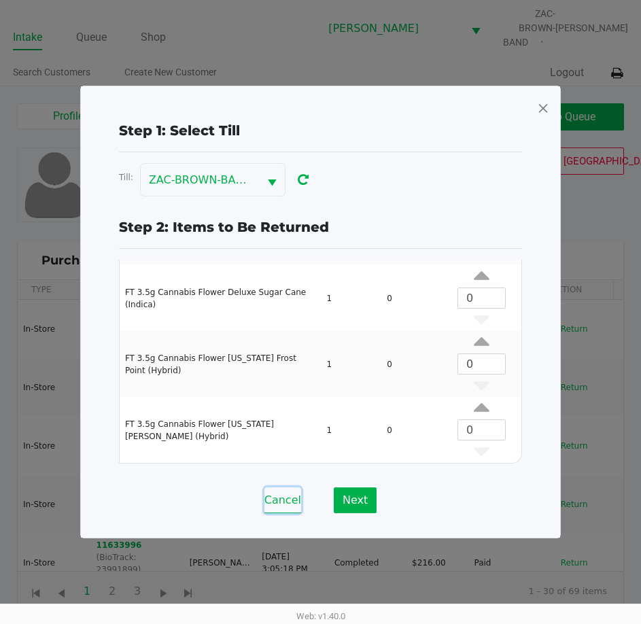
click at [299, 503] on button "Cancel" at bounding box center [283, 501] width 37 height 26
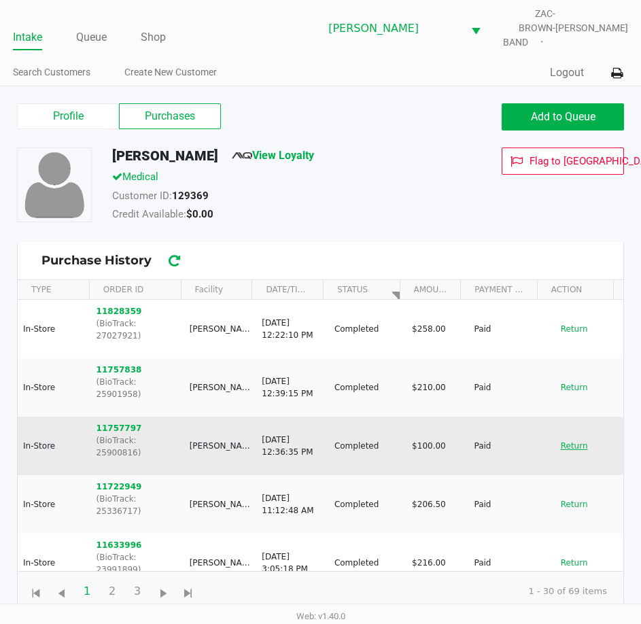
click at [552, 435] on button "Return" at bounding box center [574, 446] width 45 height 22
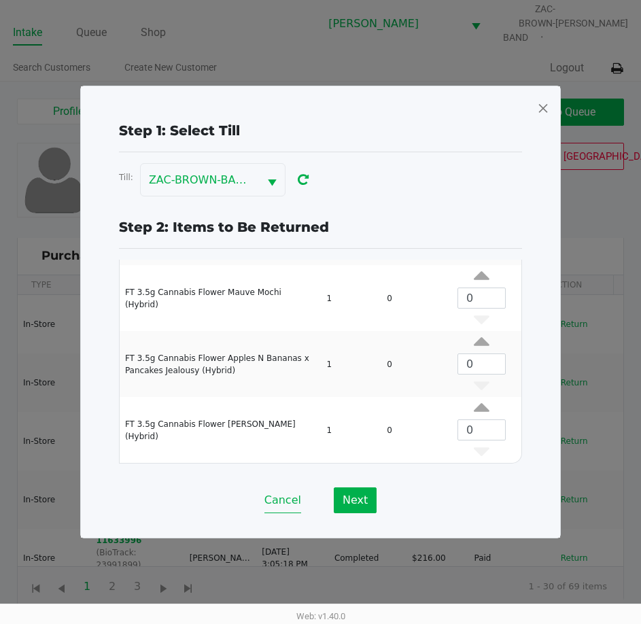
scroll to position [5, 0]
click at [289, 495] on button "Cancel" at bounding box center [283, 501] width 37 height 26
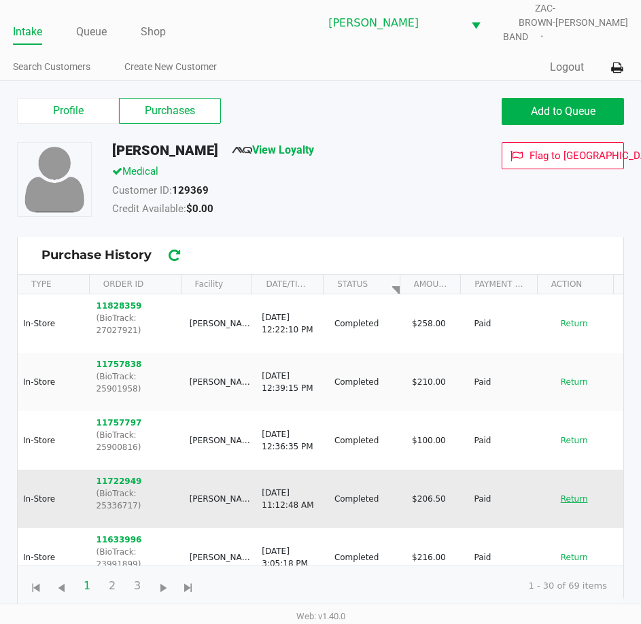
click at [559, 488] on button "Return" at bounding box center [574, 499] width 45 height 22
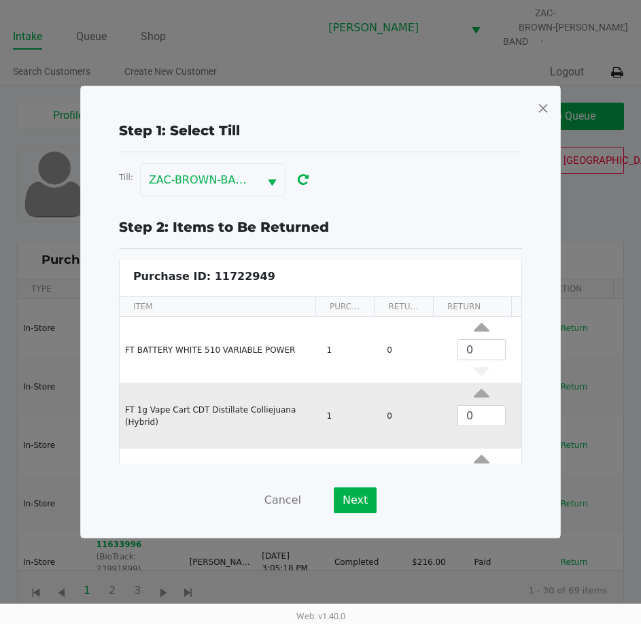
scroll to position [0, 0]
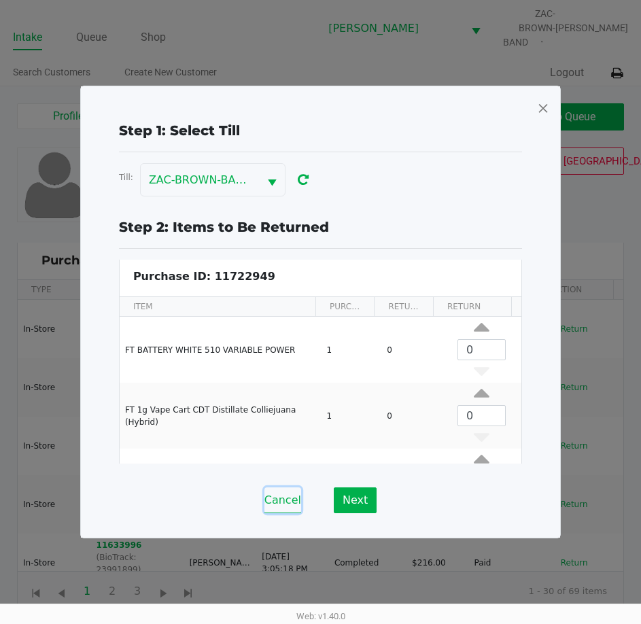
click at [285, 494] on button "Cancel" at bounding box center [283, 501] width 37 height 26
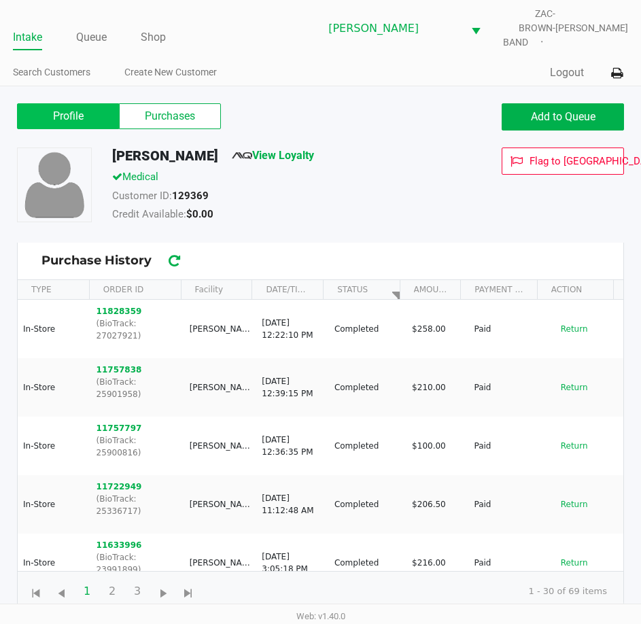
click at [60, 103] on label "Profile" at bounding box center [68, 116] width 102 height 26
click at [0, 0] on 0 "Profile" at bounding box center [0, 0] width 0 height 0
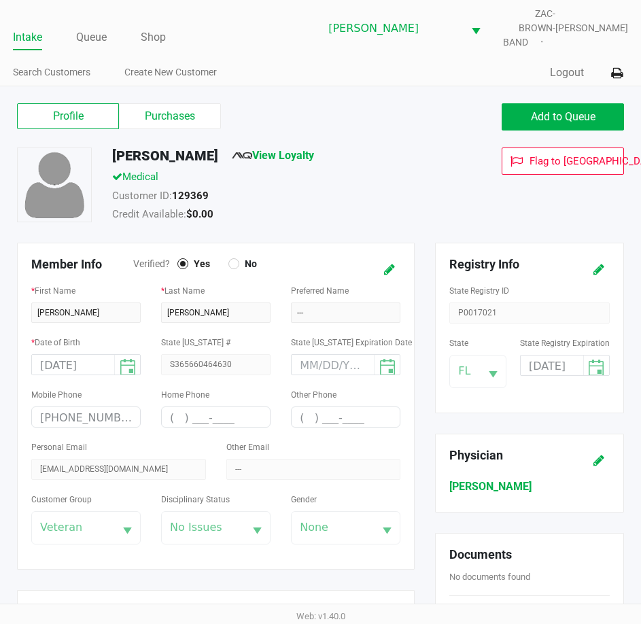
scroll to position [408, 0]
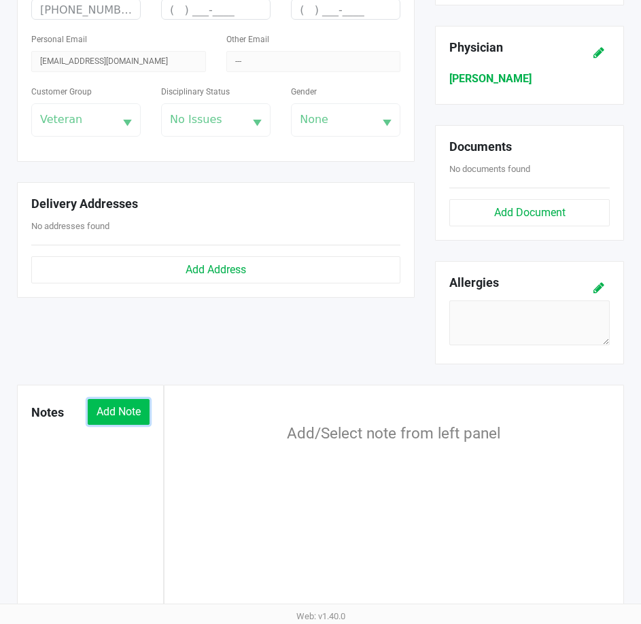
click at [121, 401] on button "Add Note" at bounding box center [119, 412] width 62 height 26
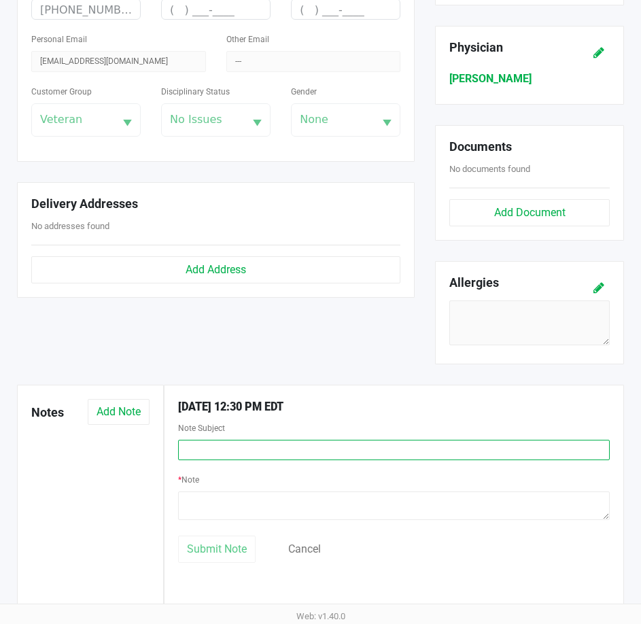
click at [245, 440] on input "text" at bounding box center [394, 450] width 432 height 20
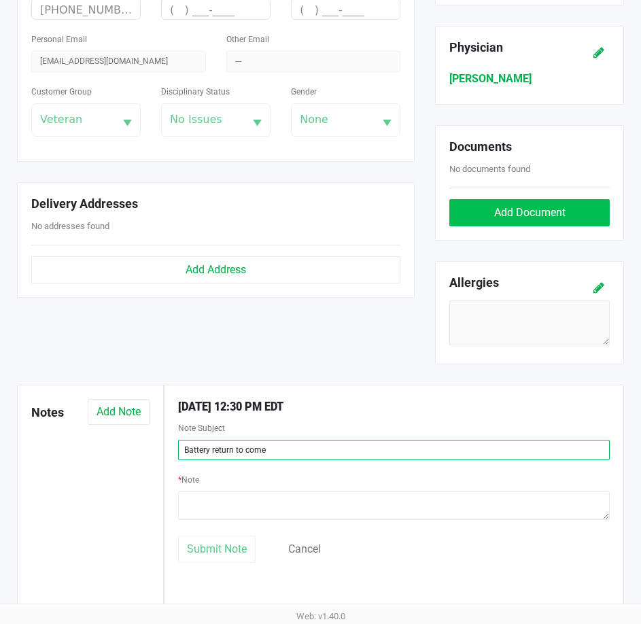
type input "Battery return to come"
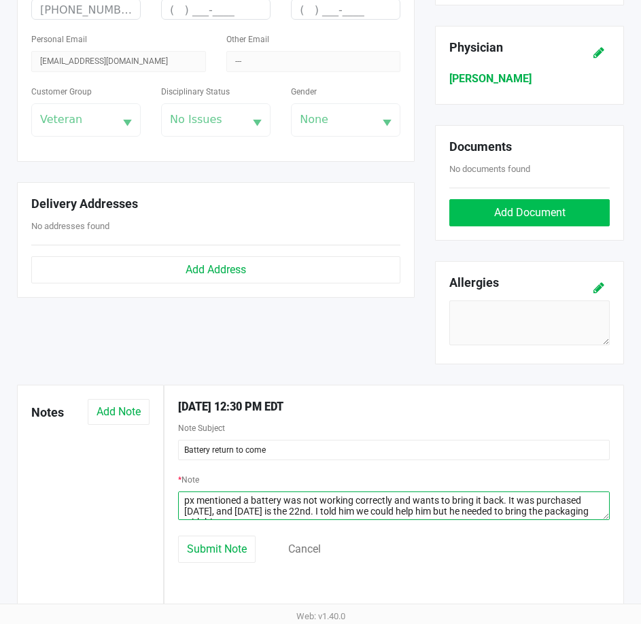
scroll to position [9, 0]
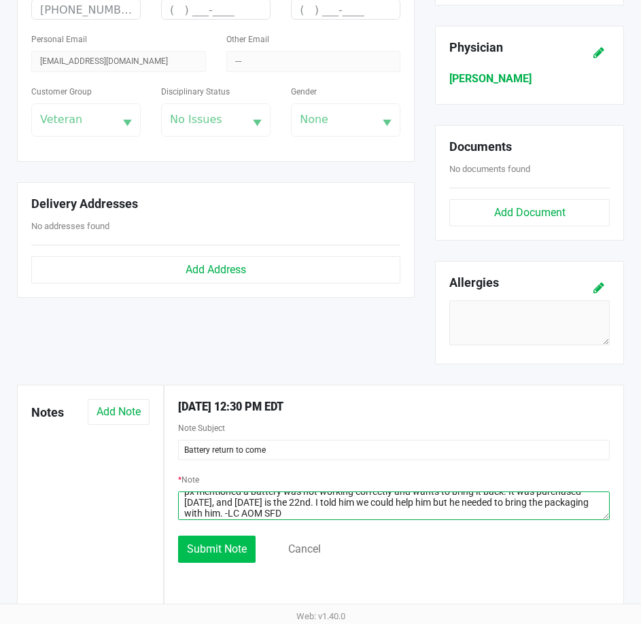
type textarea "px mentioned a battery was not working correctly and wants to bring it back. It…"
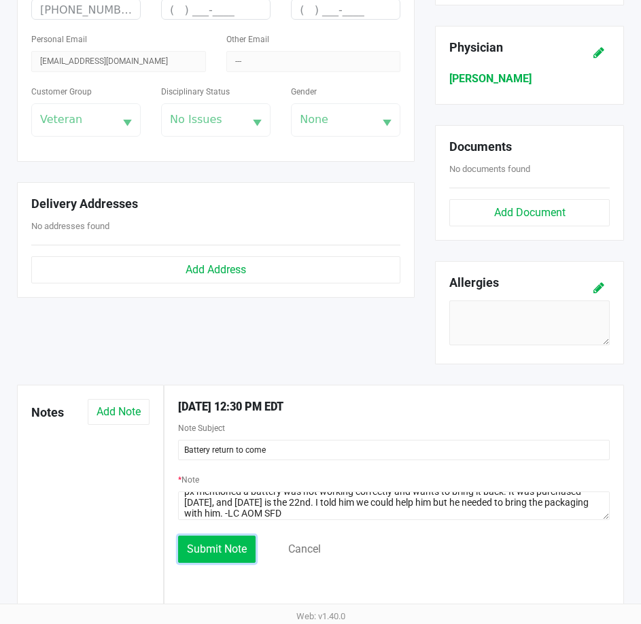
click at [226, 545] on span "Submit Note" at bounding box center [217, 549] width 60 height 13
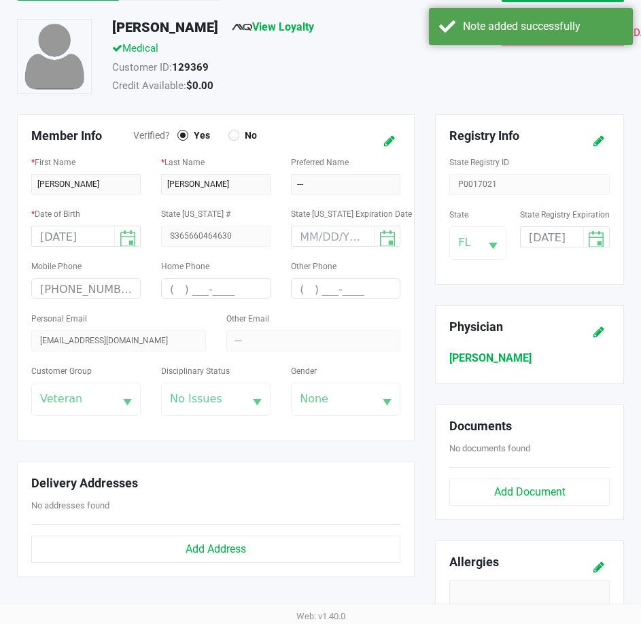
scroll to position [0, 0]
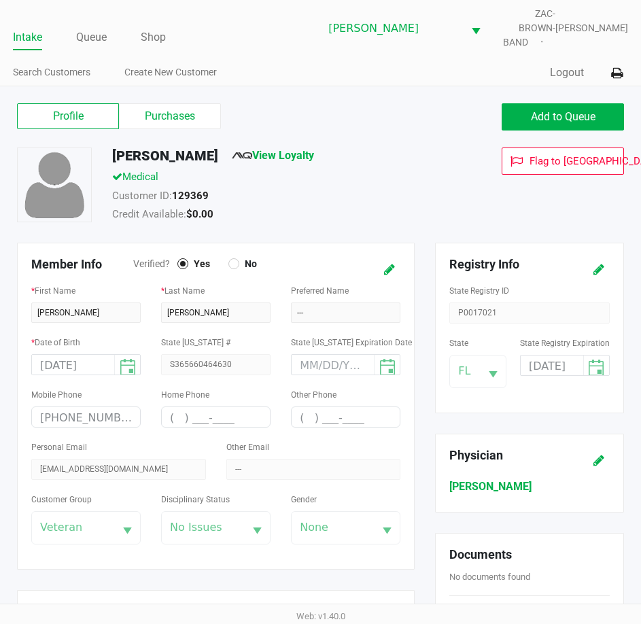
drag, startPoint x: 391, startPoint y: 202, endPoint x: 368, endPoint y: 187, distance: 27.5
click at [391, 207] on div "Credit Available: $0.00" at bounding box center [279, 216] width 355 height 19
click at [407, 152] on div "[PERSON_NAME] View Loyalty" at bounding box center [279, 159] width 355 height 22
